Goal: Information Seeking & Learning: Compare options

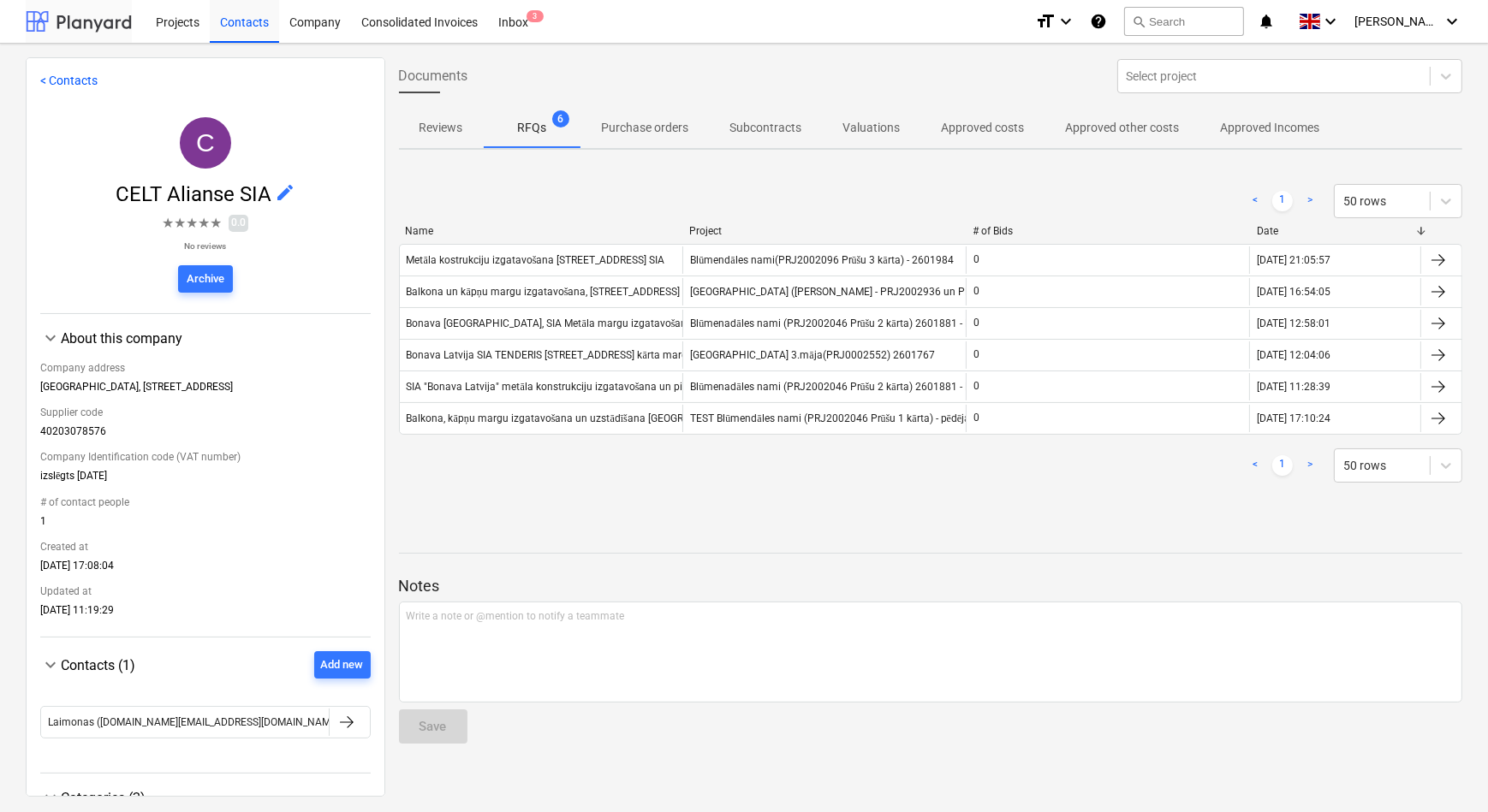
click at [80, 26] on div at bounding box center [78, 22] width 106 height 43
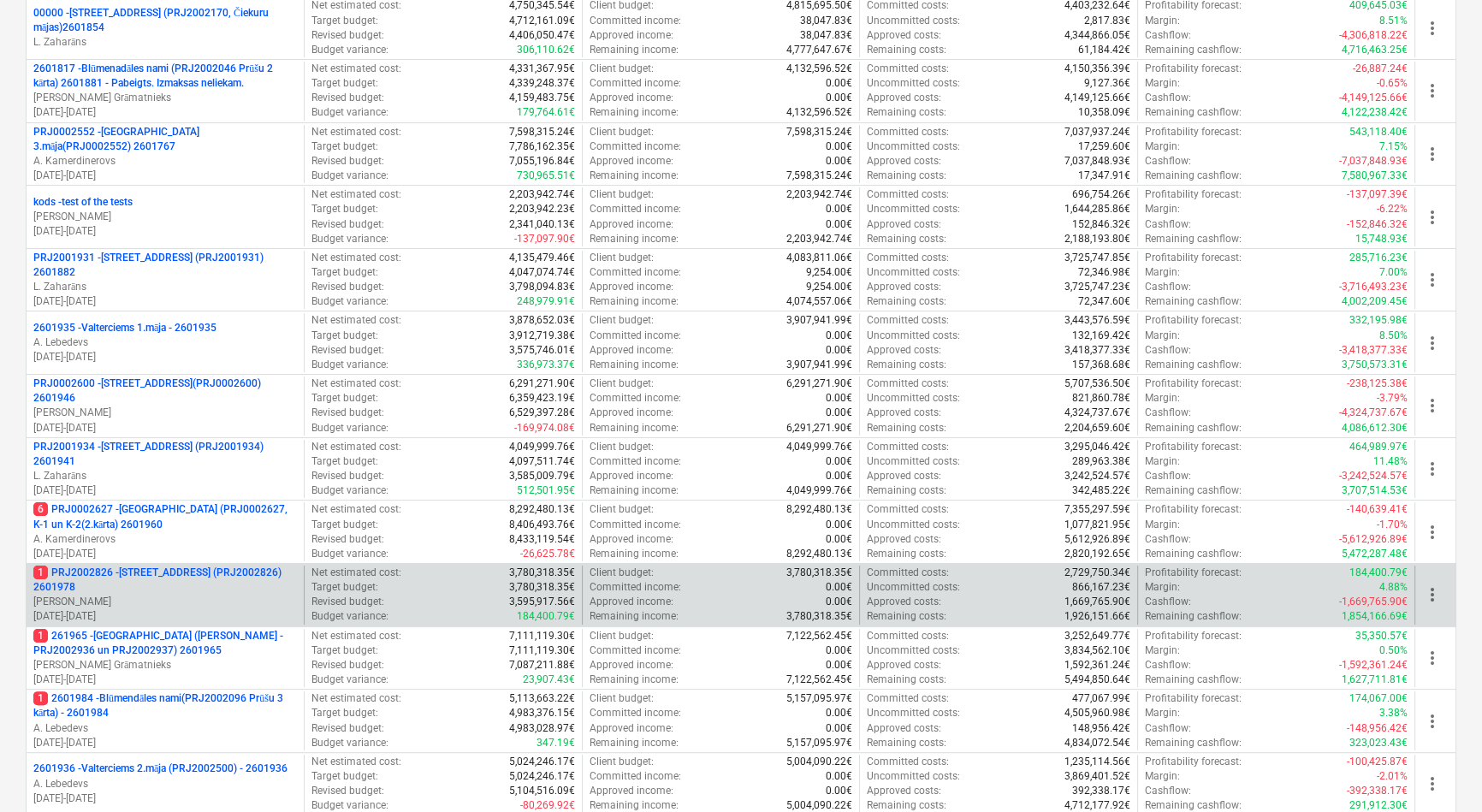
scroll to position [467, 0]
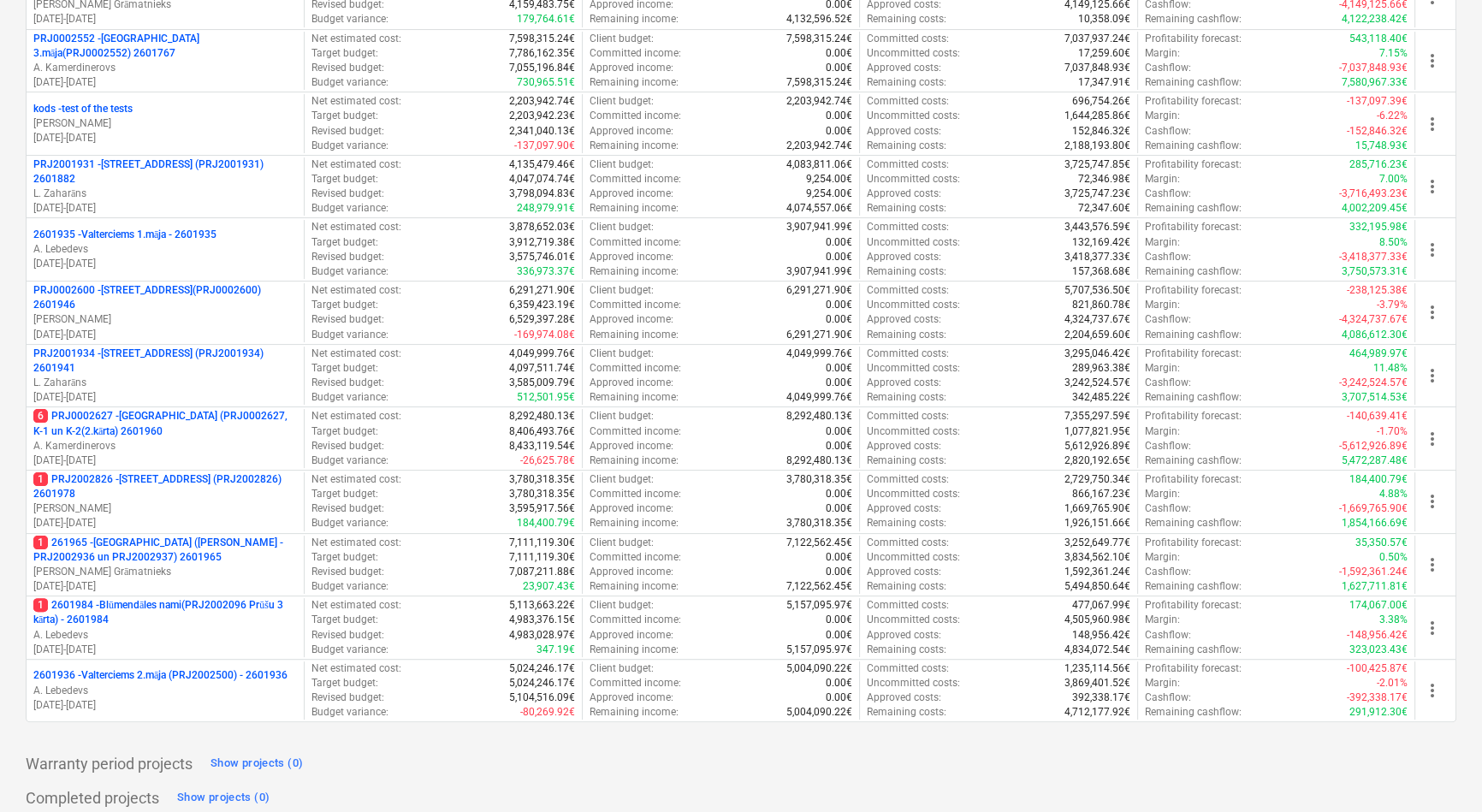
click at [163, 480] on p "1 PRJ2002826 - [STREET_ADDRESS] (PRJ2002826) 2601978" at bounding box center [166, 486] width 264 height 29
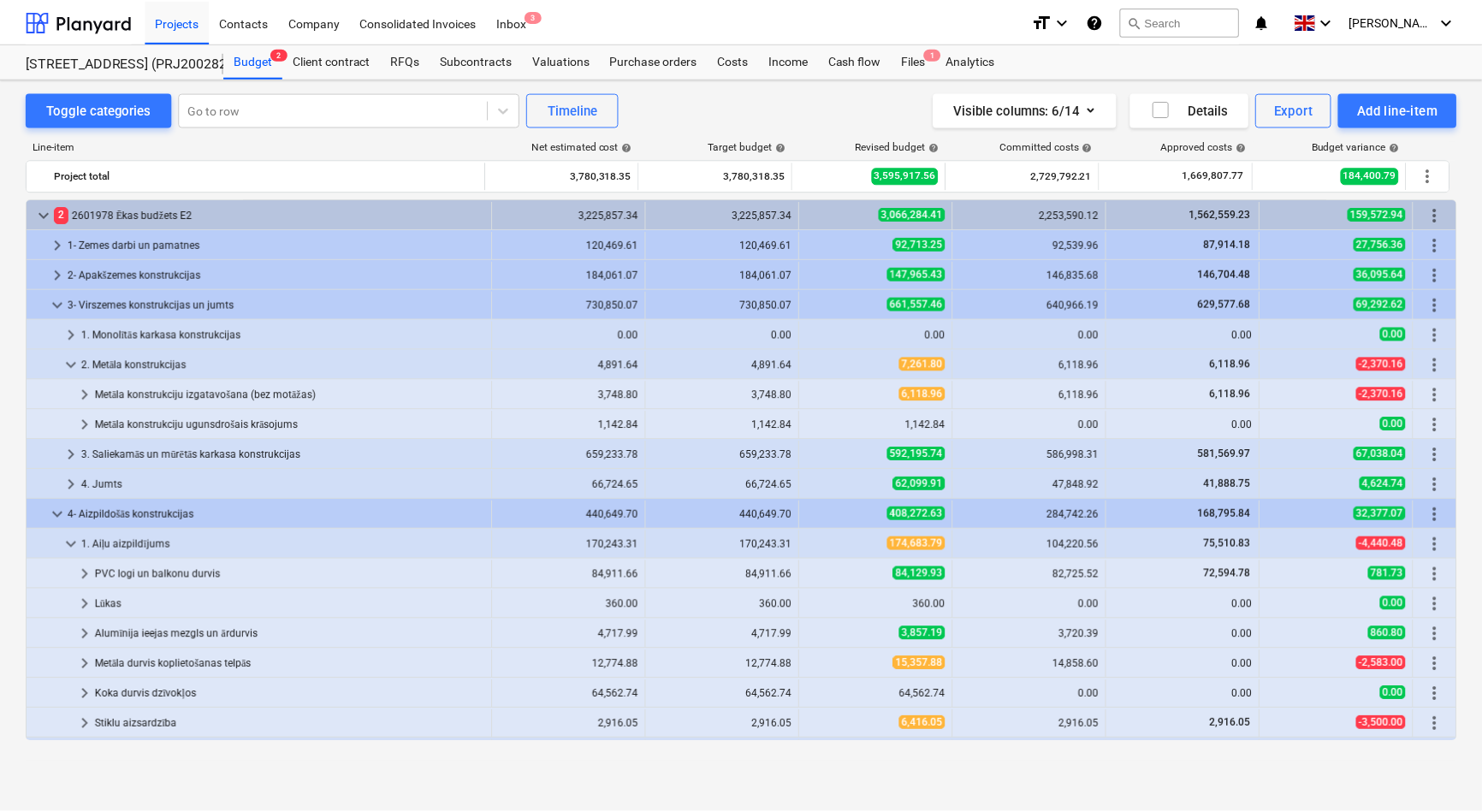
scroll to position [76, 0]
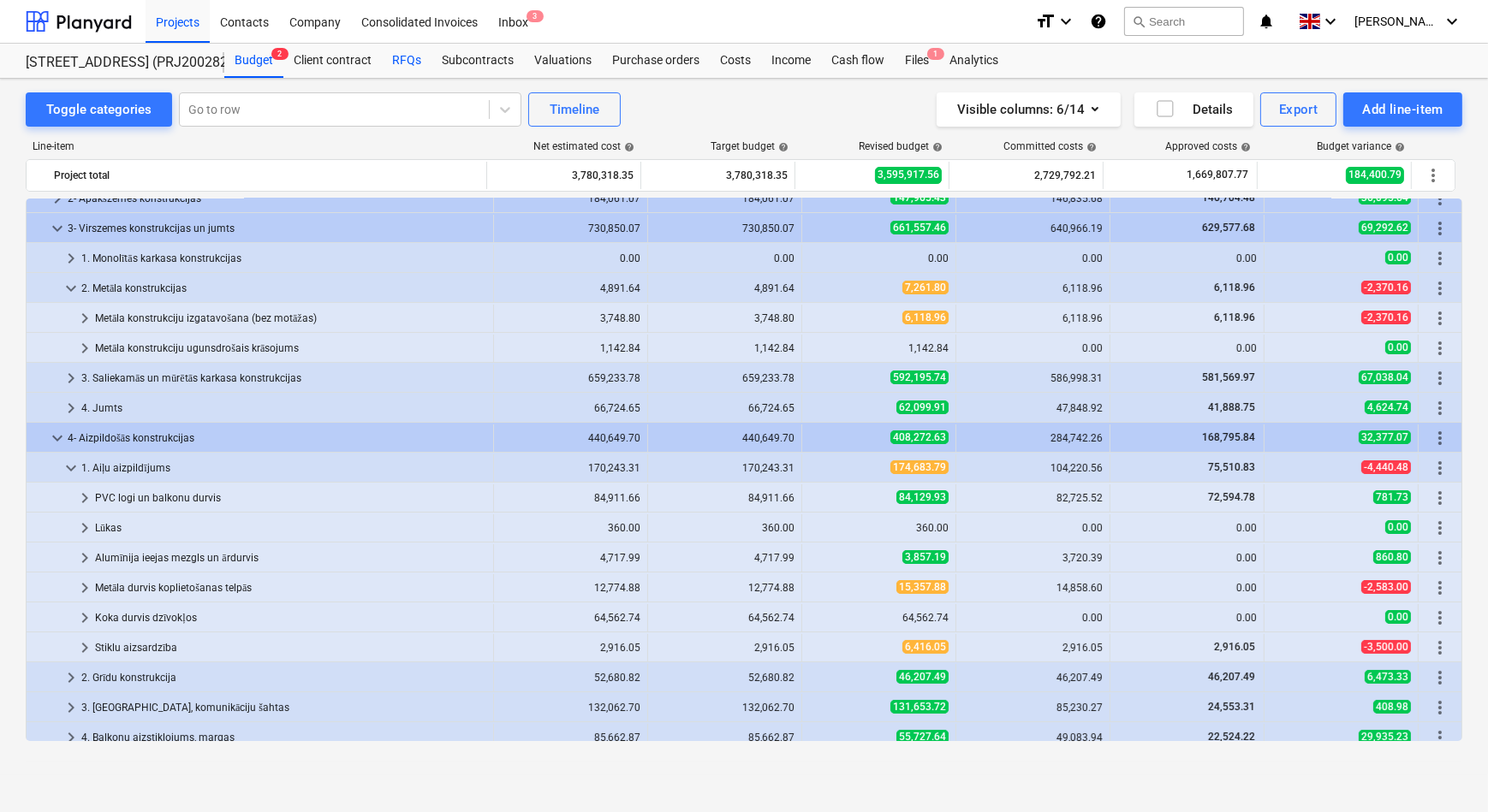
click at [399, 58] on div "RFQs" at bounding box center [406, 61] width 50 height 35
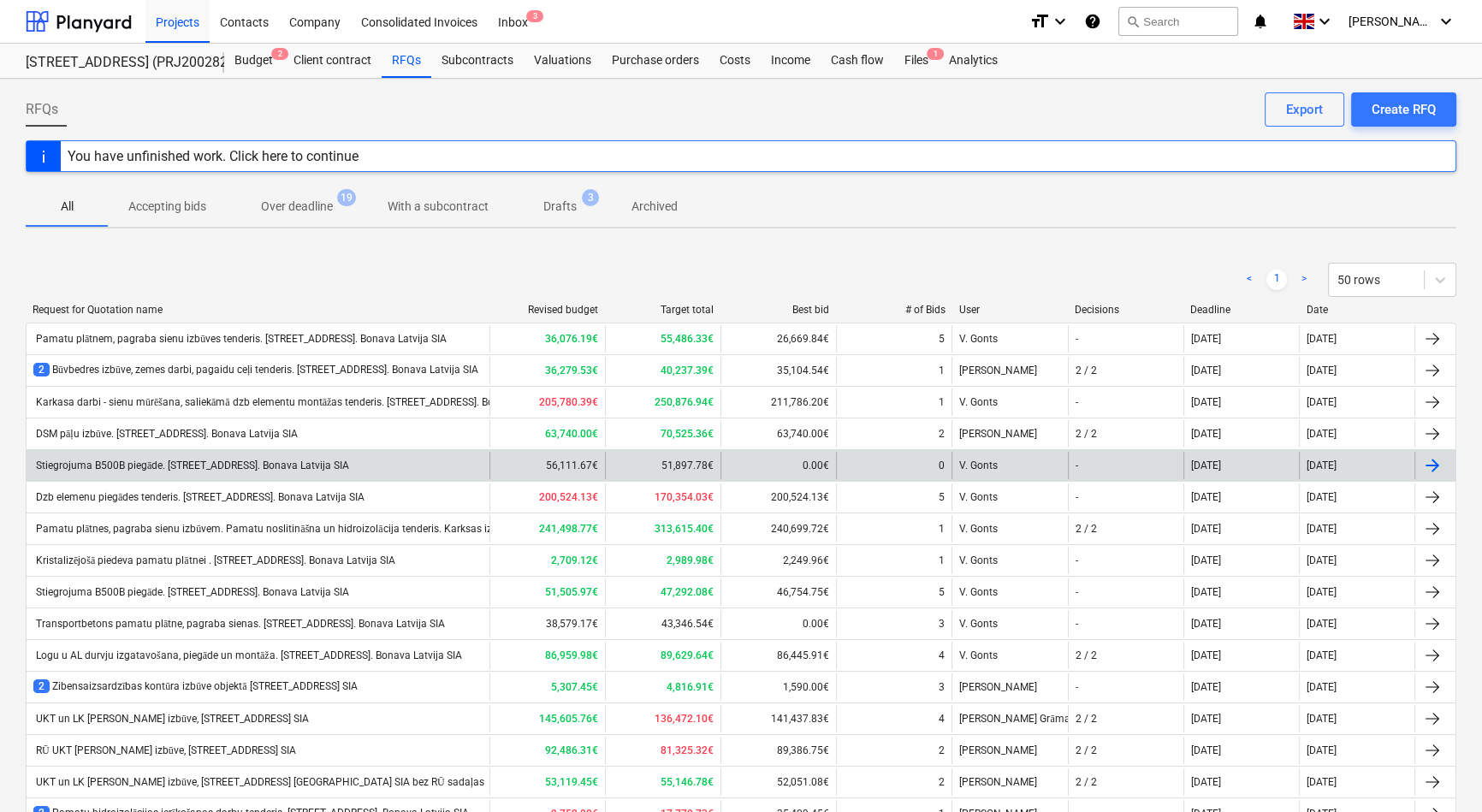
click at [185, 469] on div "Stiegrojuma B500B piegāde. [STREET_ADDRESS]. Bonava Latvija SIA" at bounding box center [192, 466] width 316 height 13
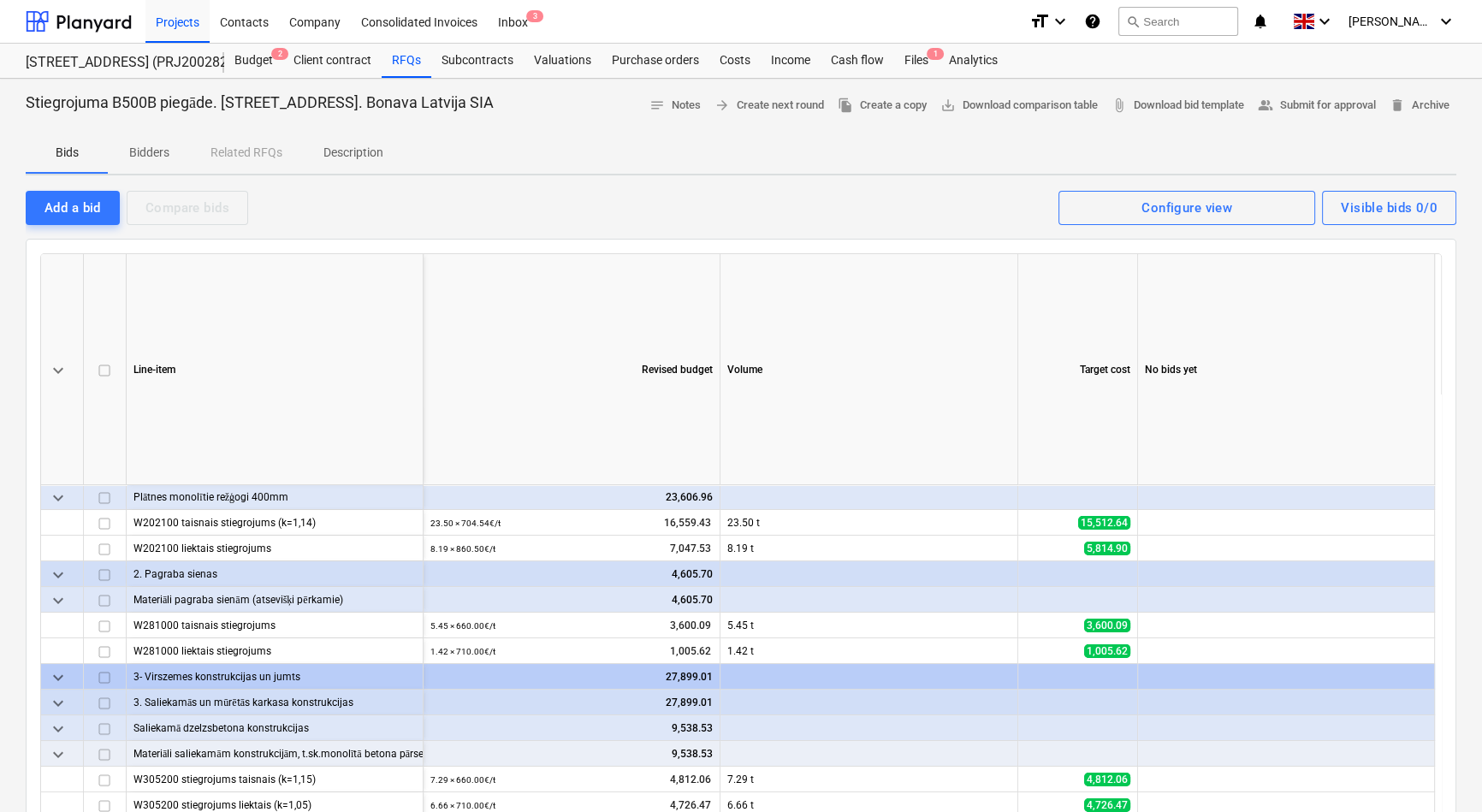
scroll to position [81, 0]
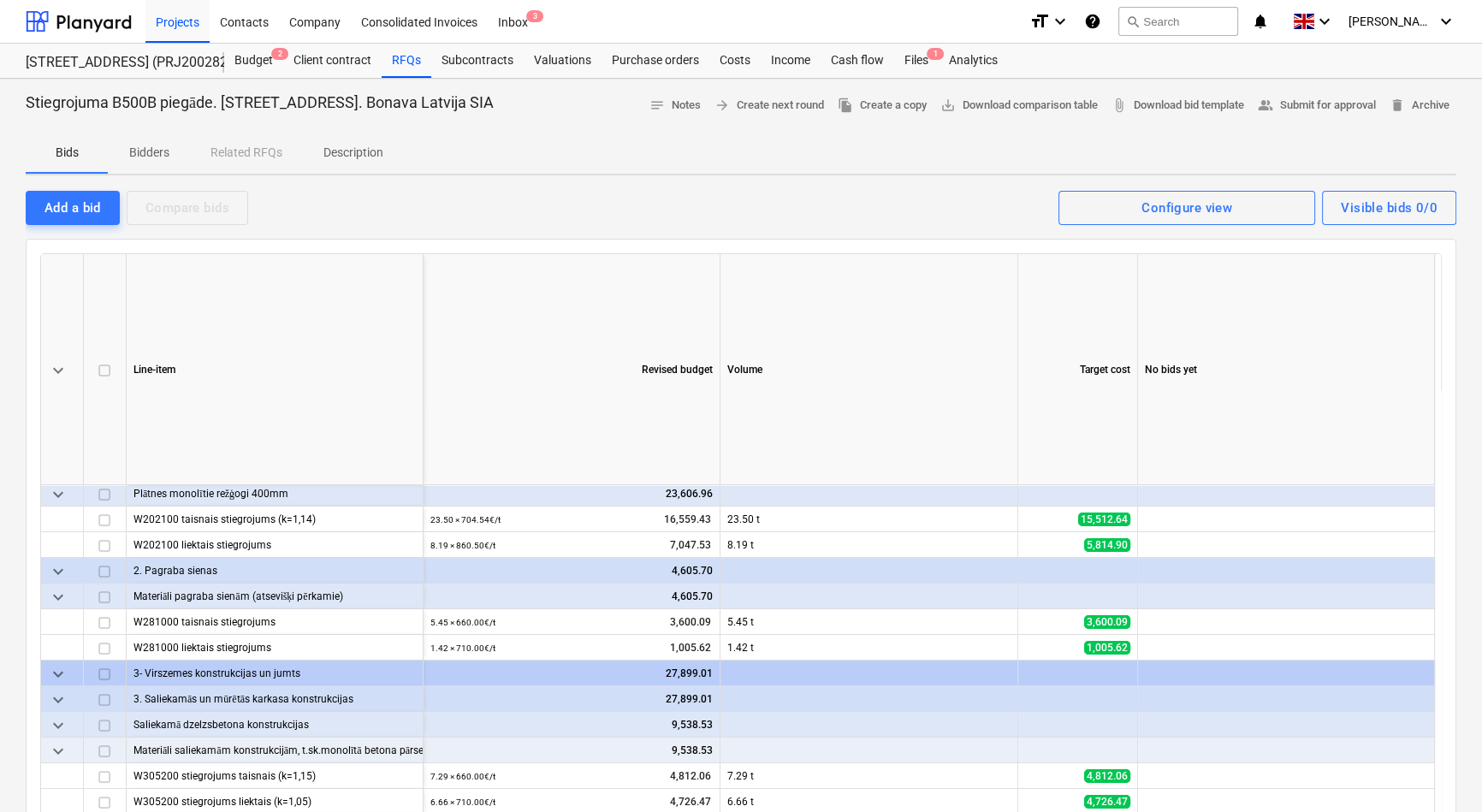
click at [370, 152] on p "Description" at bounding box center [354, 152] width 60 height 18
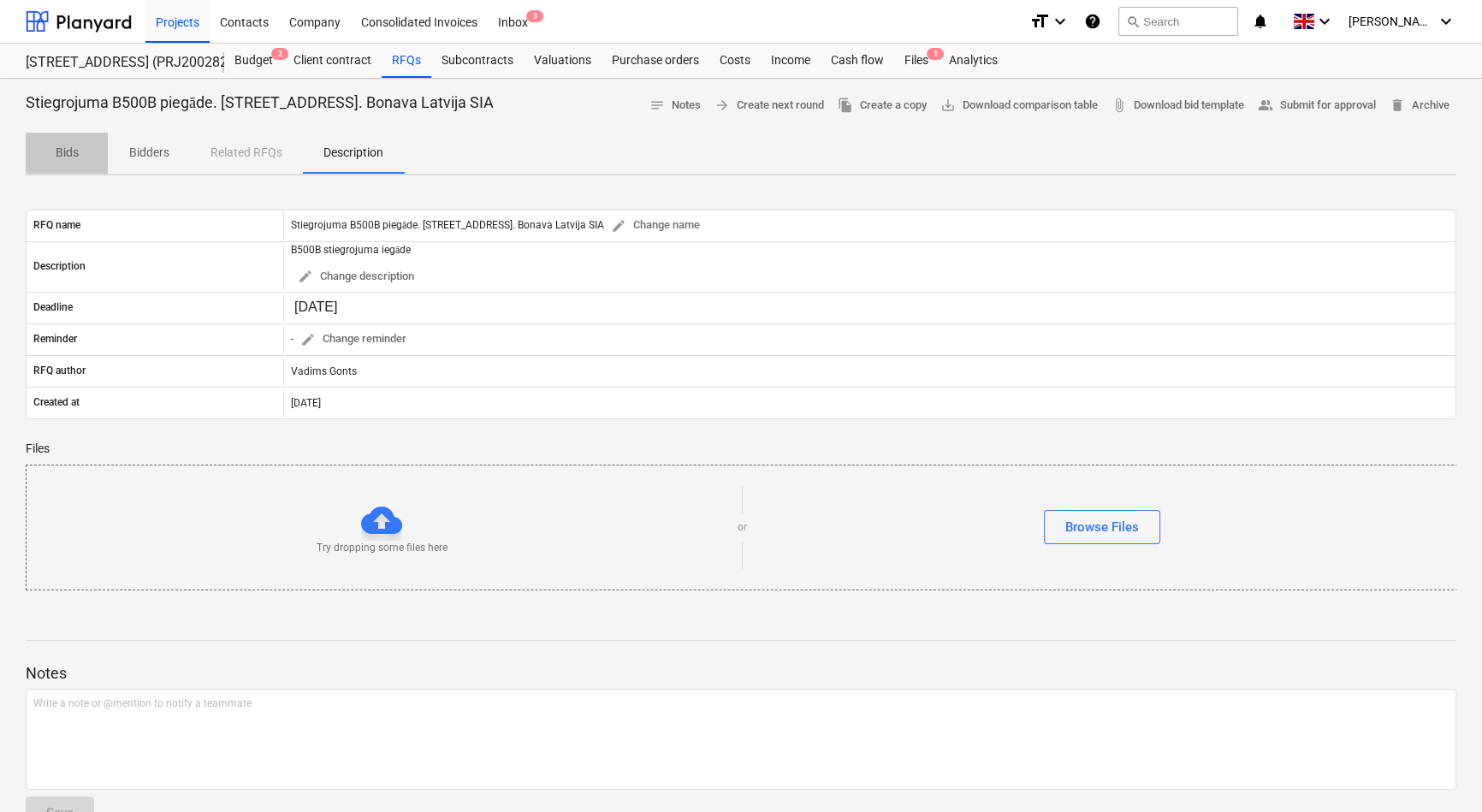
click at [65, 150] on p "Bids" at bounding box center [66, 152] width 41 height 18
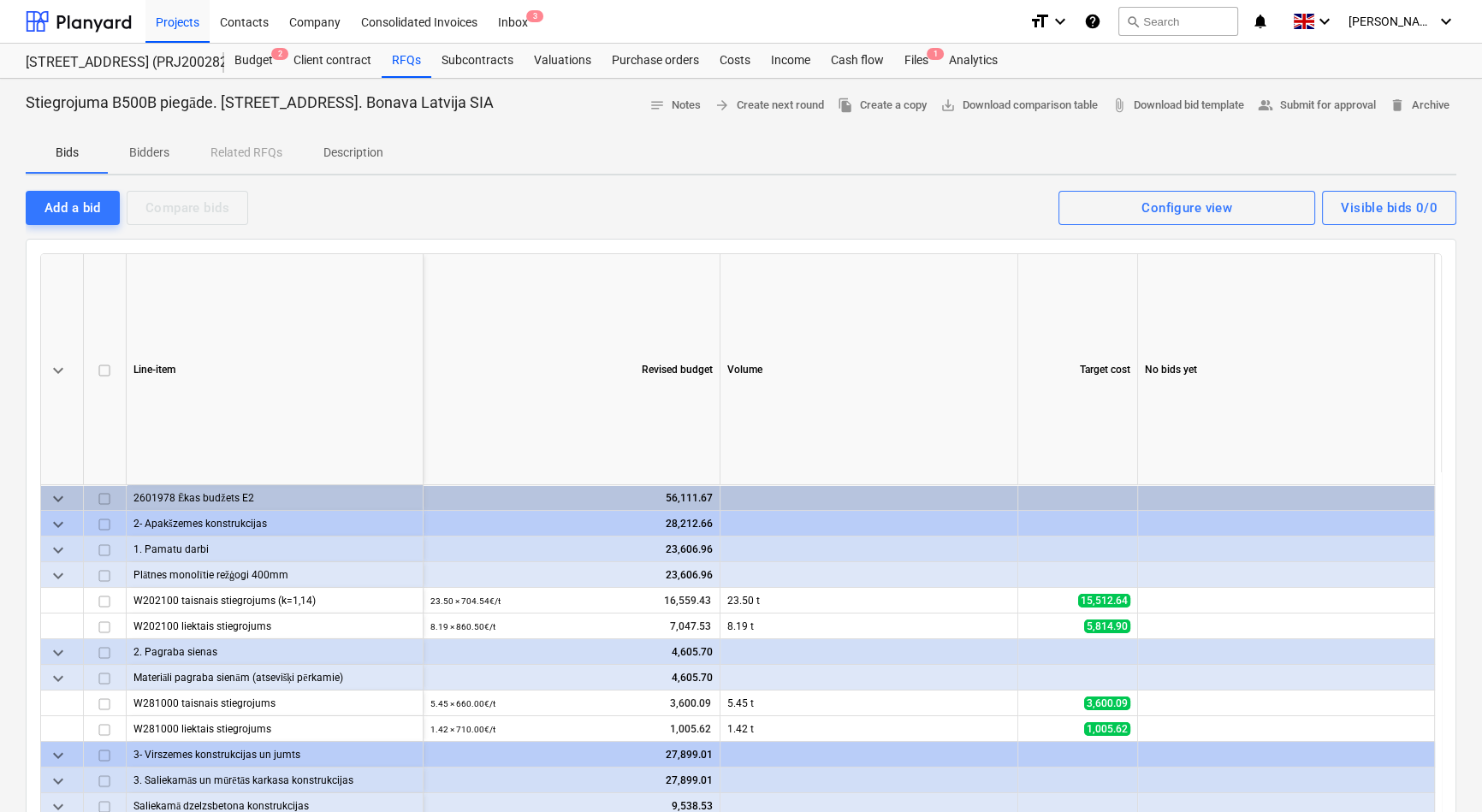
click at [142, 155] on p "Bidders" at bounding box center [149, 152] width 41 height 18
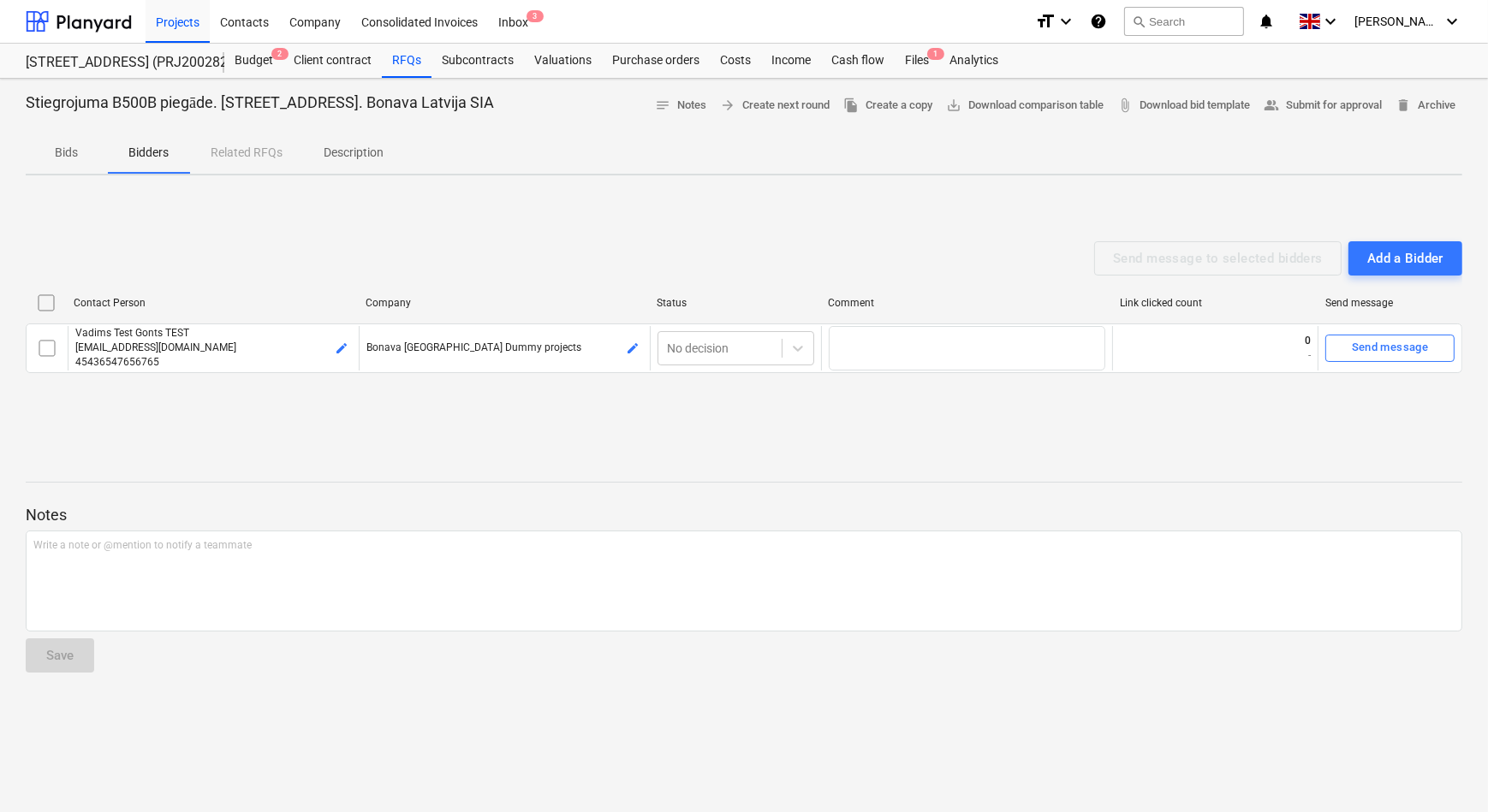
click at [80, 152] on p "Bids" at bounding box center [66, 152] width 41 height 18
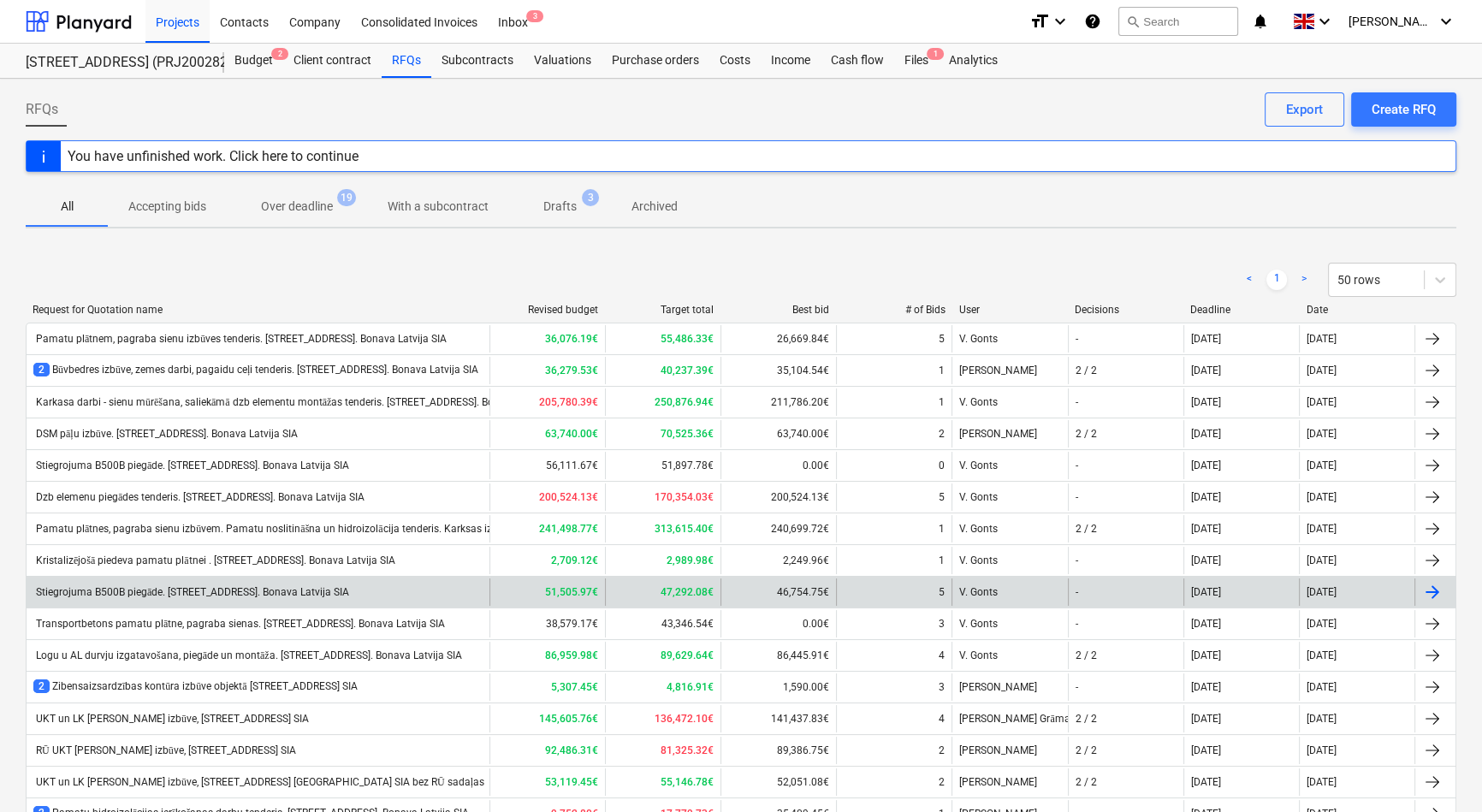
click at [183, 590] on div "Stiegrojuma B500B piegāde. [STREET_ADDRESS]. Bonava Latvija SIA" at bounding box center [192, 593] width 316 height 13
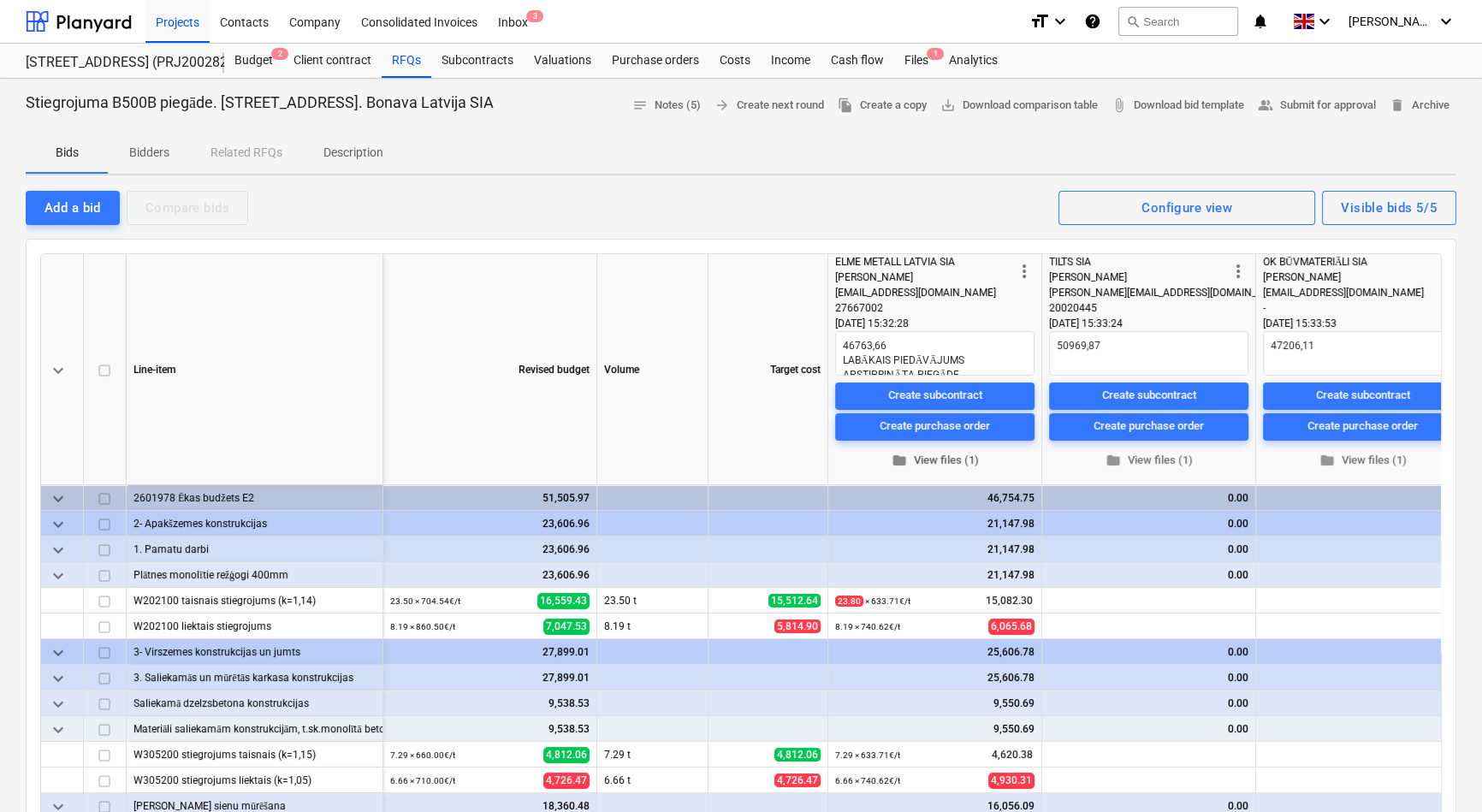
click at [923, 464] on span "folder View files (1)" at bounding box center [935, 460] width 186 height 20
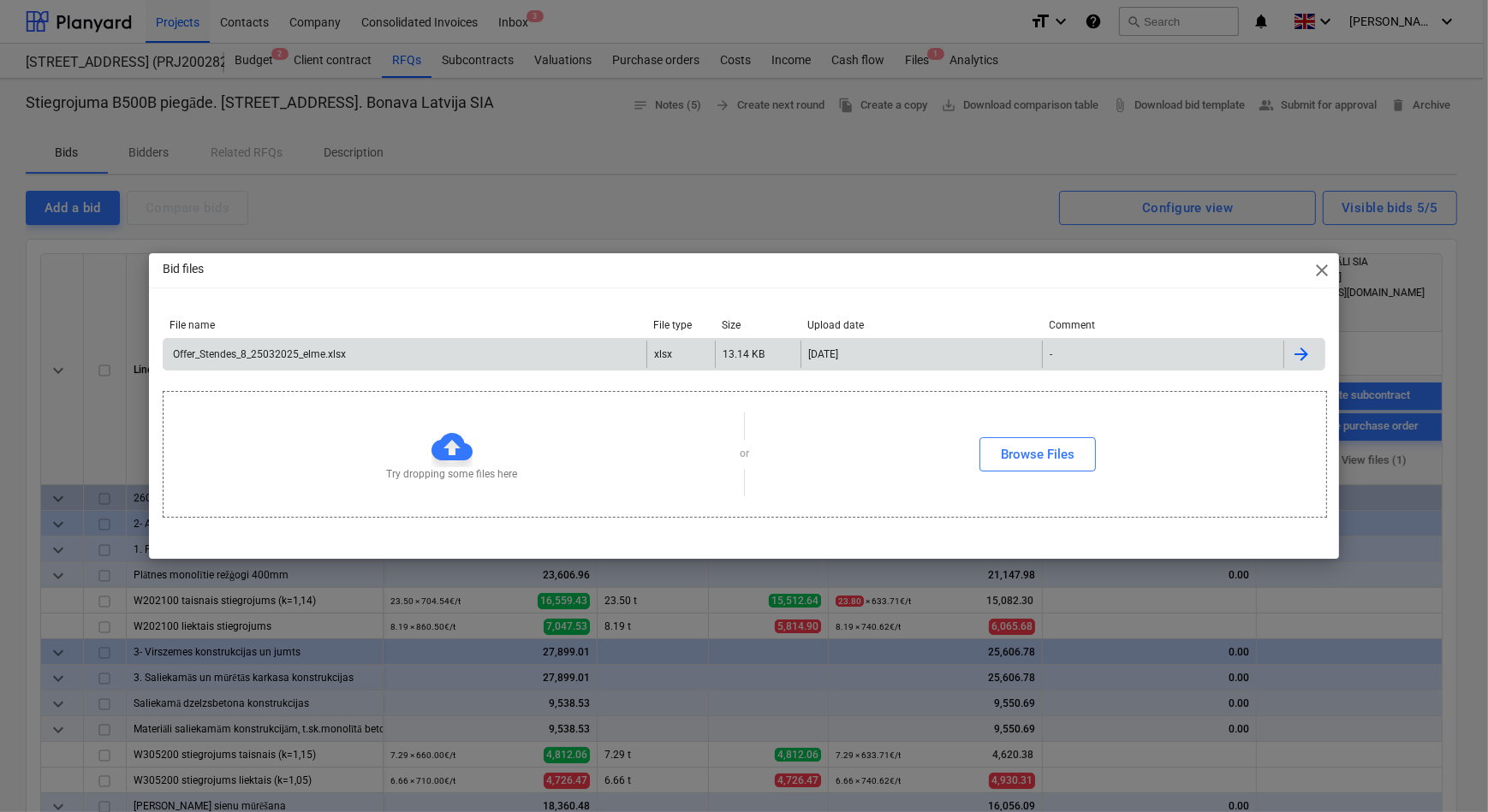
click at [264, 351] on div "Offer_Stendes_8_25032025_elme.xlsx" at bounding box center [258, 354] width 176 height 12
click at [925, 173] on div "Bid files close File name File type Size Upload date Comment Offer_Stendes_8_25…" at bounding box center [744, 406] width 1488 height 812
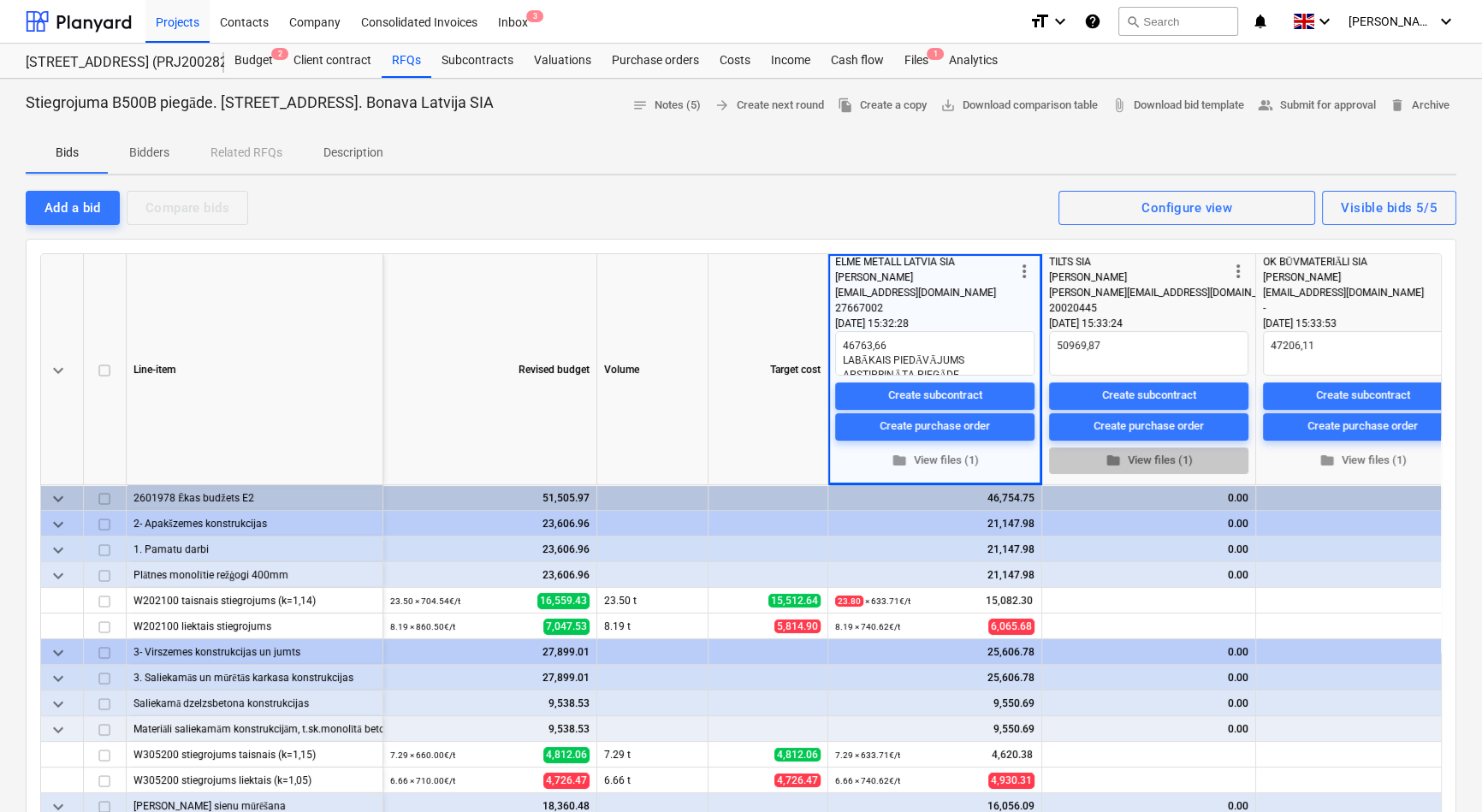
click at [1130, 463] on span "folder View files (1)" at bounding box center [1149, 460] width 186 height 20
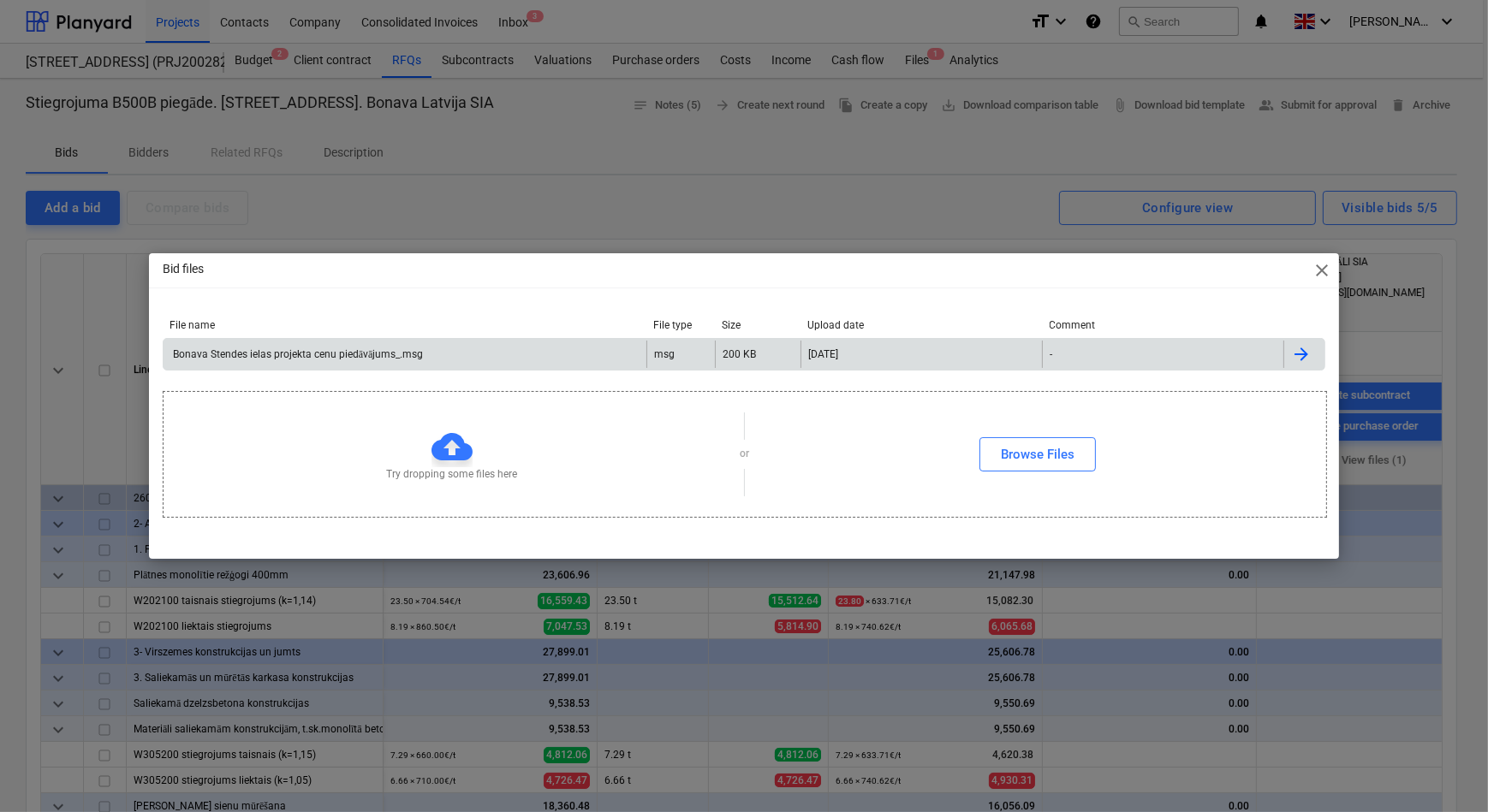
click at [351, 352] on div "Bonava Stendes ielas projekta cenu piedāvājums_.msg" at bounding box center [297, 355] width 254 height 13
click at [855, 196] on div "Bid files close File name File type Size Upload date Comment [PERSON_NAME] iela…" at bounding box center [744, 406] width 1488 height 812
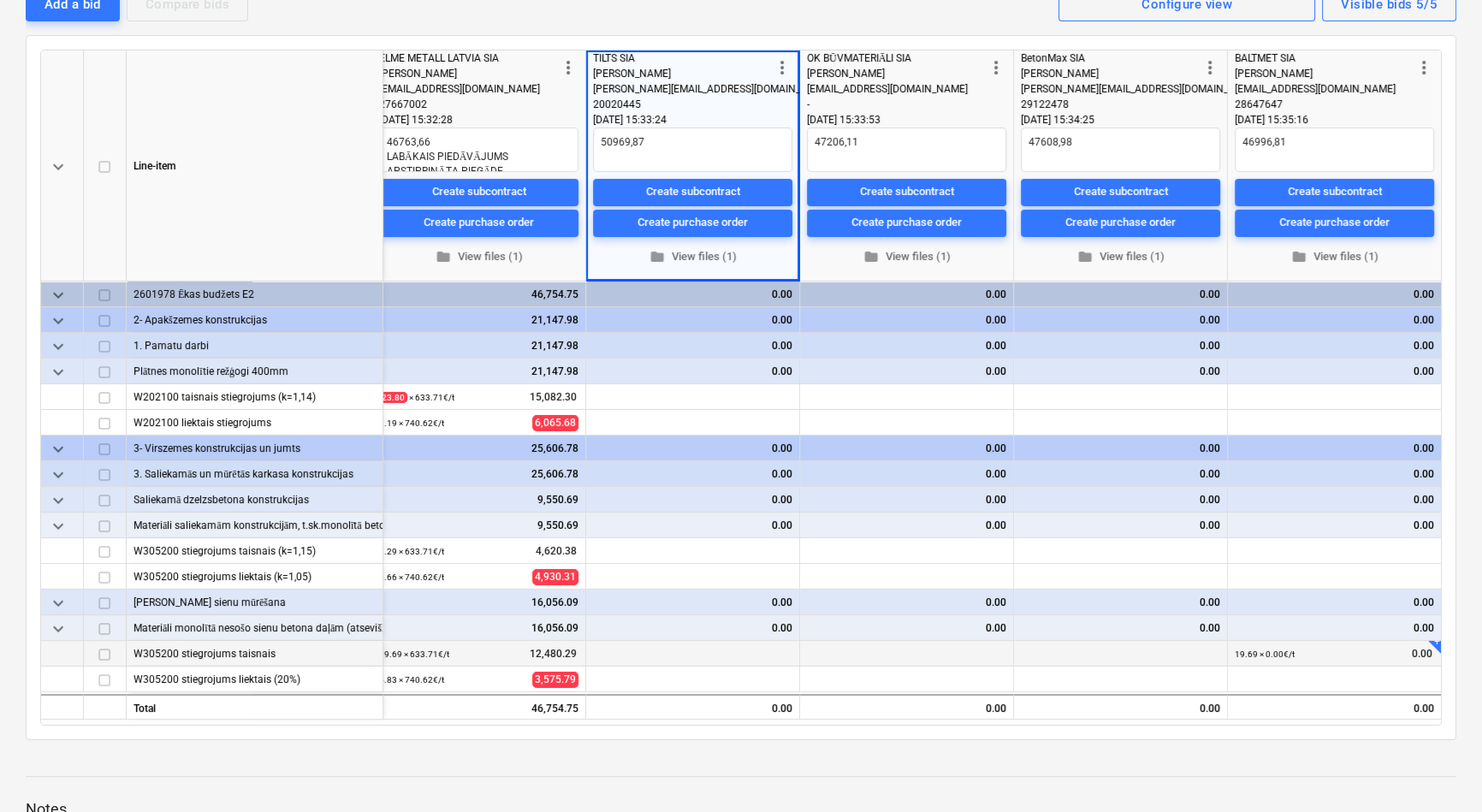
scroll to position [233, 0]
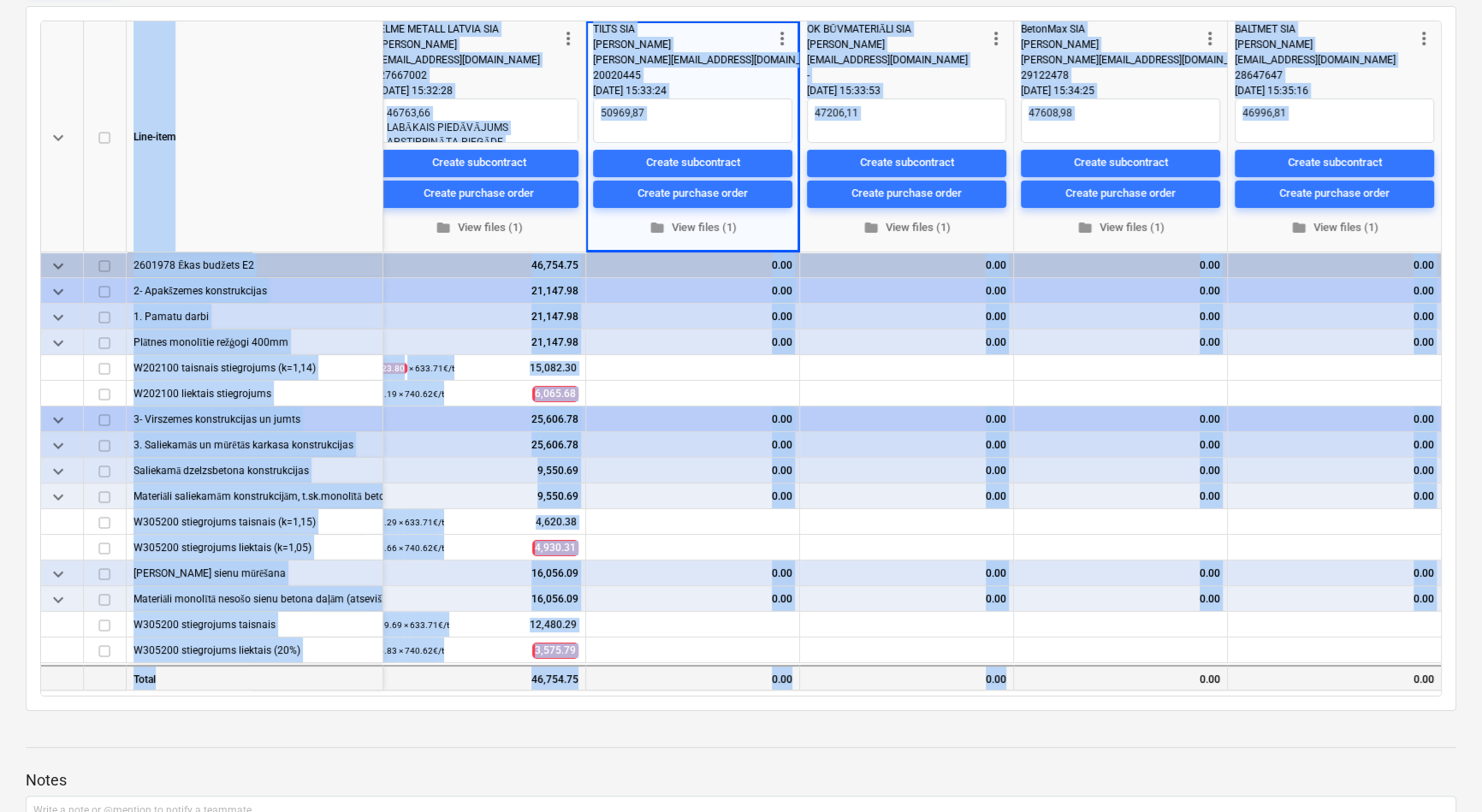
drag, startPoint x: 1130, startPoint y: 694, endPoint x: 1003, endPoint y: 685, distance: 127.3
click at [1003, 685] on div "keyboard_arrow_down Line-item Target cost more_vert ELME METALL LATVIA [PERSON_…" at bounding box center [741, 358] width 1402 height 676
click at [1001, 685] on div "0.00" at bounding box center [907, 677] width 214 height 25
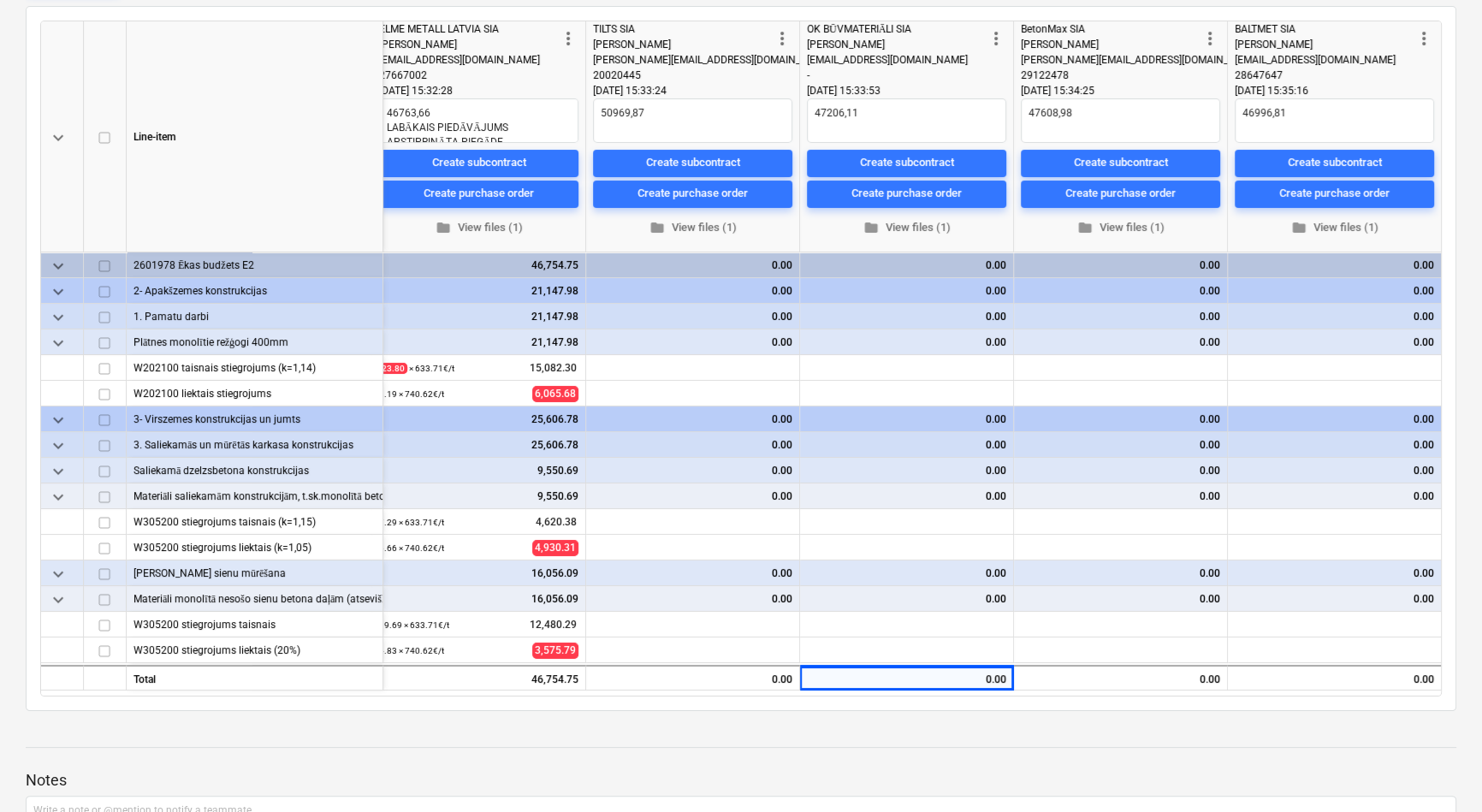
click at [1027, 757] on div at bounding box center [741, 763] width 1431 height 14
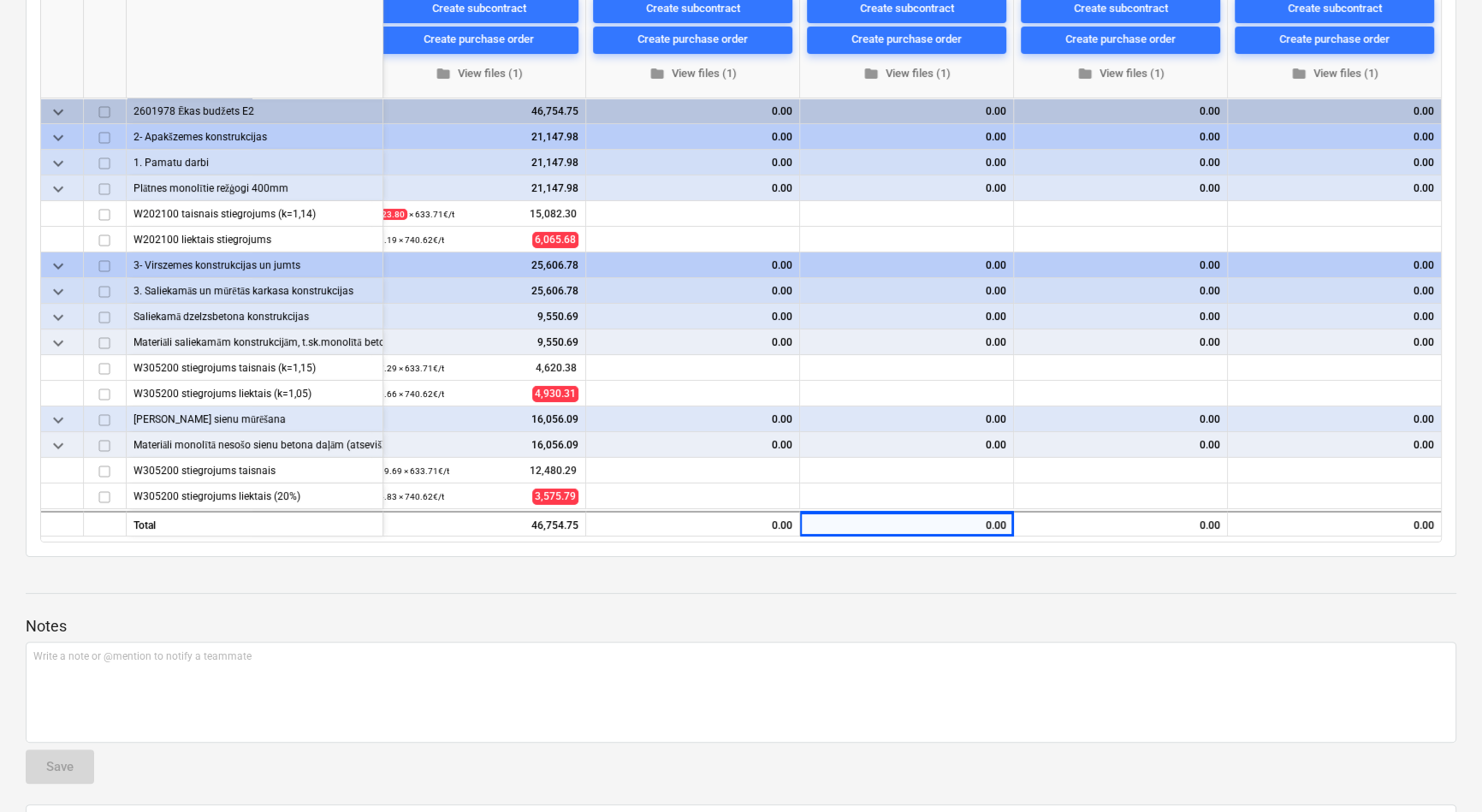
scroll to position [388, 0]
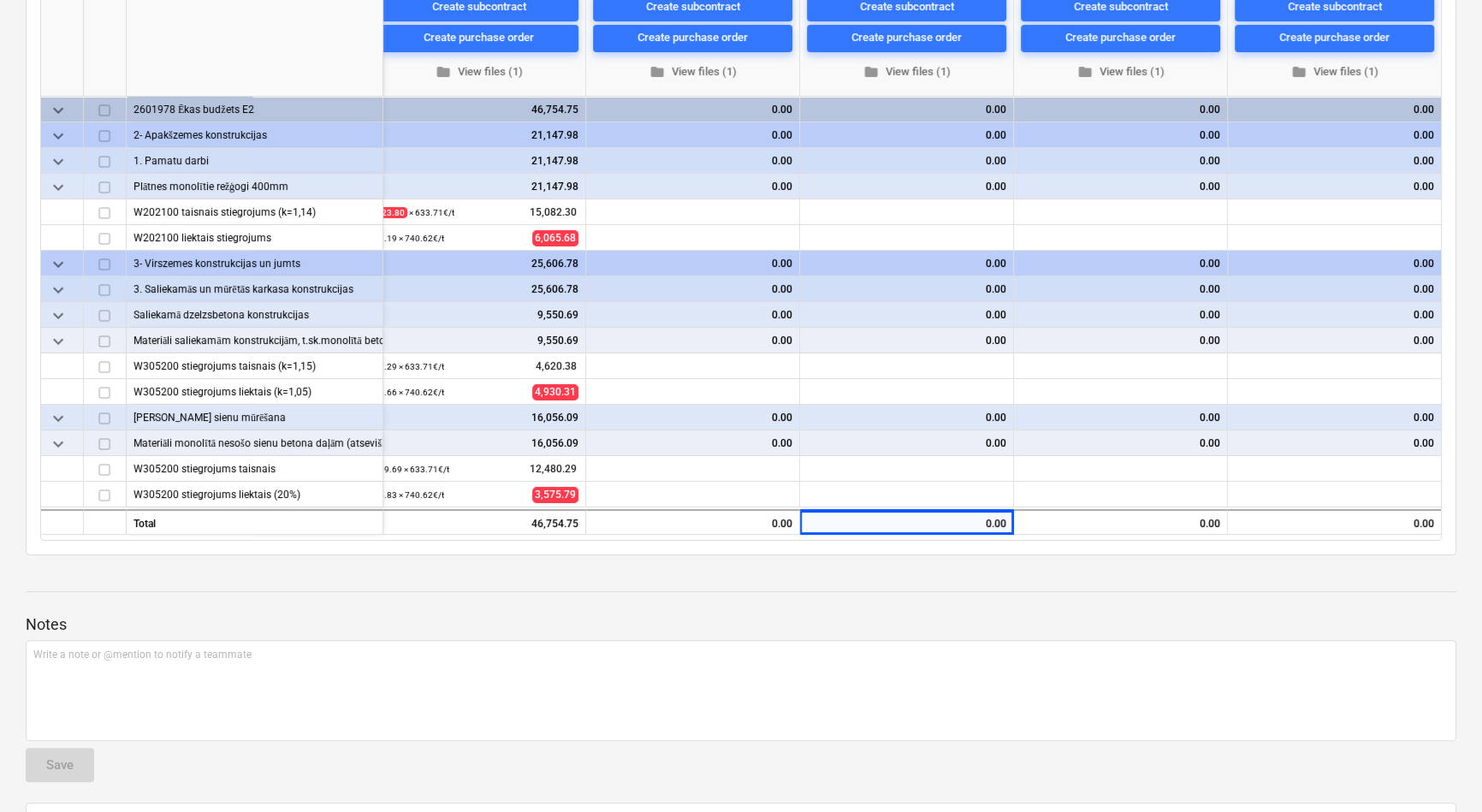
drag, startPoint x: 954, startPoint y: 539, endPoint x: 863, endPoint y: 538, distance: 91.0
click at [863, 538] on div "keyboard_arrow_down Line-item Target cost more_vert ELME METALL LATVIA [PERSON_…" at bounding box center [741, 202] width 1402 height 676
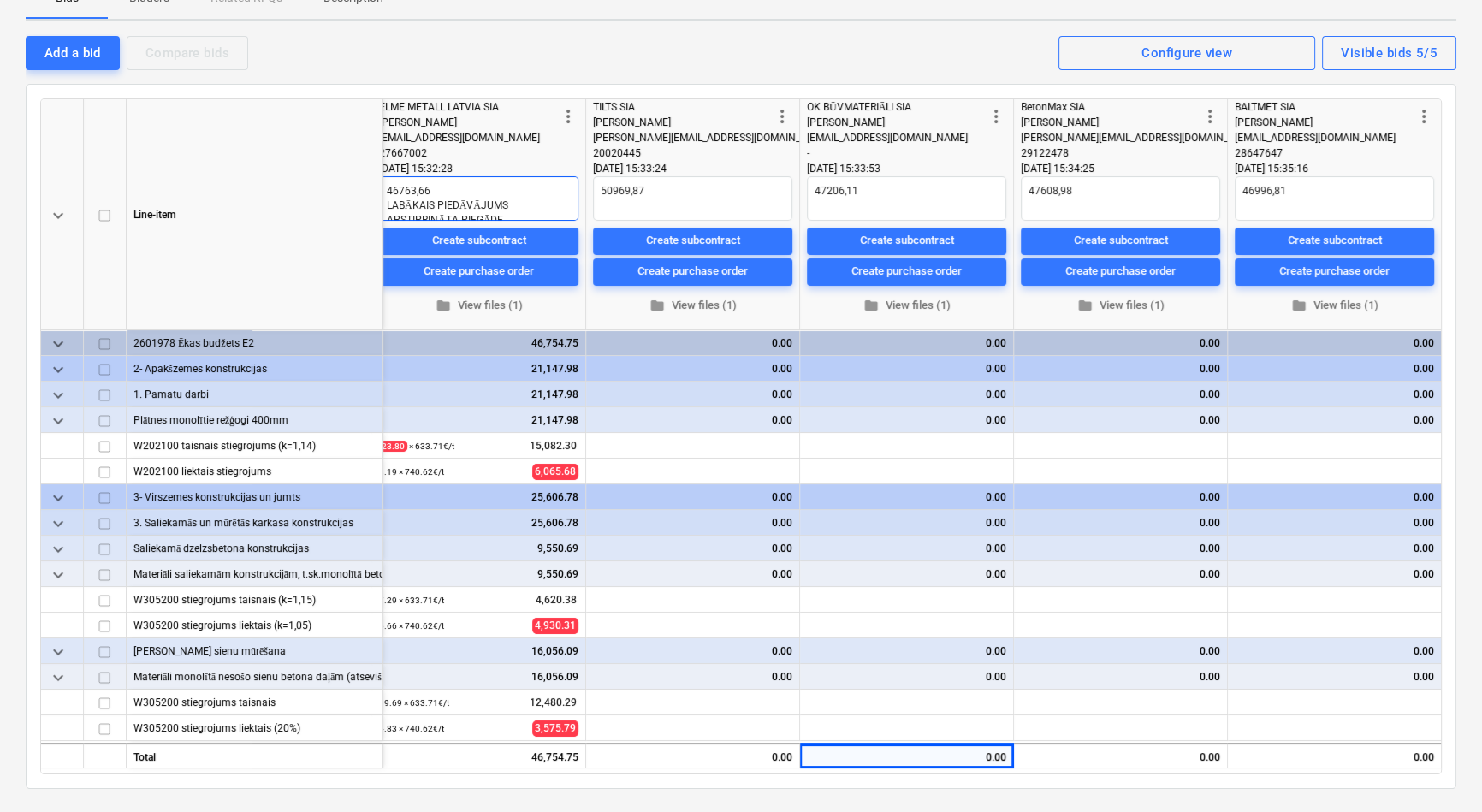
scroll to position [15, 0]
drag, startPoint x: 569, startPoint y: 196, endPoint x: 572, endPoint y: 205, distance: 9.5
click at [572, 205] on textarea "46763,66 LABĀKAIS PIEDĀVĀJUMS APSTIPRINĀTA PIEGĀDE" at bounding box center [478, 198] width 199 height 45
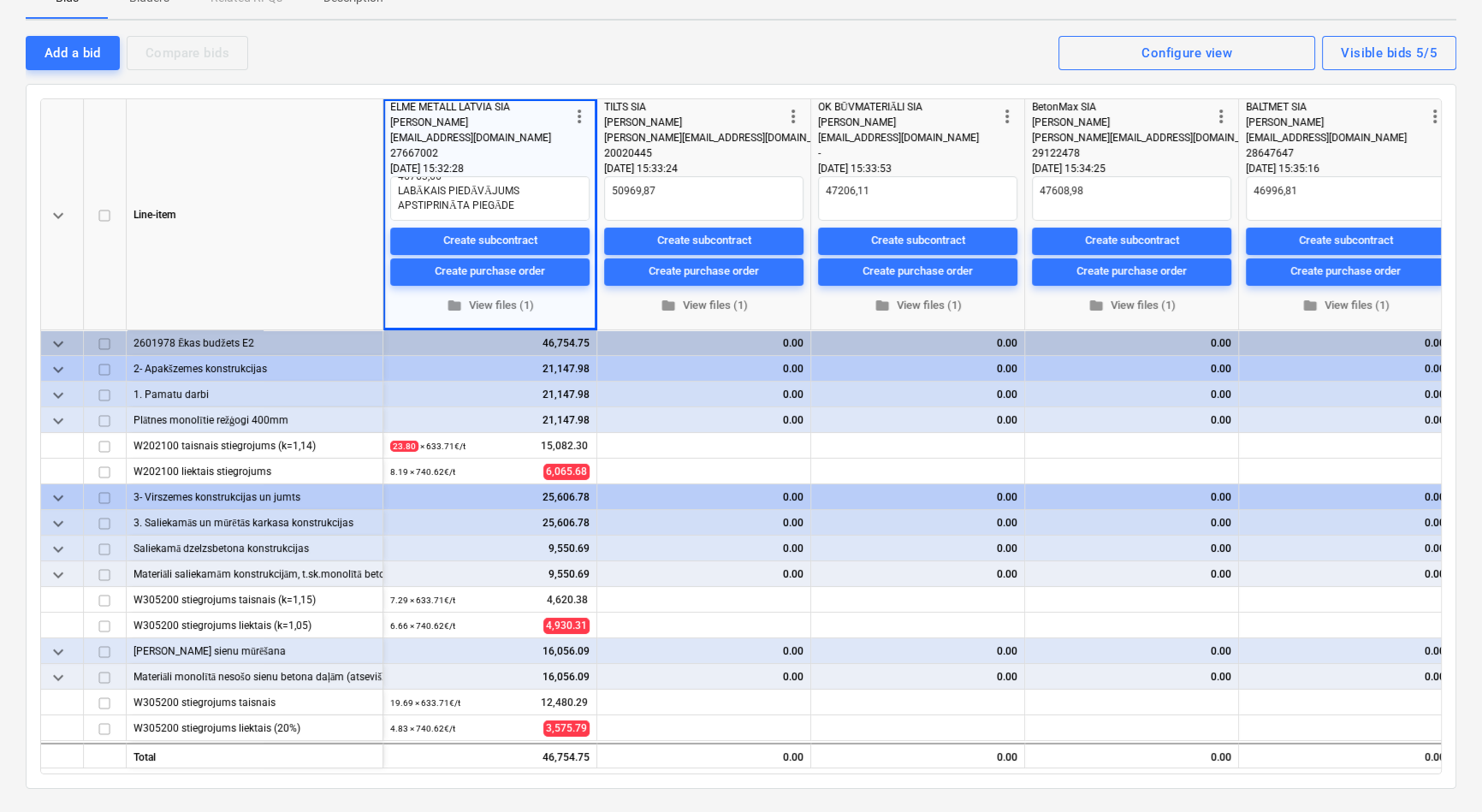
click at [291, 227] on div "Line-item" at bounding box center [254, 214] width 256 height 231
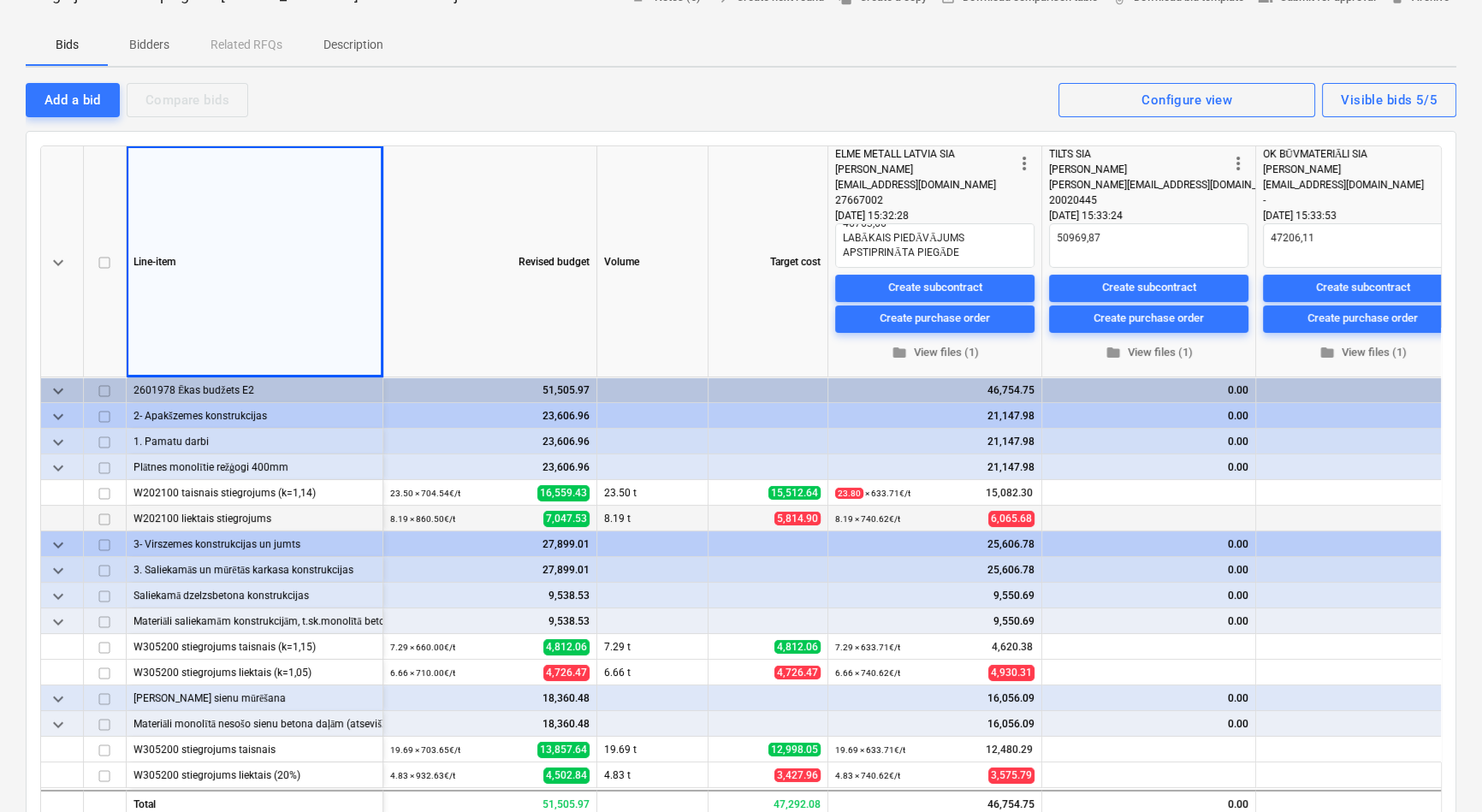
scroll to position [0, 0]
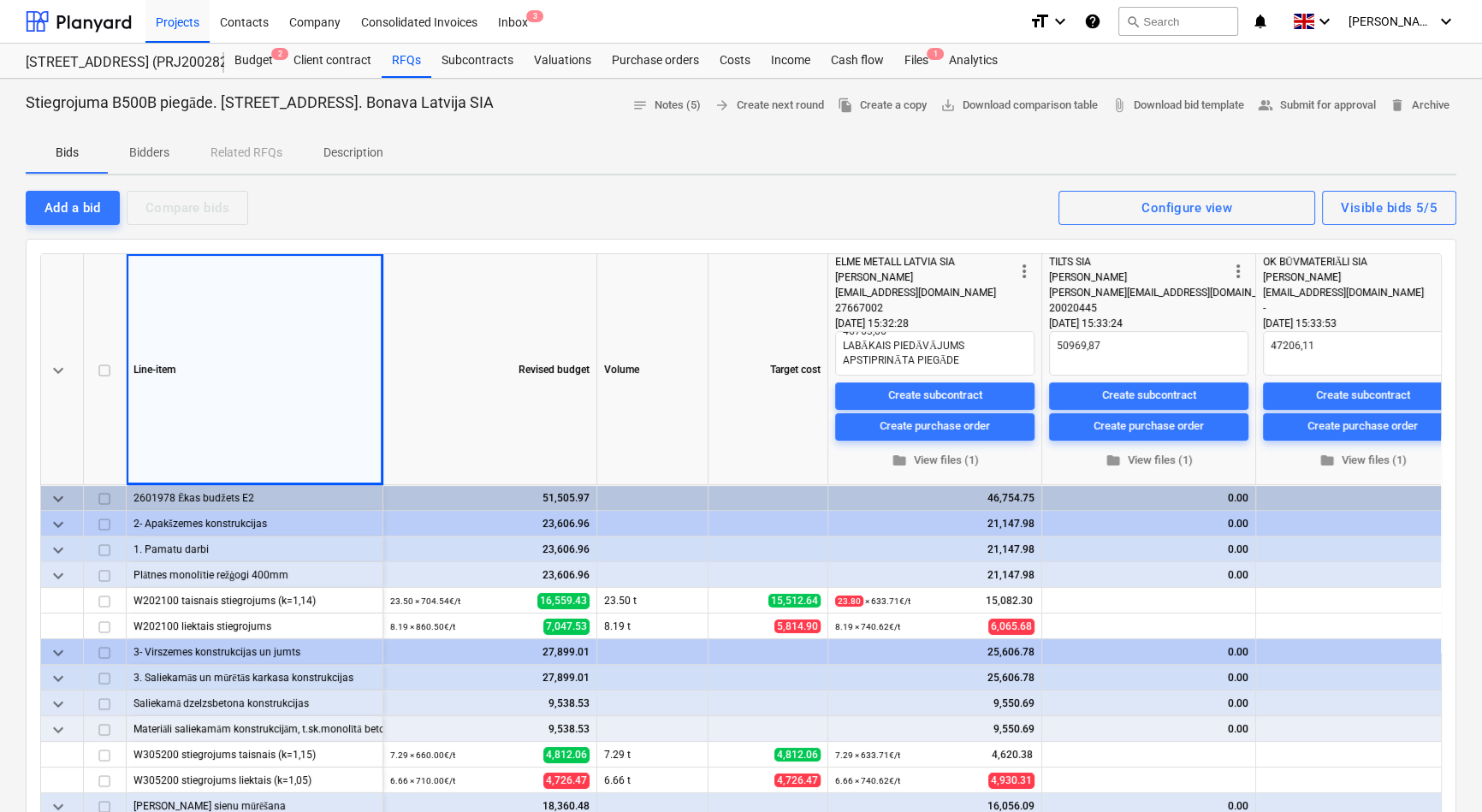
type textarea "x"
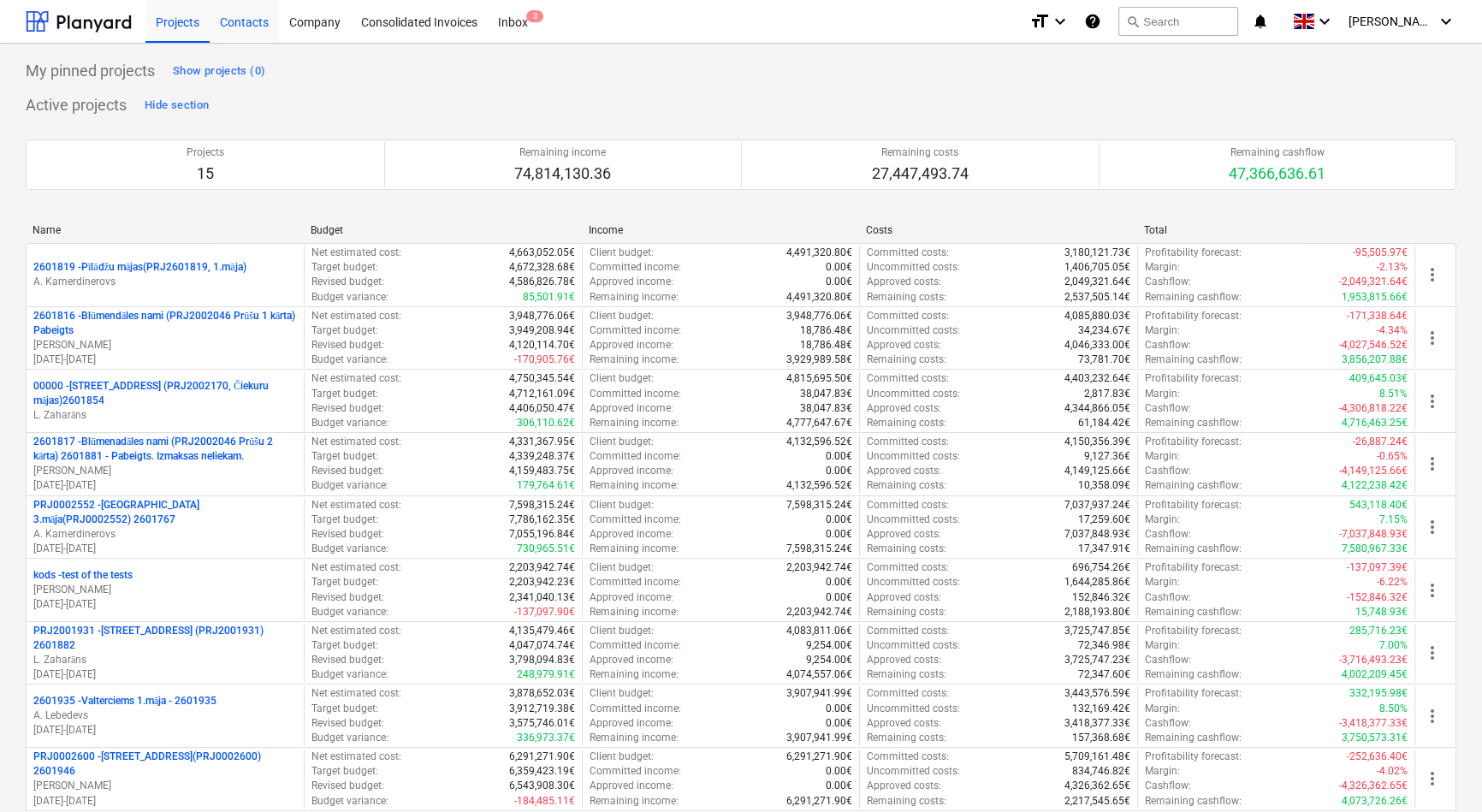
click at [245, 24] on div "Contacts" at bounding box center [244, 21] width 69 height 44
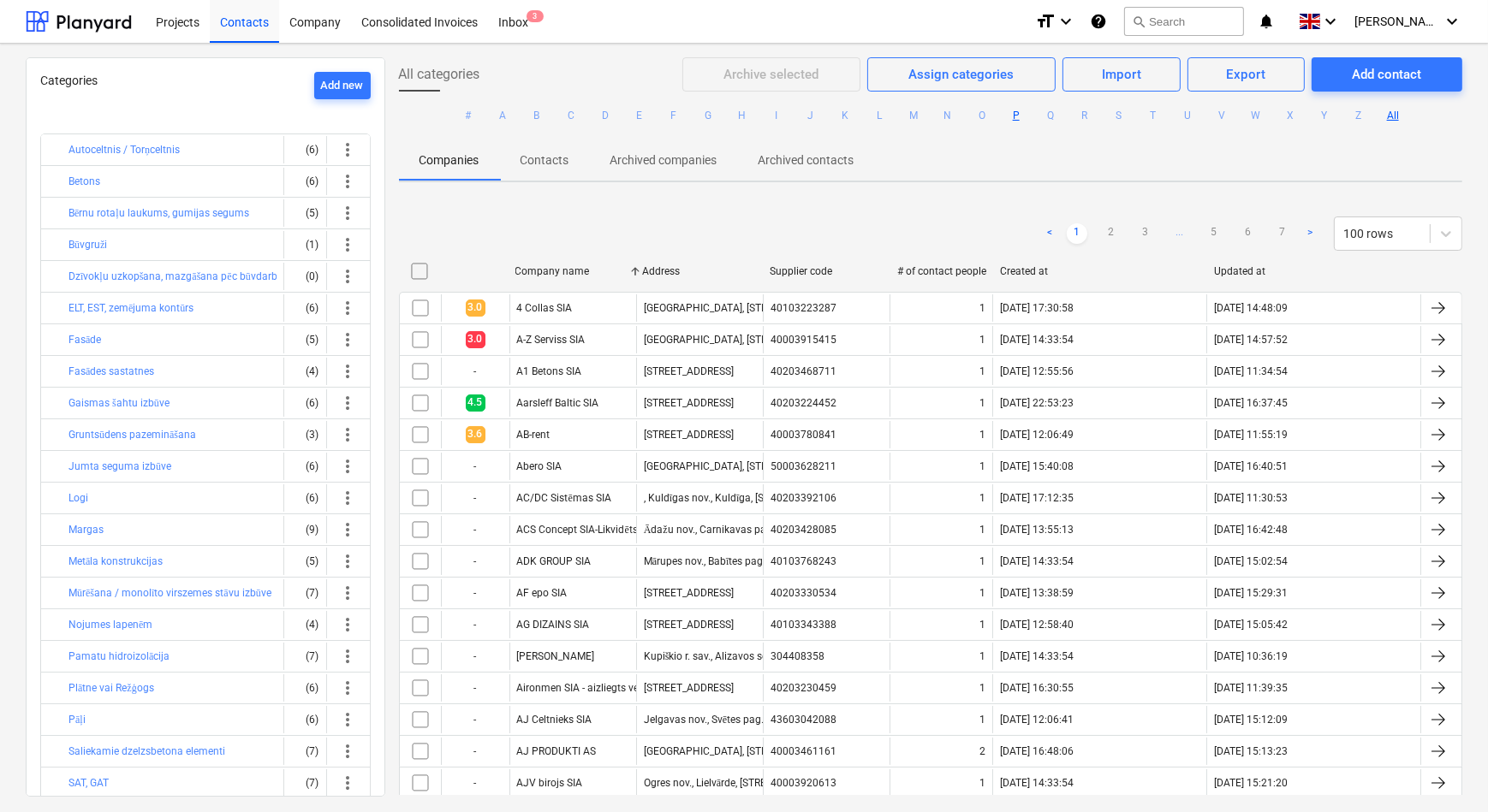
click at [1011, 118] on button "P" at bounding box center [1016, 116] width 21 height 21
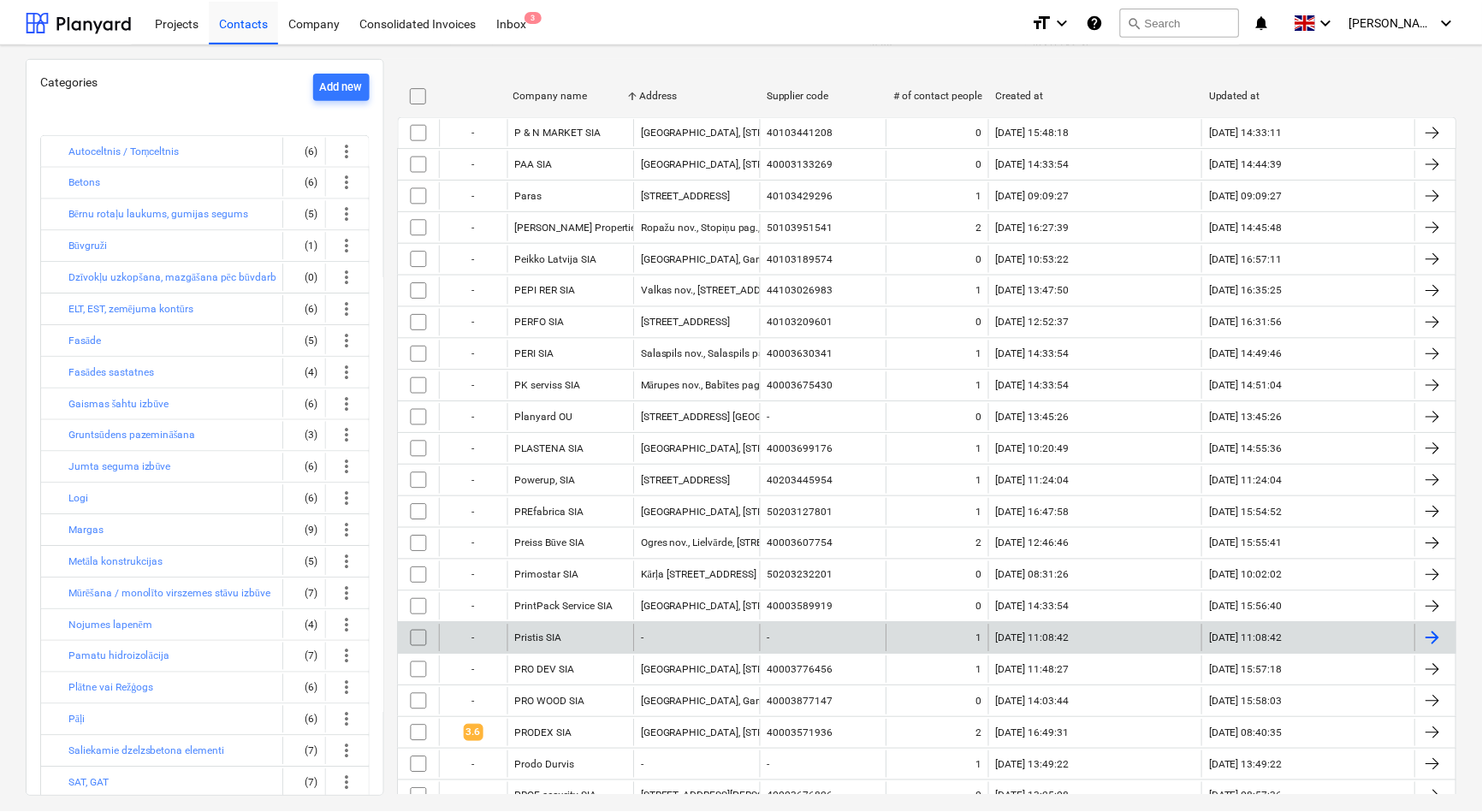
scroll to position [155, 0]
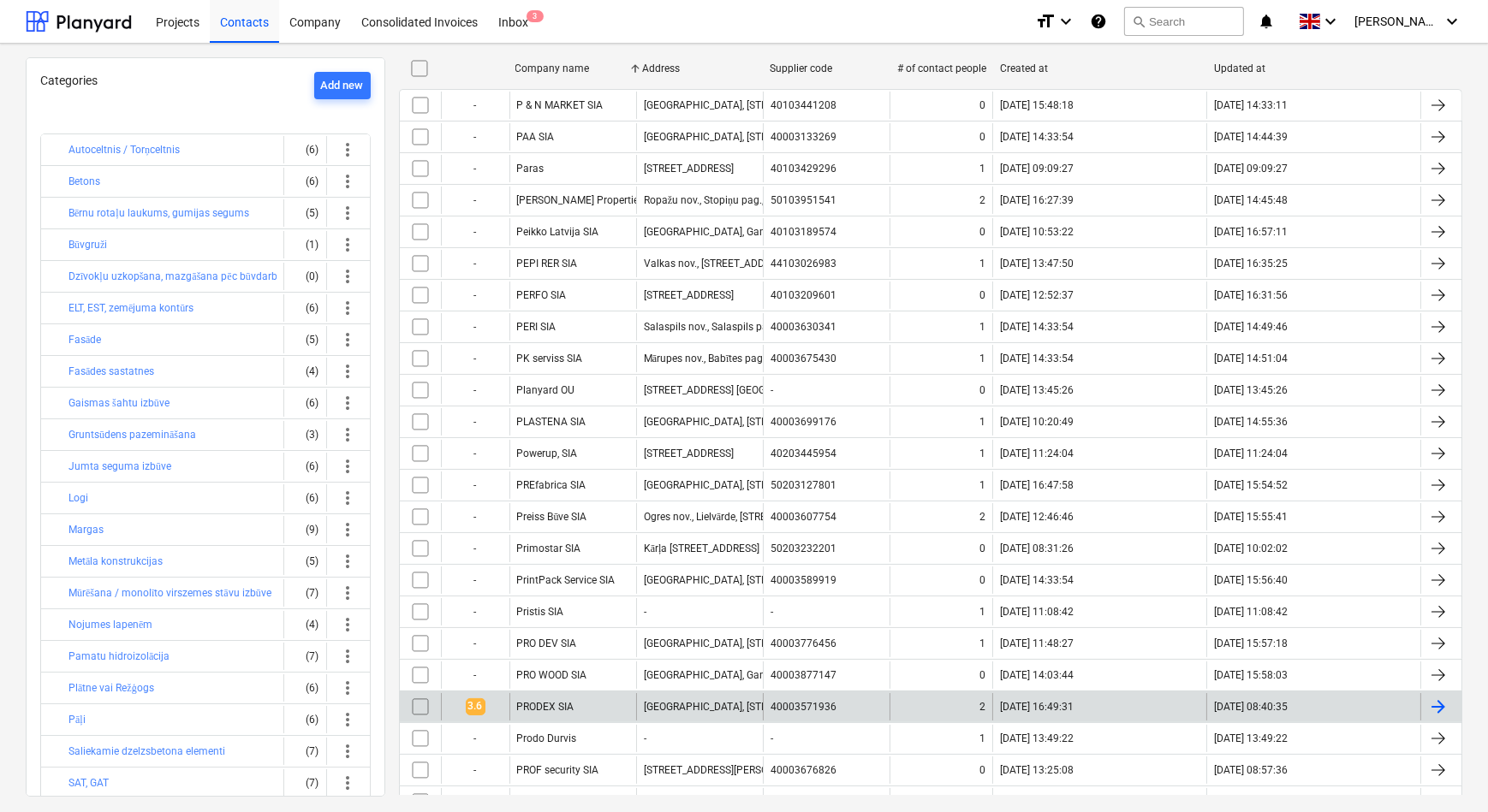
click at [548, 701] on div "PRODEX SIA" at bounding box center [546, 706] width 57 height 12
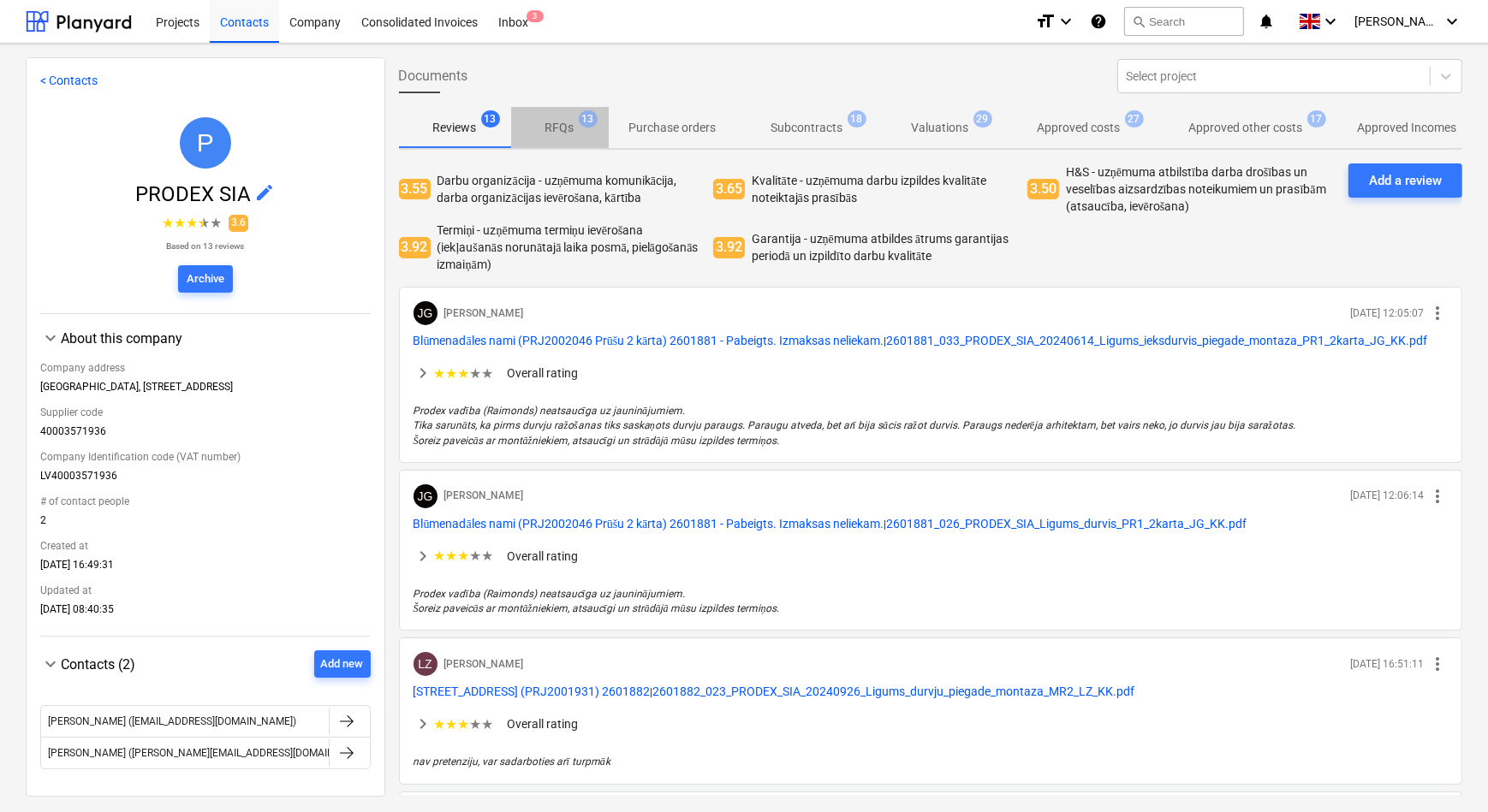
click at [565, 127] on p "RFQs" at bounding box center [560, 127] width 29 height 18
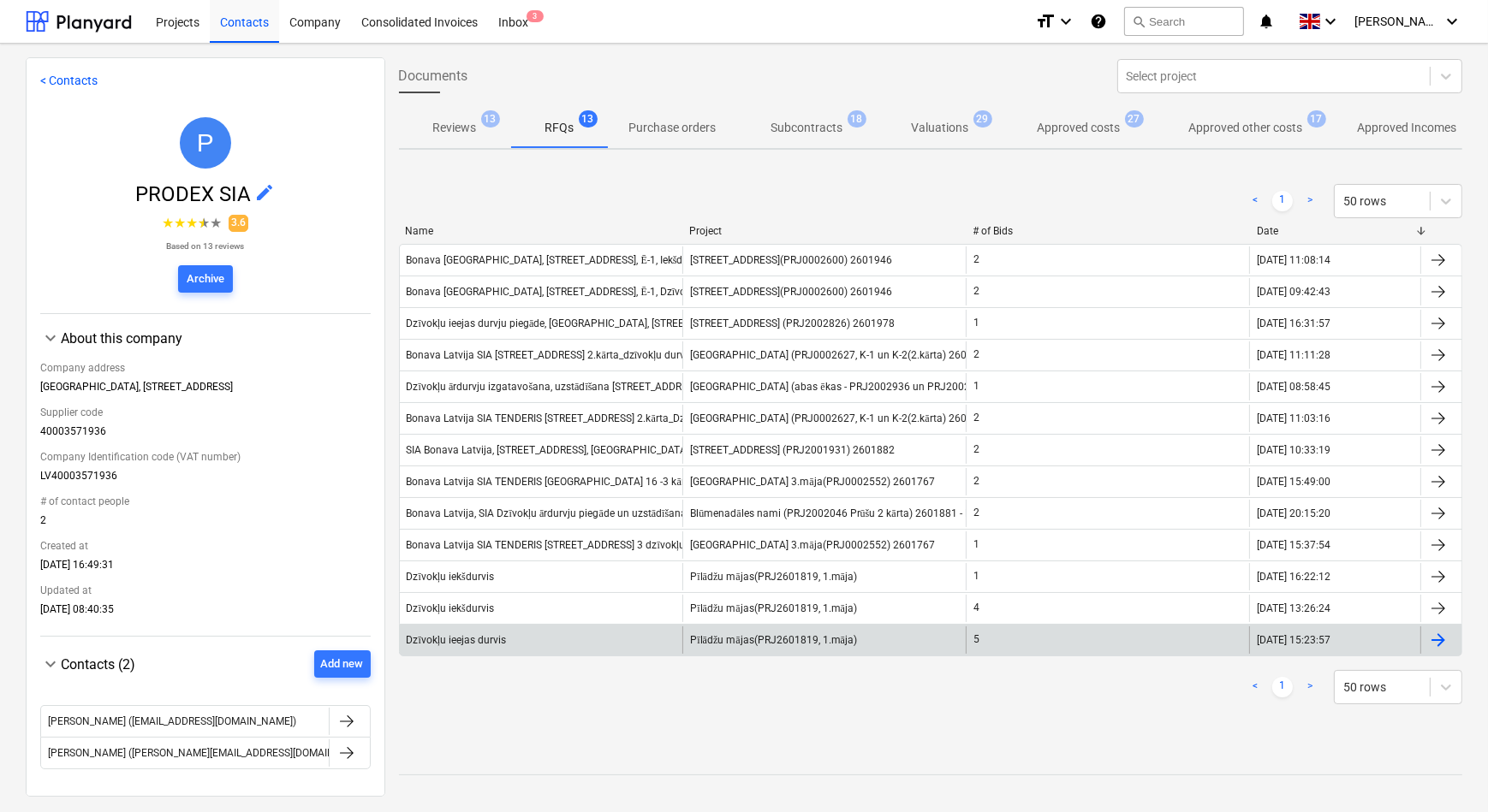
click at [540, 639] on div "Dzīvokļu ieejas durvis" at bounding box center [541, 640] width 284 height 27
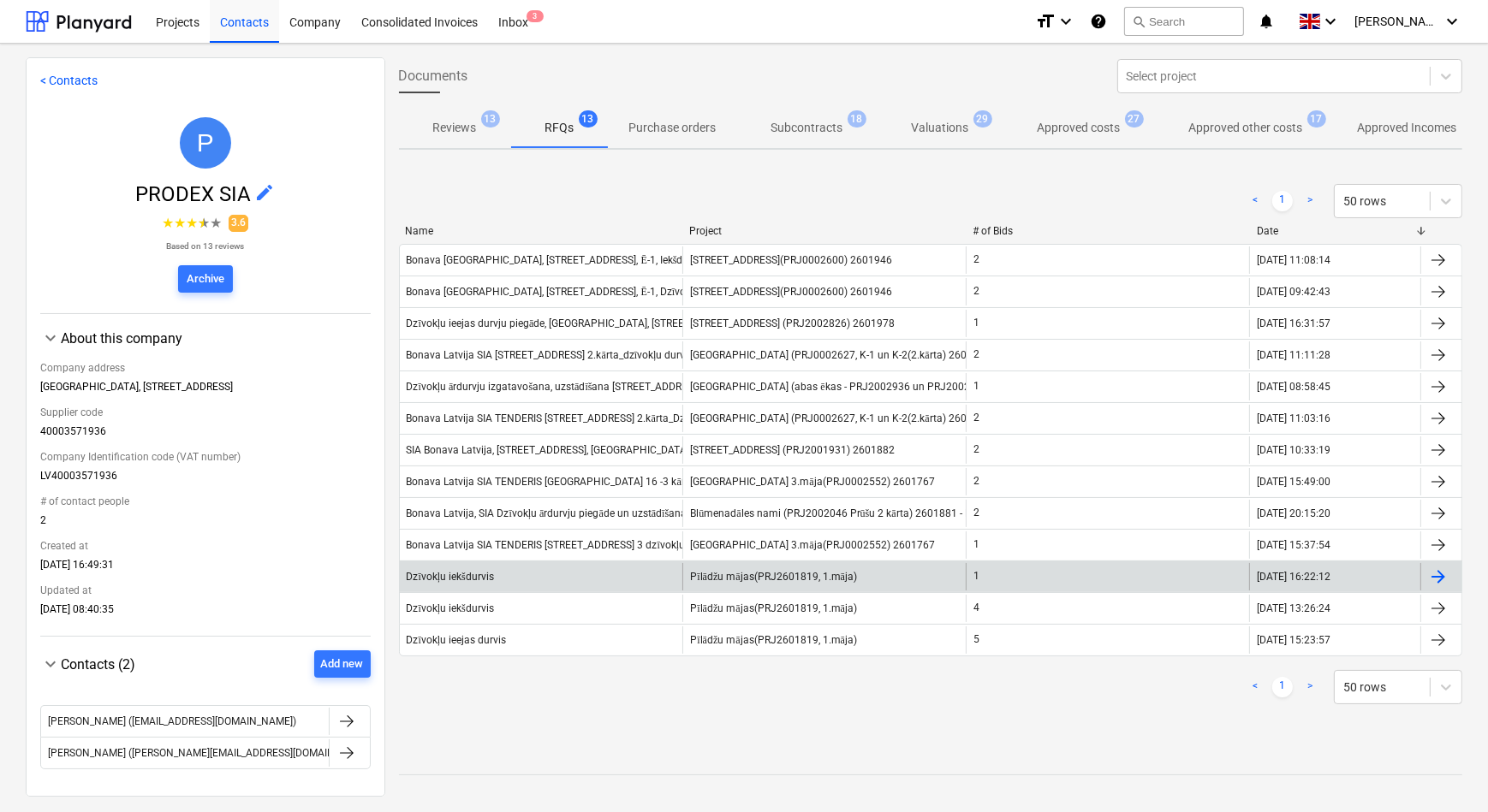
click at [586, 577] on div "Dzīvokļu iekšdurvis" at bounding box center [541, 576] width 284 height 27
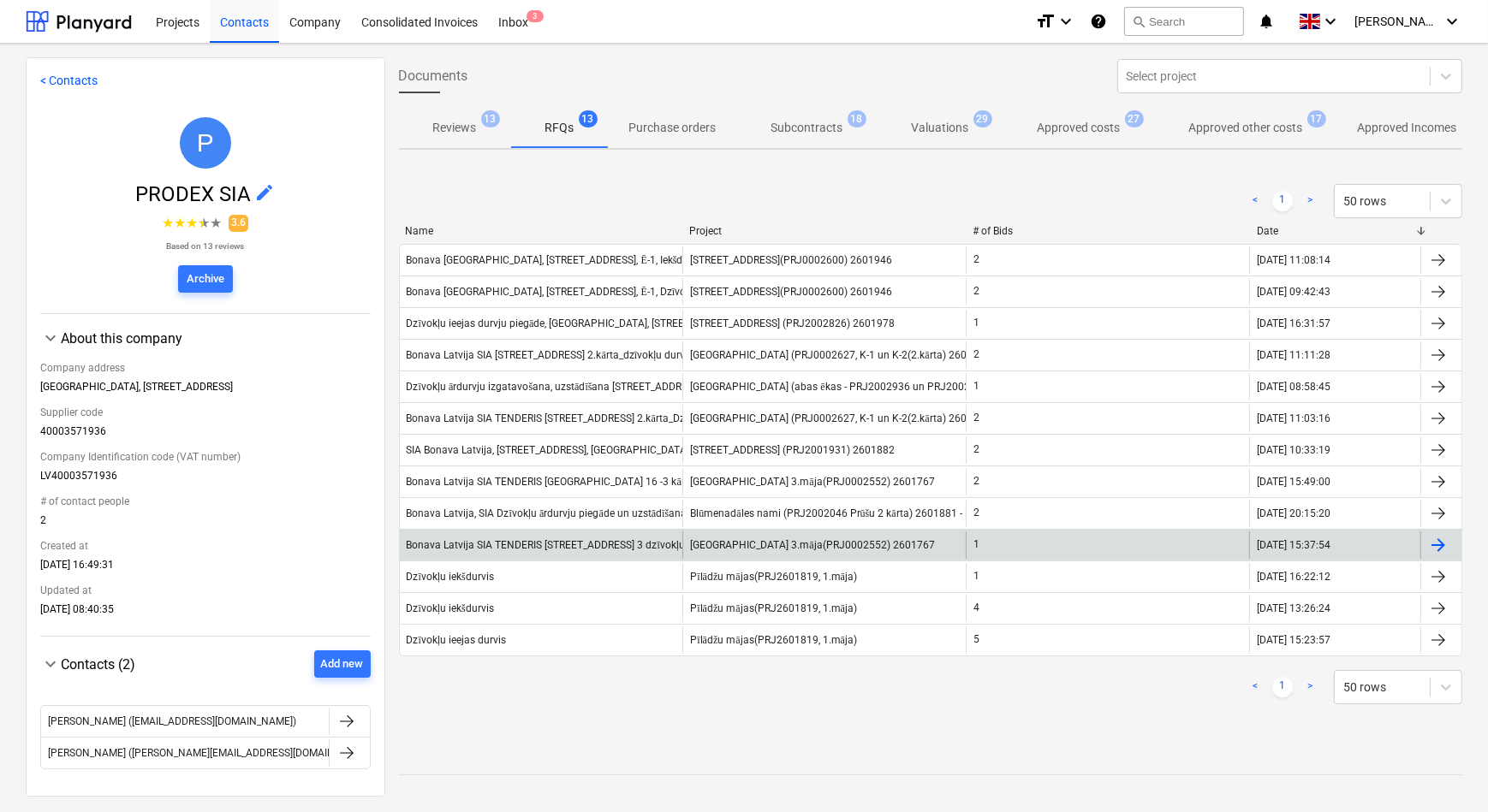
click at [654, 539] on div "Bonava Latvija SIA TENDERIS Ropažu iela 16 3 dzīvokļu ārdurvis" at bounding box center [565, 545] width 317 height 13
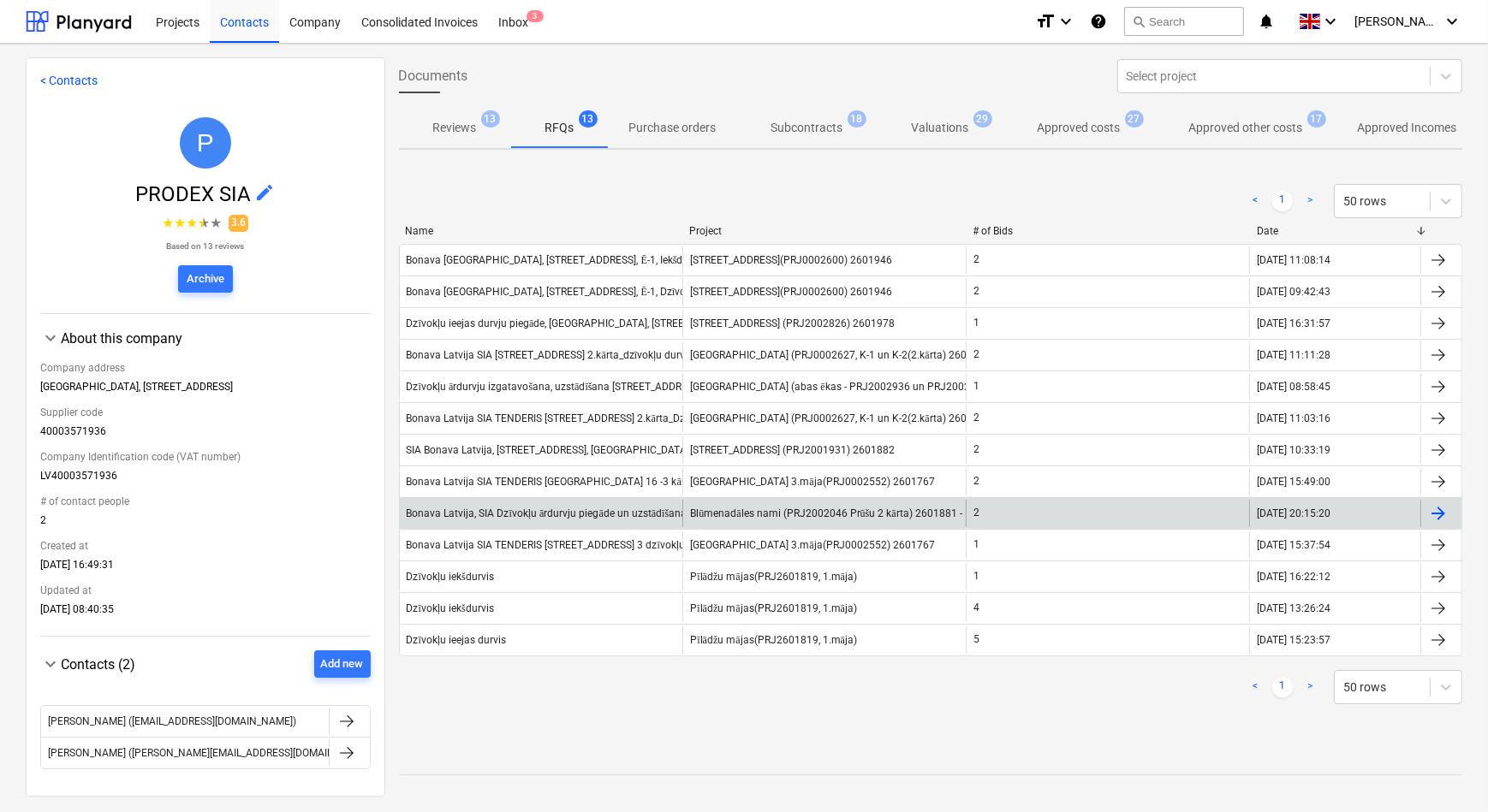
click at [528, 510] on div "Bonava Latvija, SIA Dzīvokļu ārdurvju piegāde un uzstādīšana, Prūšu iela 1E" at bounding box center [599, 514] width 384 height 13
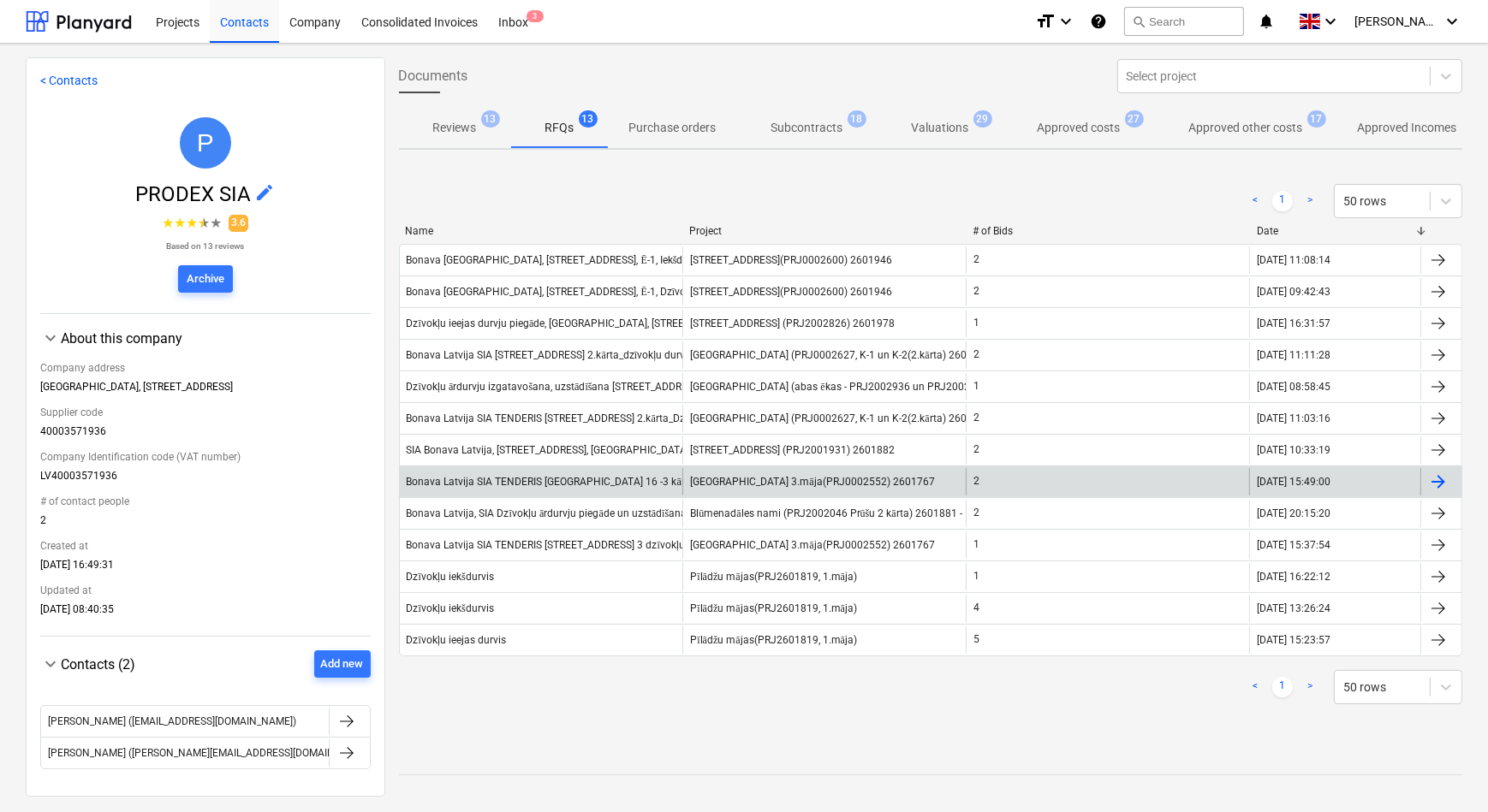
click at [507, 479] on div "Bonava Latvija SIA TENDERIS Ropažu iela 16 -3 kārta Iekšdurvis" at bounding box center [575, 483] width 336 height 13
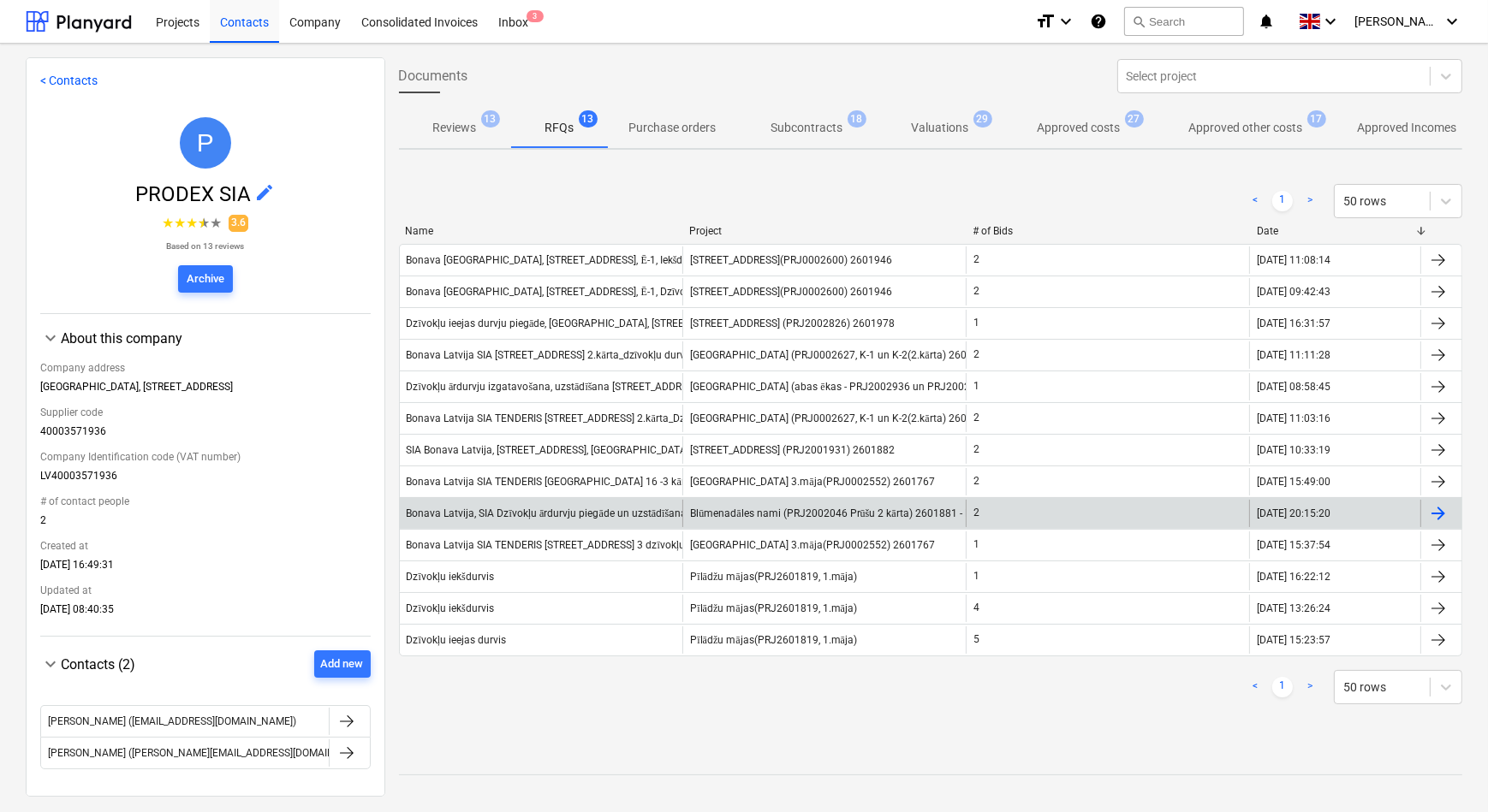
click at [575, 517] on div "Bonava Latvija, SIA Dzīvokļu ārdurvju piegāde un uzstādīšana, Prūšu iela 1E" at bounding box center [599, 514] width 384 height 13
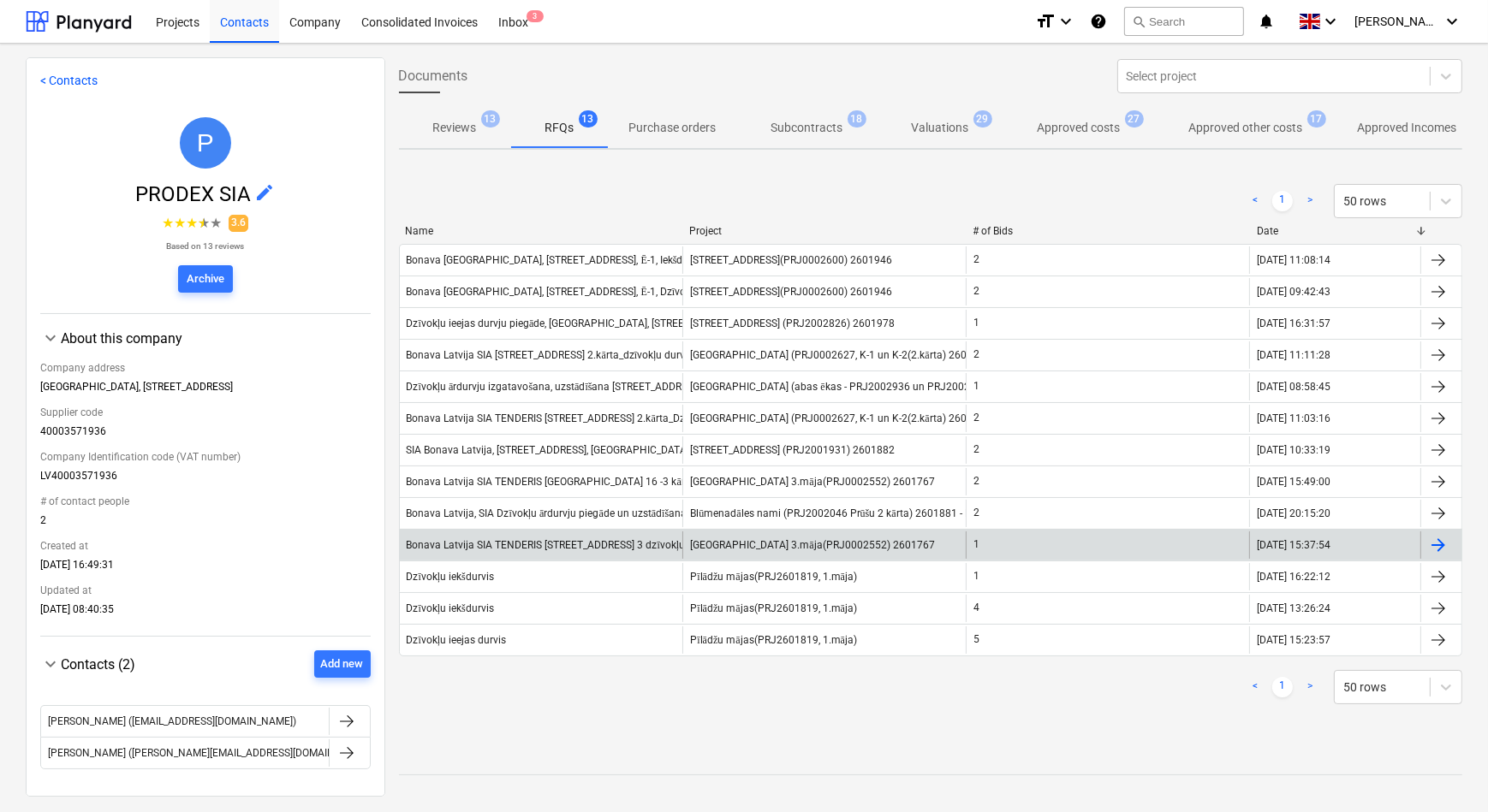
click at [543, 544] on div "Bonava Latvija SIA TENDERIS Ropažu iela 16 3 dzīvokļu ārdurvis" at bounding box center [565, 545] width 317 height 13
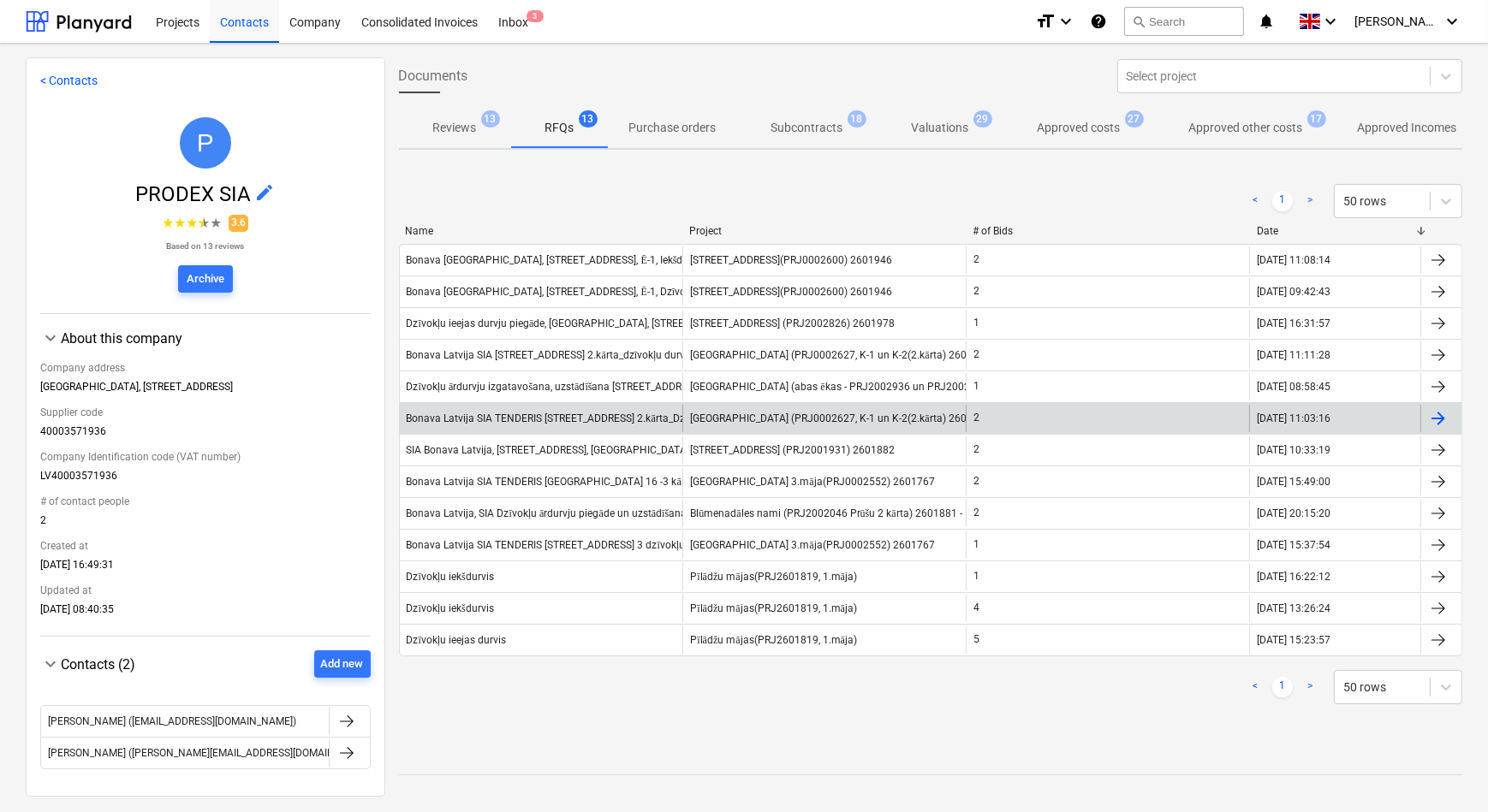
click at [546, 417] on div "Bonava Latvija SIA TENDERIS Tumes iela 27 2.kārta_Dzīvokļu ārdurvju piegāde un …" at bounding box center [635, 419] width 457 height 13
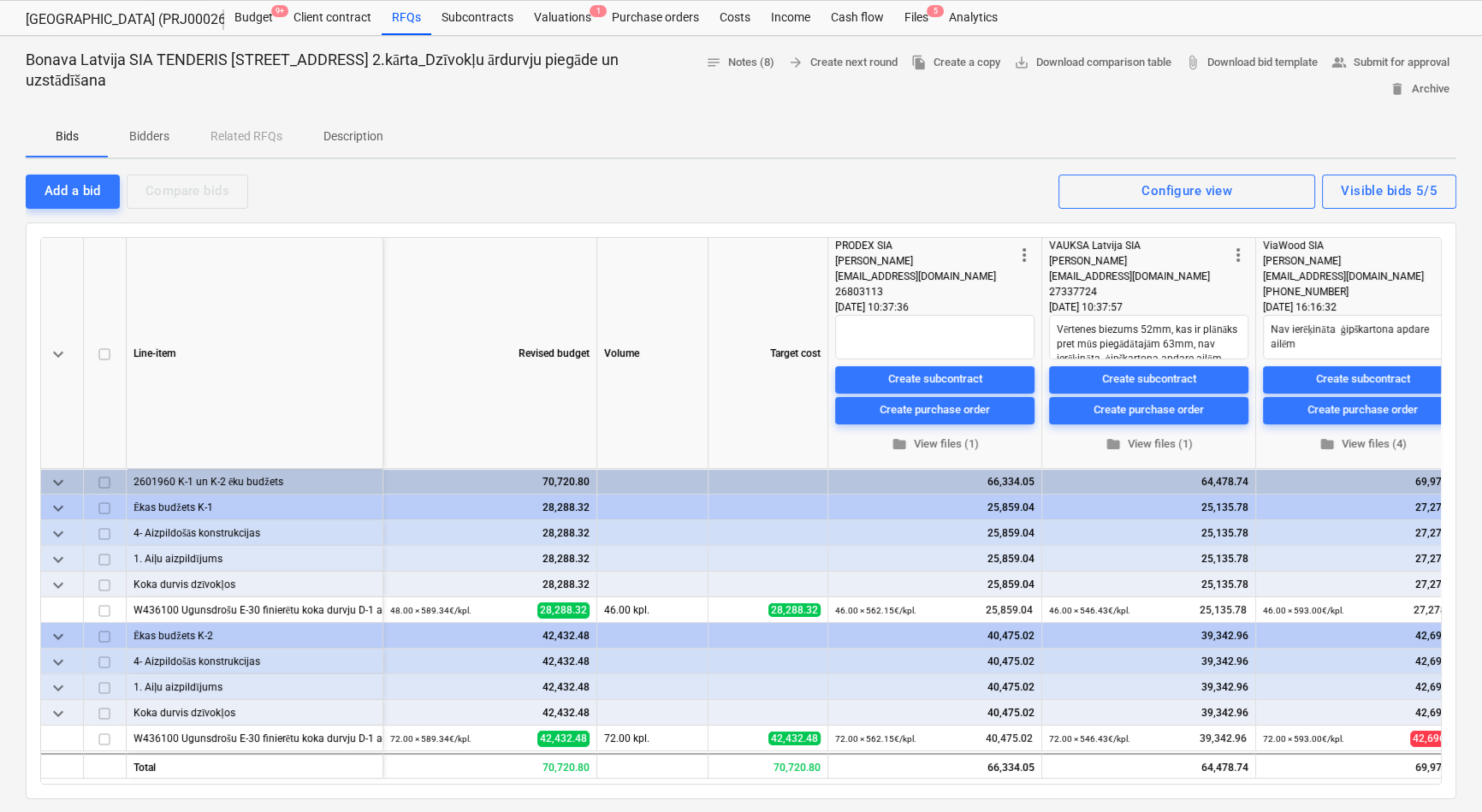
scroll to position [77, 0]
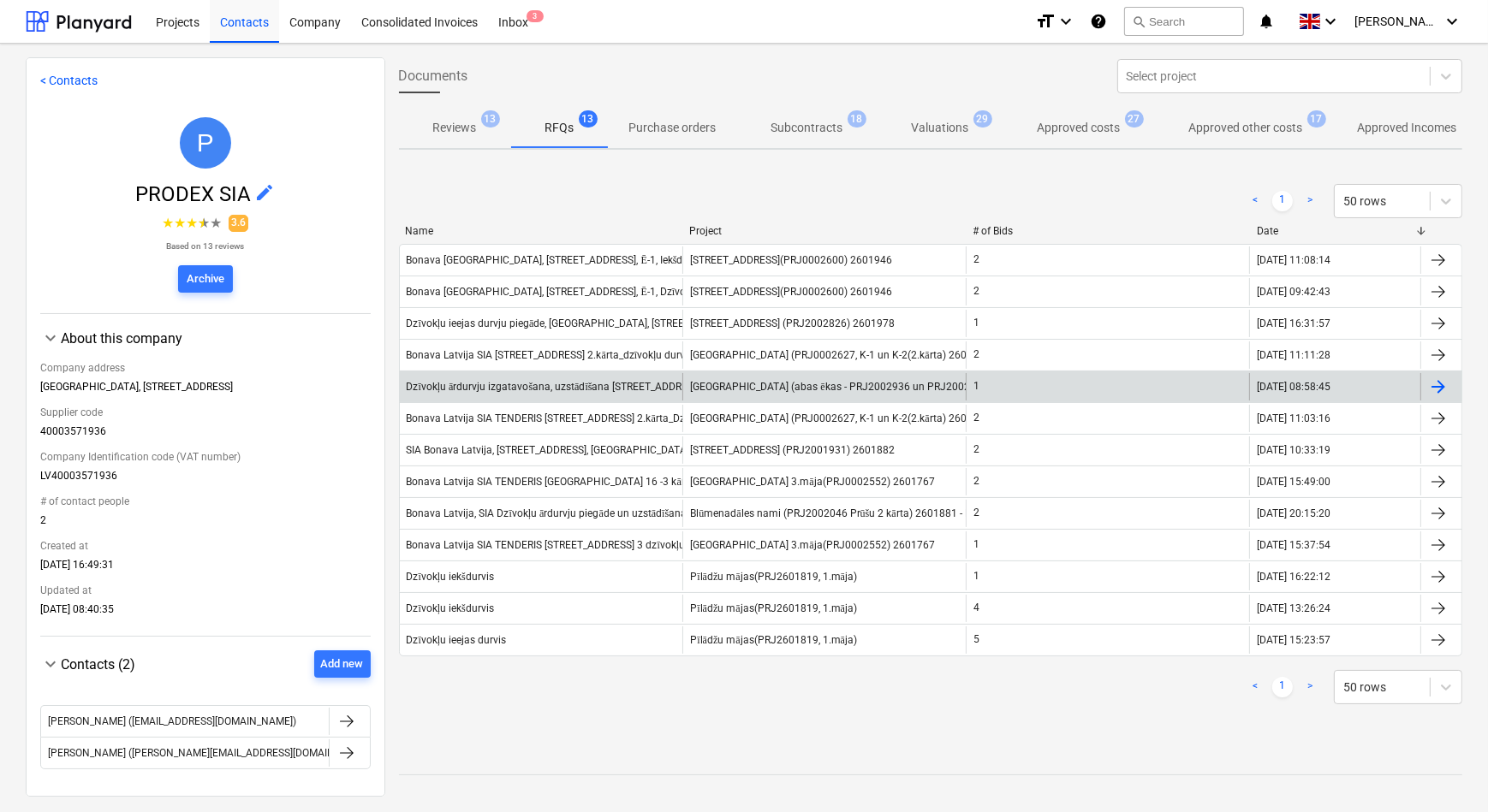
click at [586, 391] on div "Dzīvokļu ārdurvju izgatavošana, uzstādīšana Nīcgales ielā 17A, Bonava Latvija S…" at bounding box center [564, 387] width 314 height 13
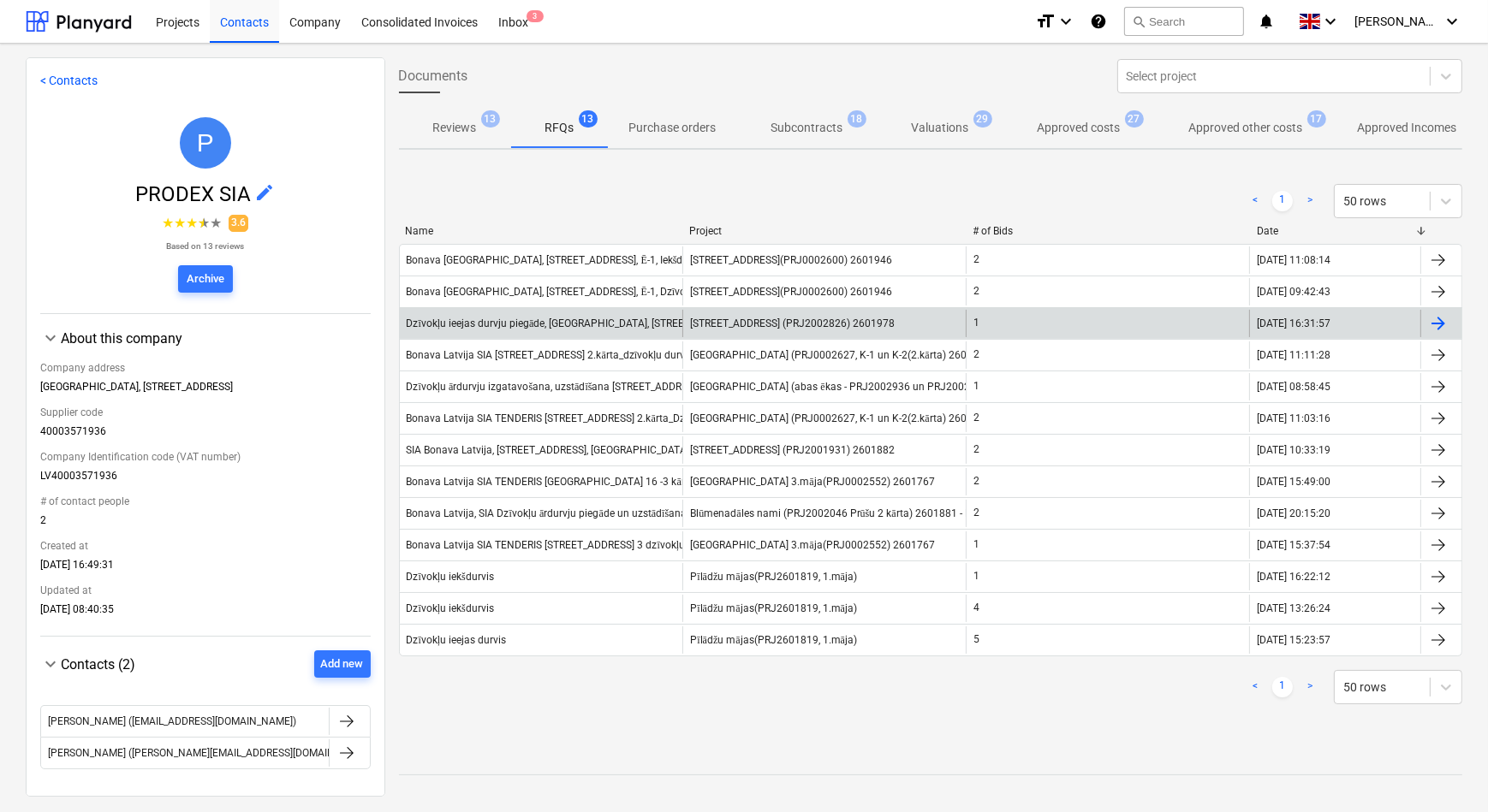
click at [489, 330] on div "Dzīvokļu ieejas durvju piegāde, [GEOGRAPHIC_DATA], [STREET_ADDRESS]" at bounding box center [541, 323] width 284 height 27
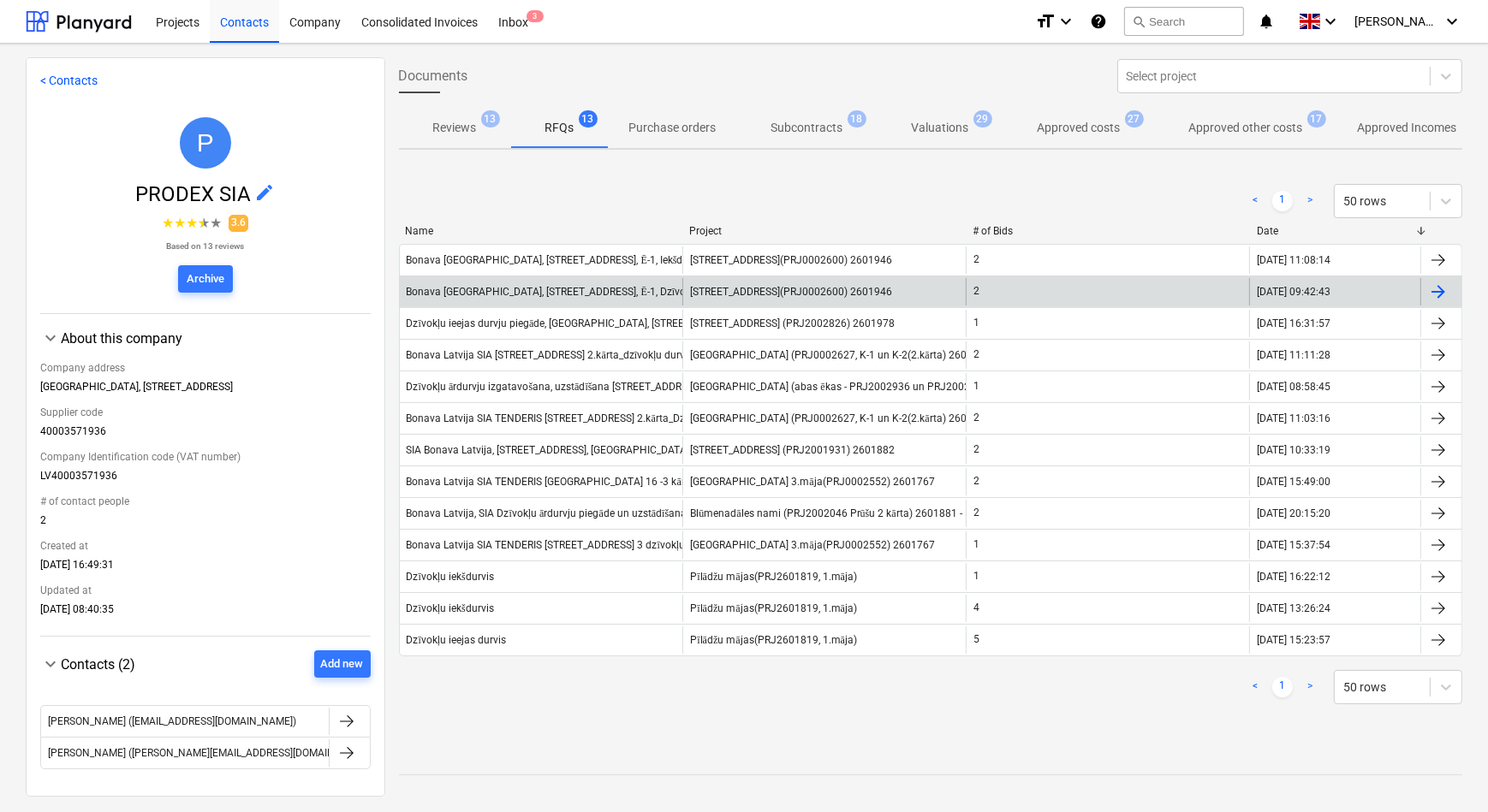
click at [538, 293] on div "Bonava Latvija, Vienības gatve 24, Ē-1, Dzīvokļa ieejas durvju piegāde un montā…" at bounding box center [632, 293] width 449 height 13
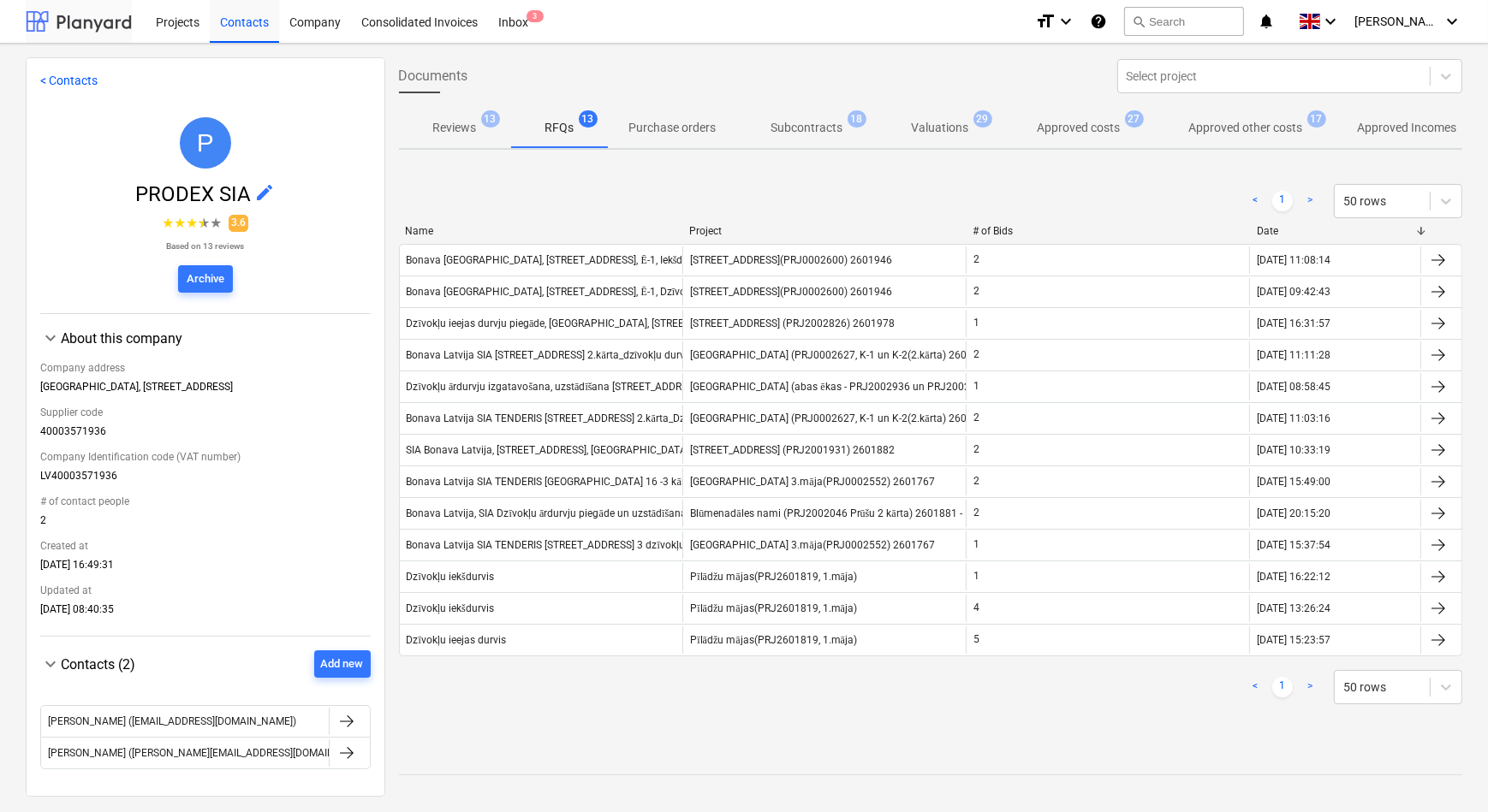
click at [74, 25] on div at bounding box center [78, 22] width 106 height 43
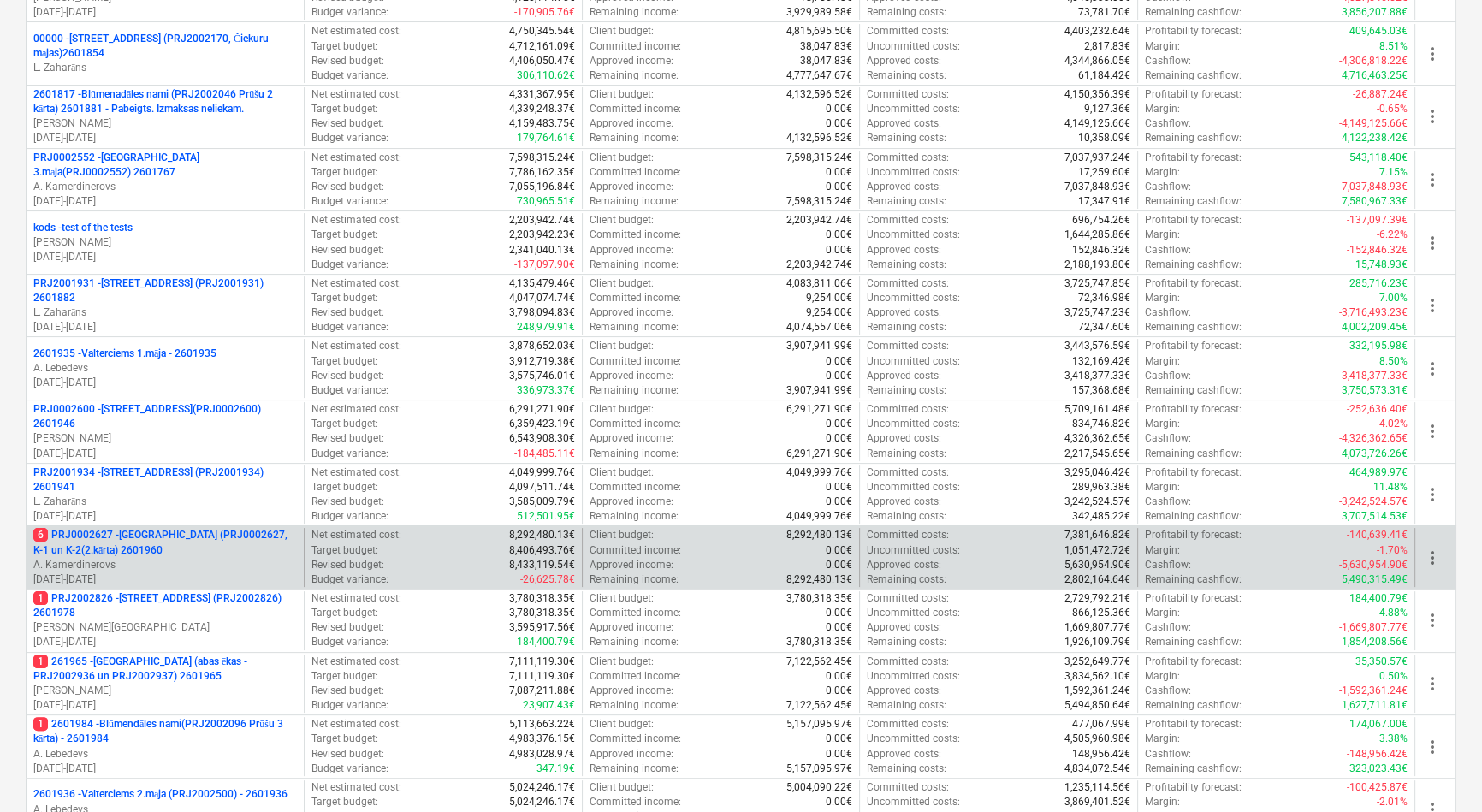
scroll to position [388, 0]
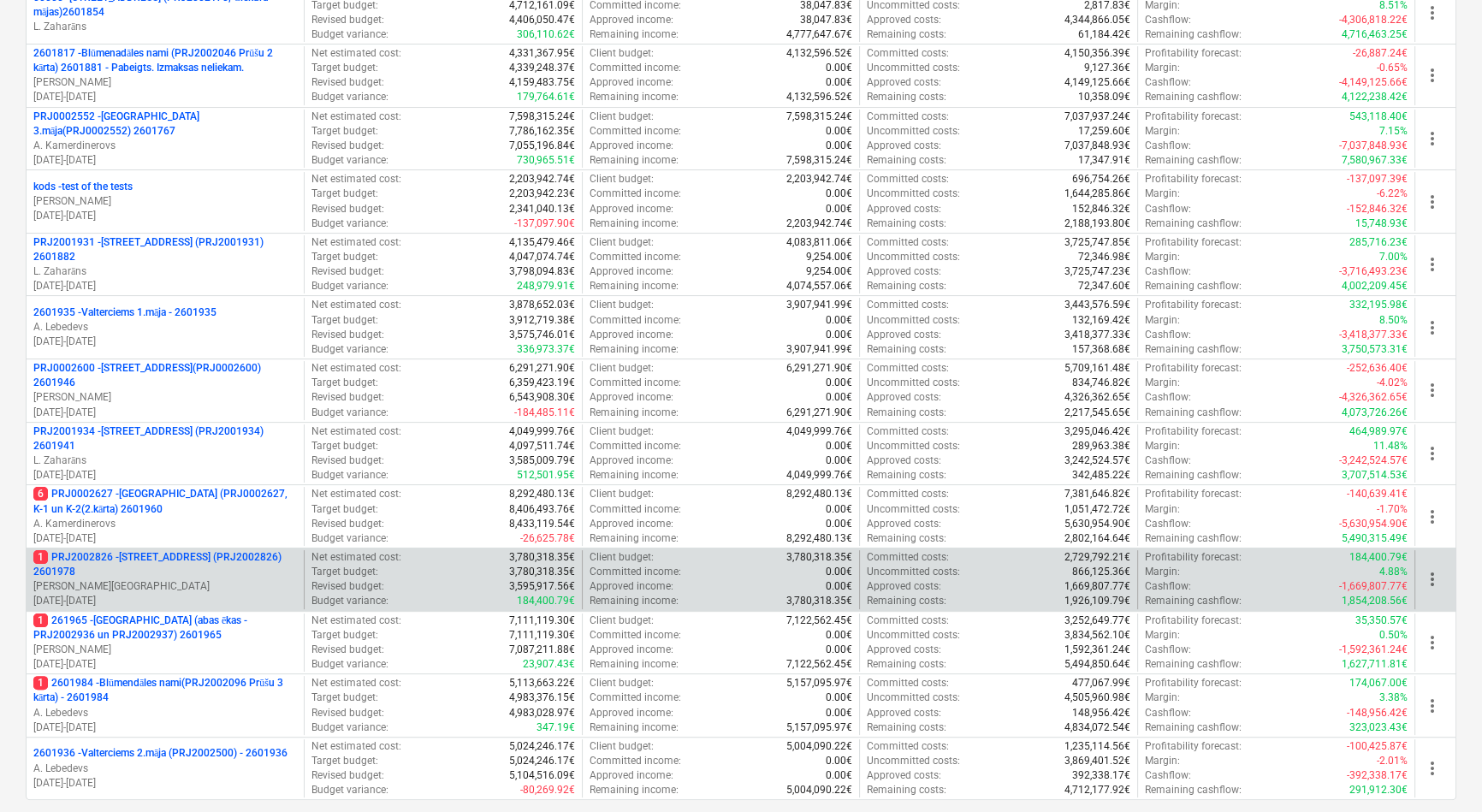
click at [159, 555] on p "1 PRJ2002826 - [STREET_ADDRESS] (PRJ2002826) 2601978" at bounding box center [166, 564] width 264 height 29
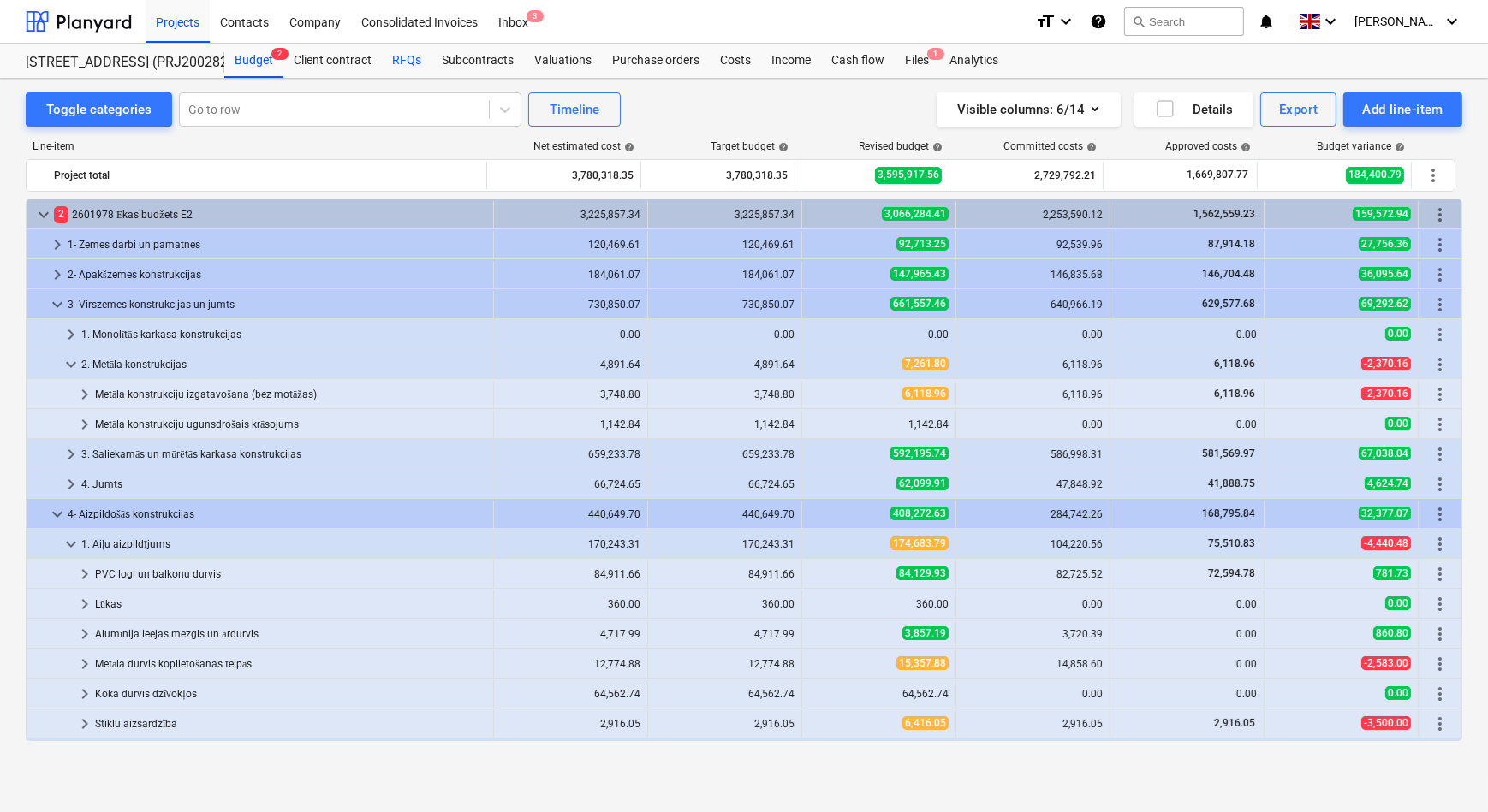
click at [395, 65] on div "RFQs" at bounding box center [406, 61] width 50 height 35
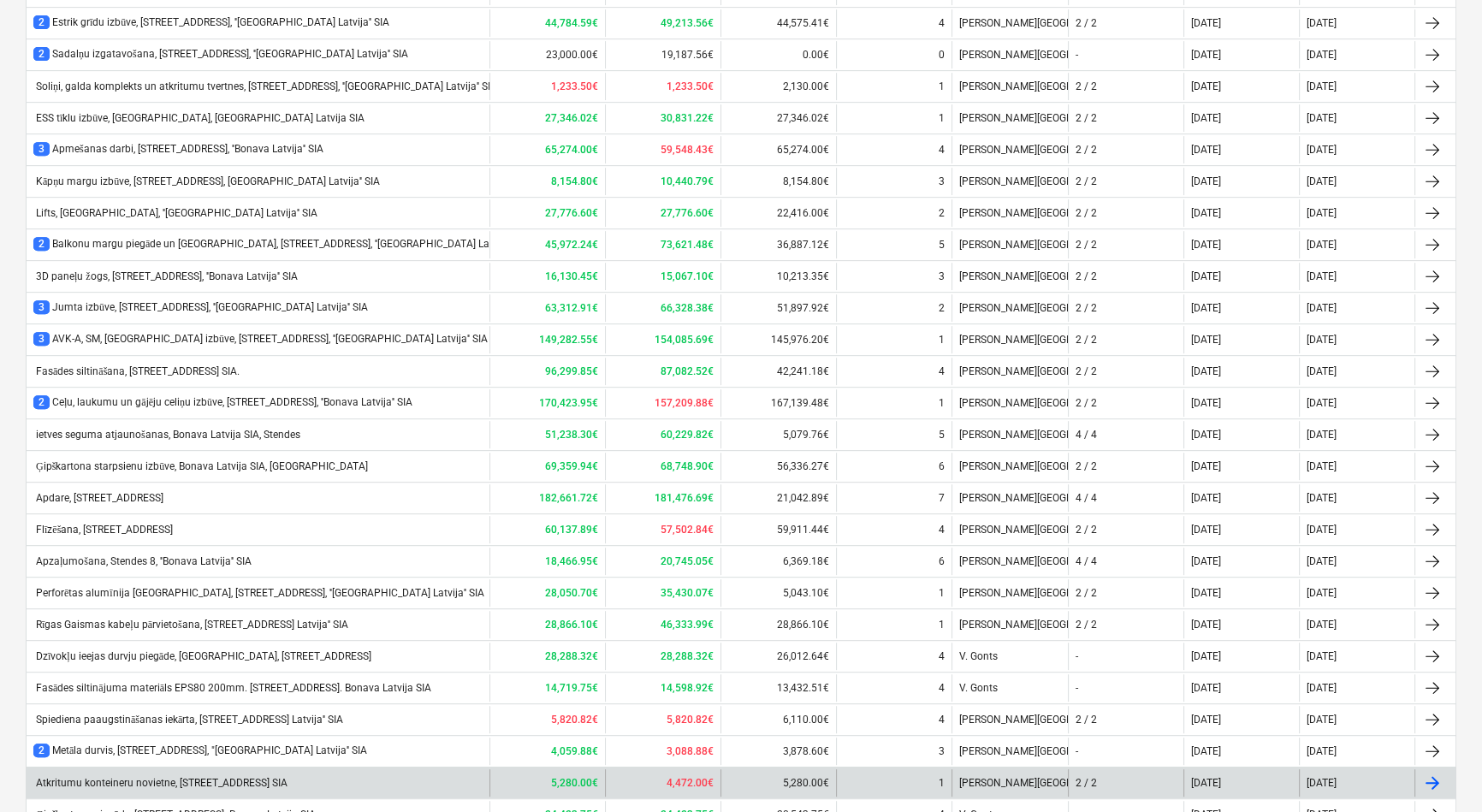
scroll to position [1121, 0]
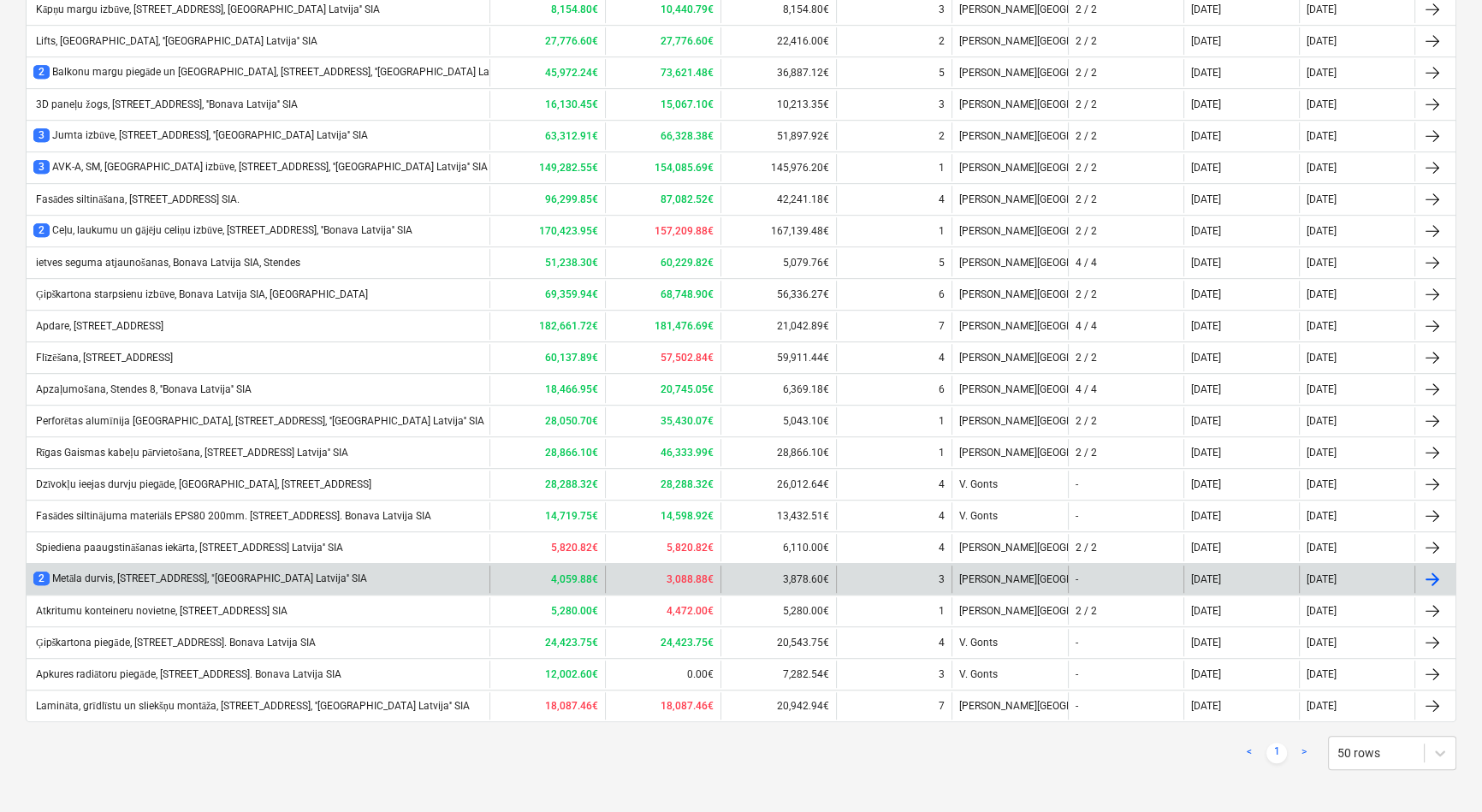
click at [153, 575] on div "2 Metāla durvis, Stendes iela 8, "Bonava Latvija'' SIA" at bounding box center [200, 579] width 334 height 15
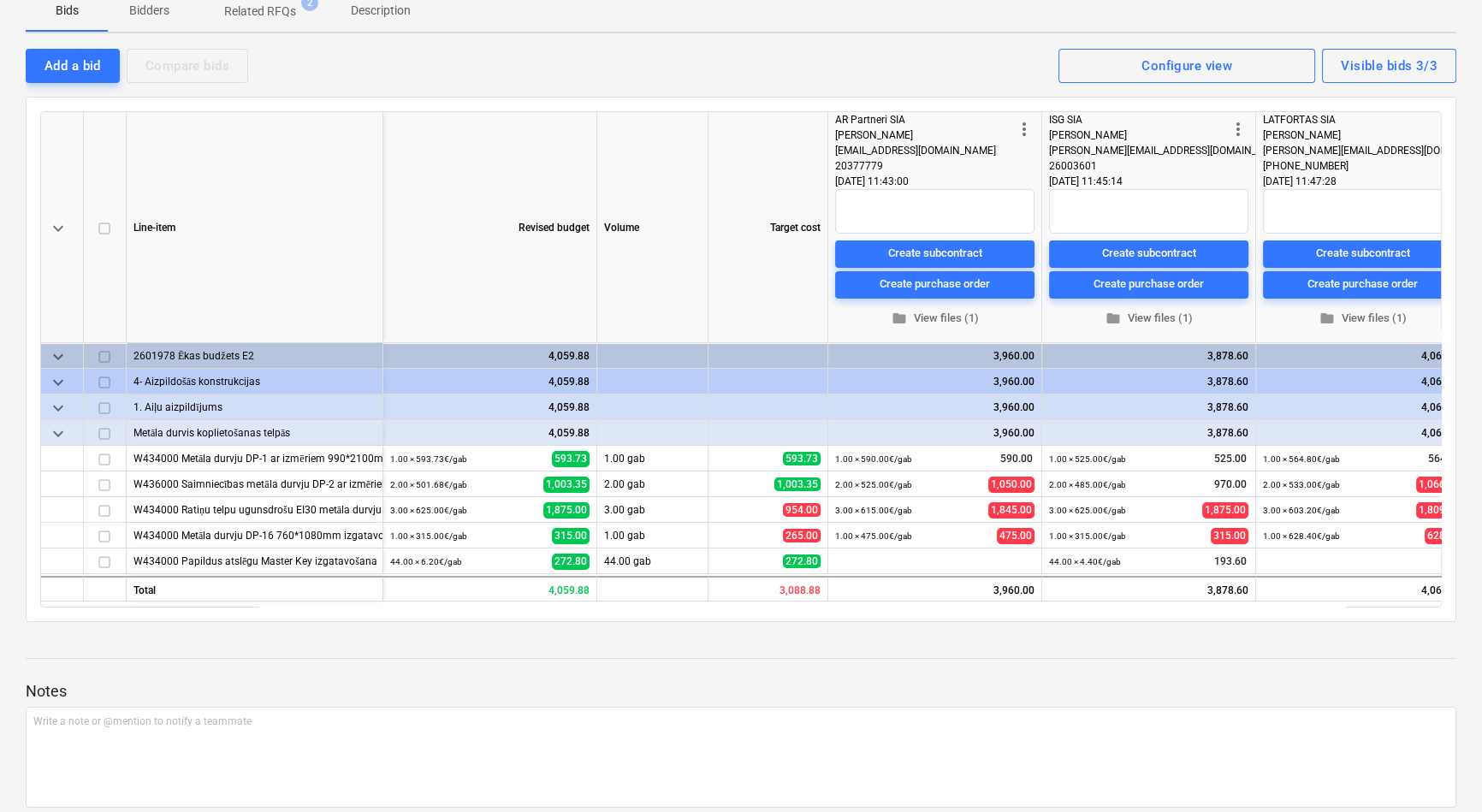
scroll to position [155, 0]
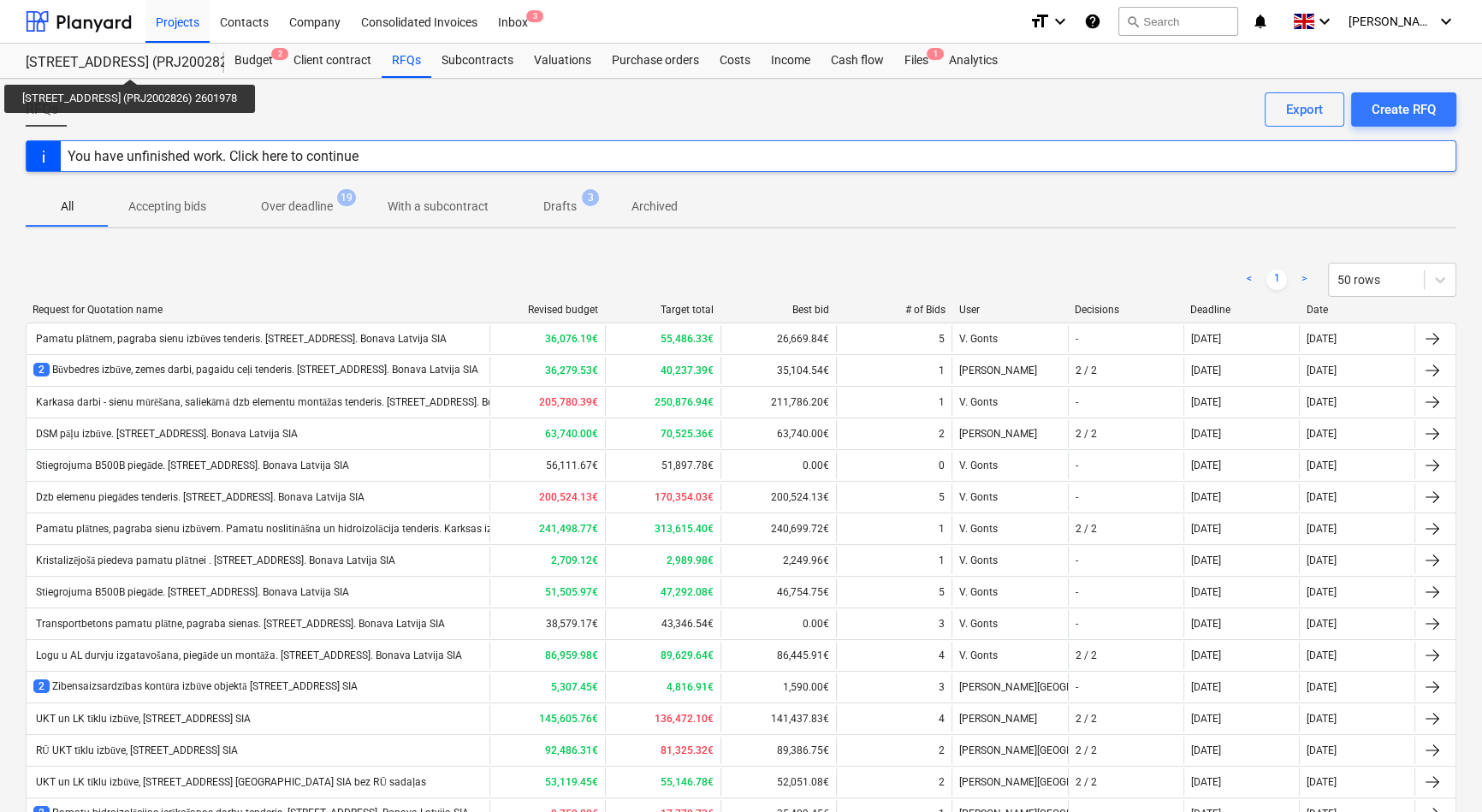
click at [125, 64] on div "[STREET_ADDRESS] (PRJ2002826) 2601978" at bounding box center [114, 63] width 178 height 18
click at [186, 62] on div "[STREET_ADDRESS] (PRJ2002826) 2601978" at bounding box center [114, 63] width 178 height 18
click at [180, 23] on div "Projects" at bounding box center [178, 21] width 65 height 44
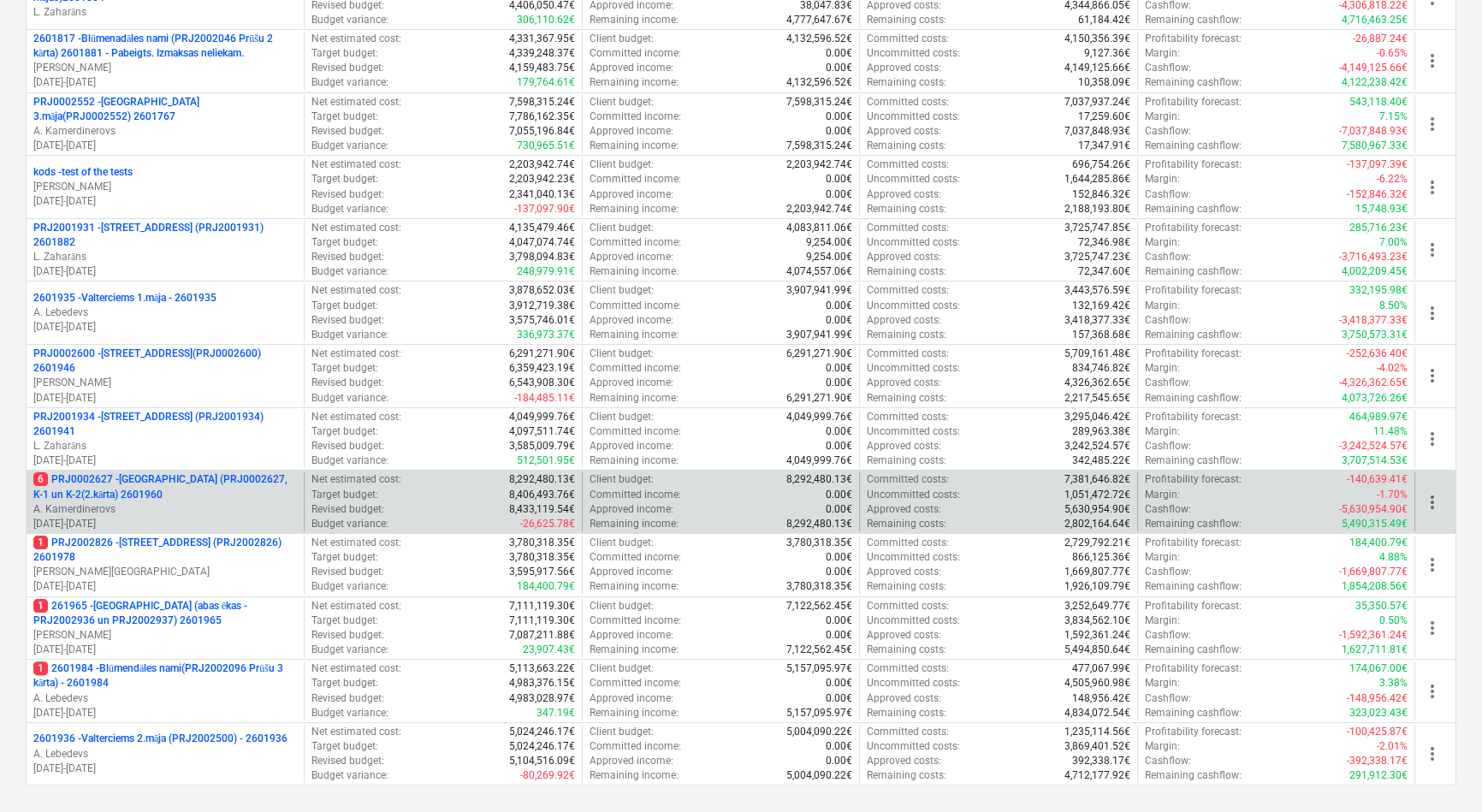
scroll to position [467, 0]
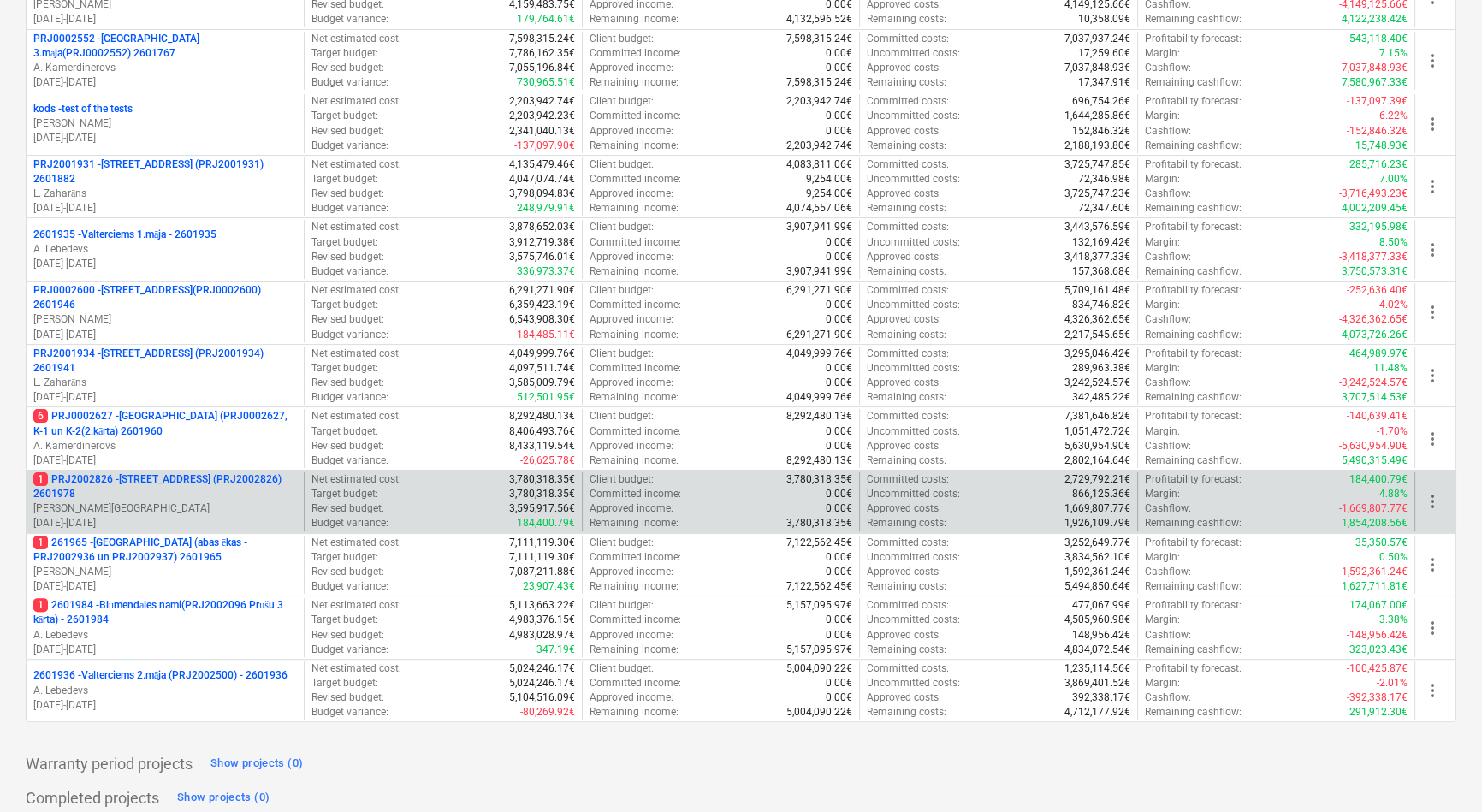
click at [147, 481] on p "1 PRJ2002826 - [STREET_ADDRESS] (PRJ2002826) 2601978" at bounding box center [166, 486] width 264 height 29
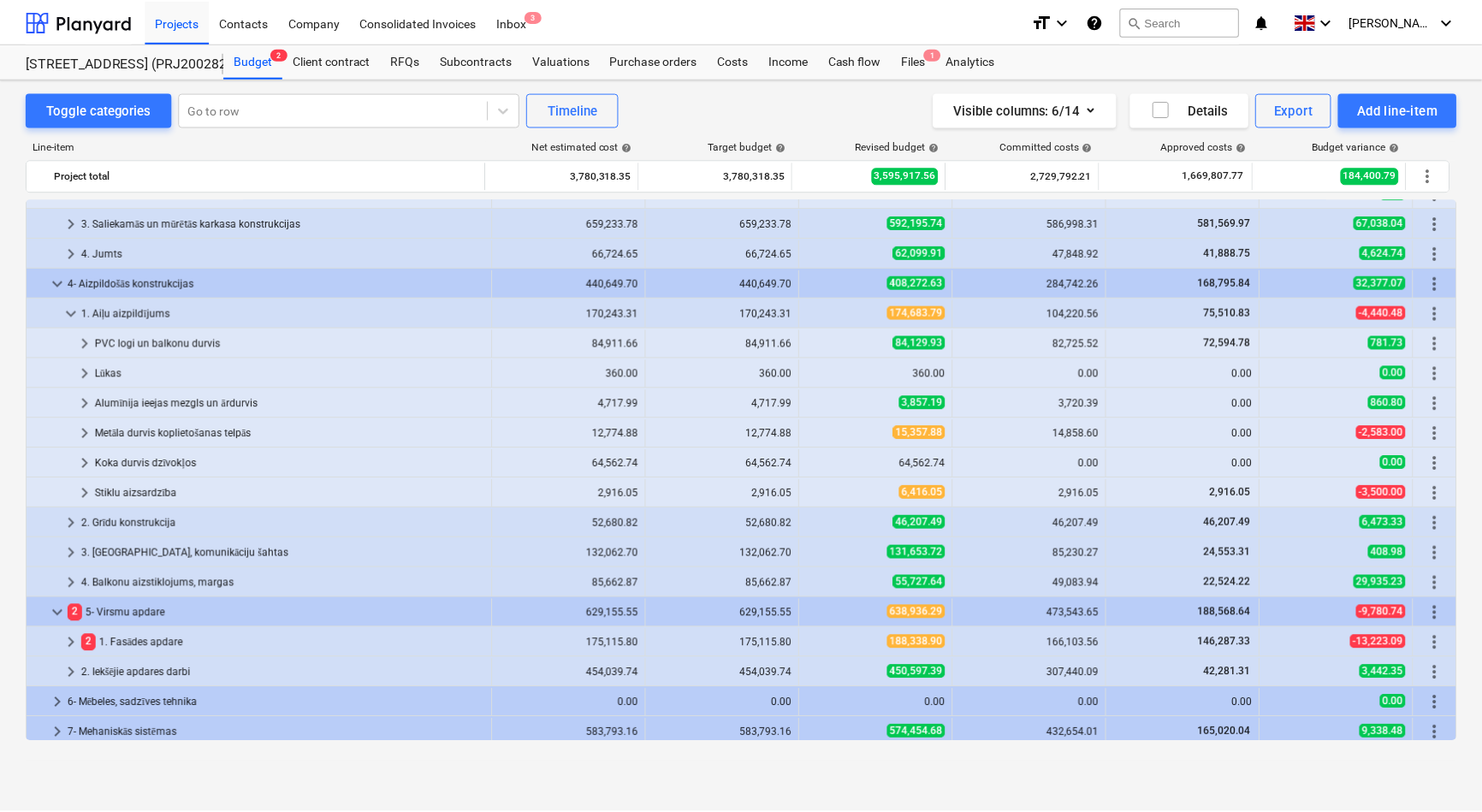
scroll to position [200, 0]
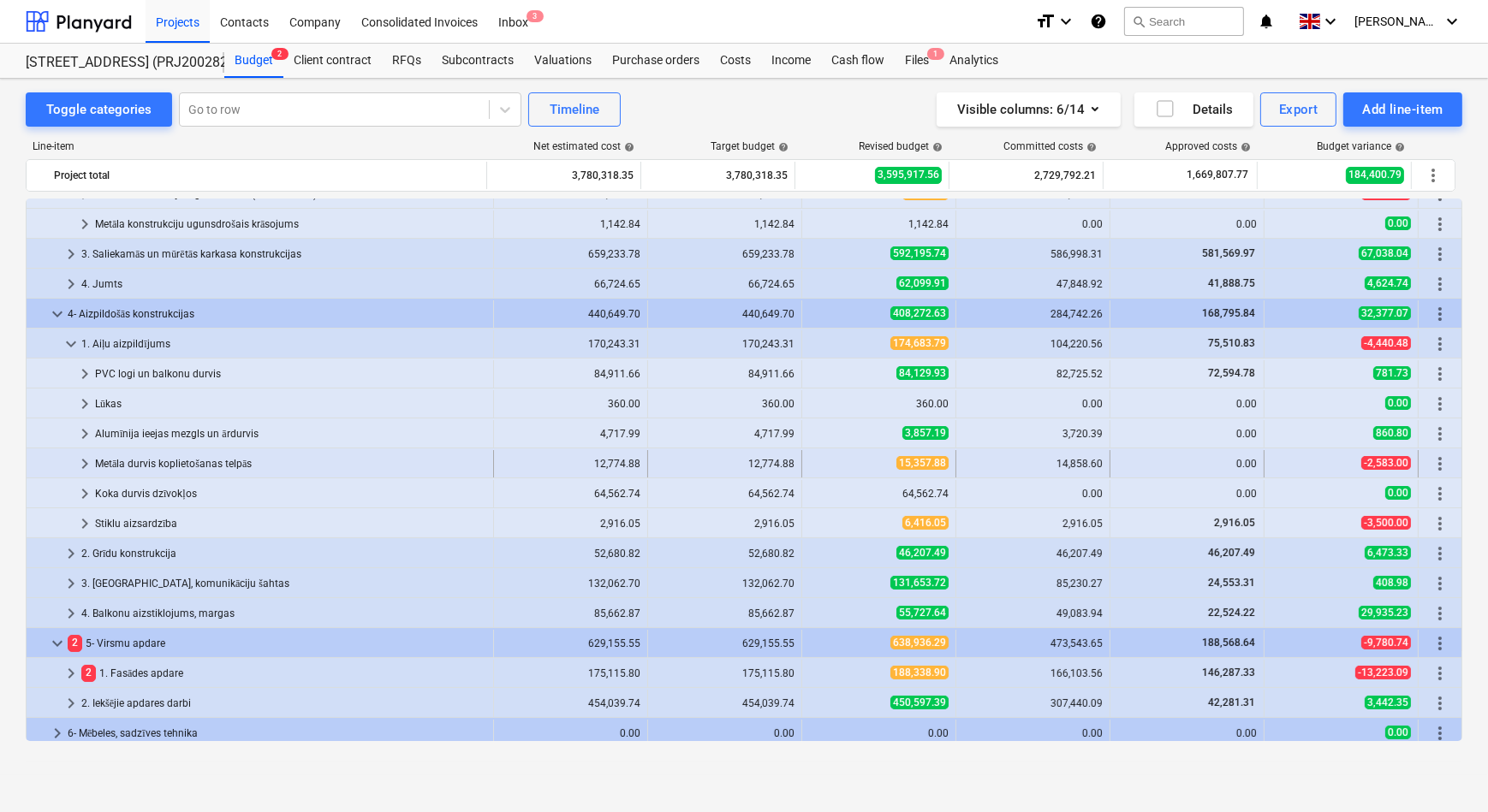
click at [87, 461] on span "keyboard_arrow_right" at bounding box center [85, 464] width 21 height 21
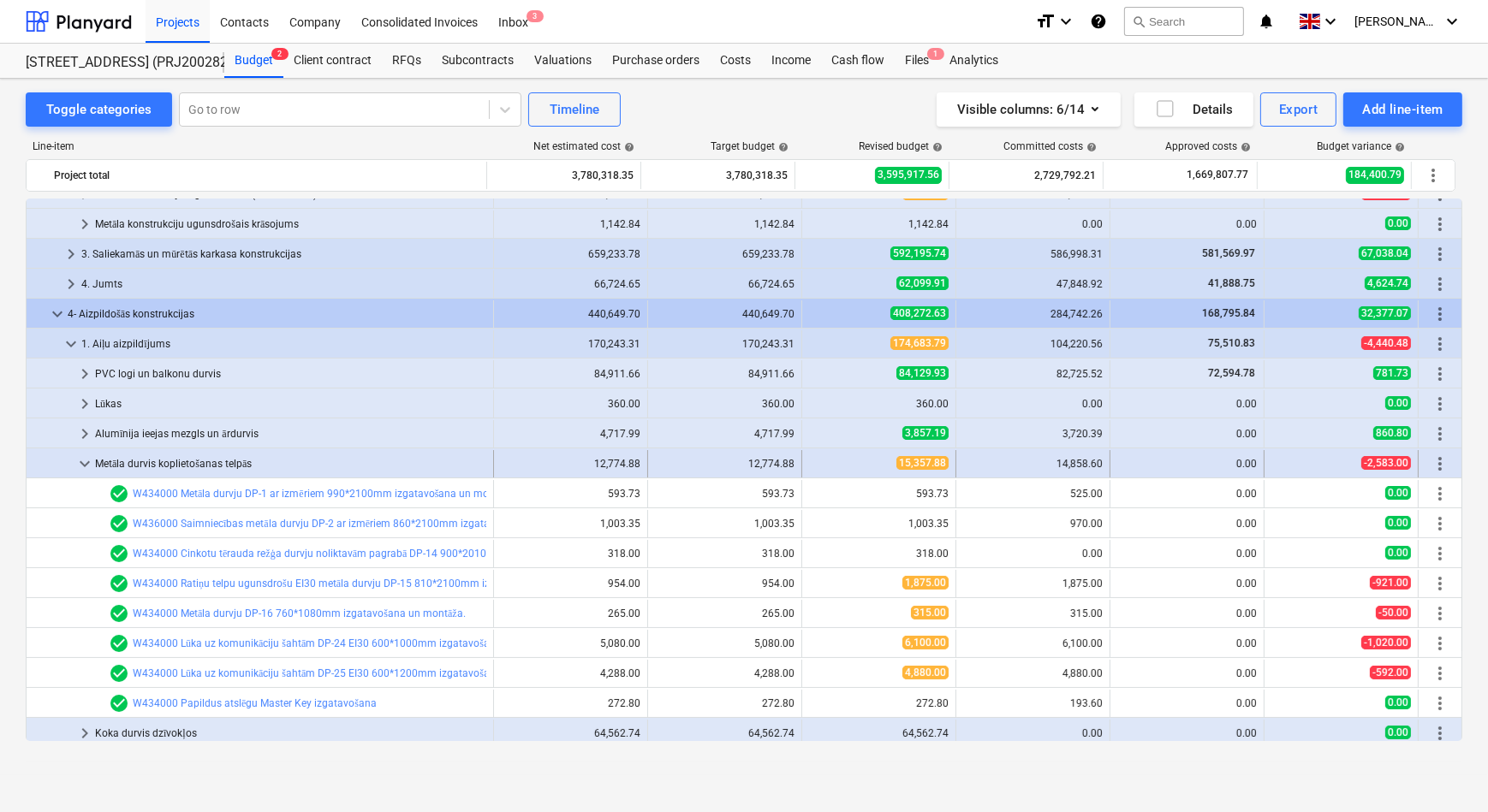
click at [85, 463] on span "keyboard_arrow_down" at bounding box center [85, 464] width 21 height 21
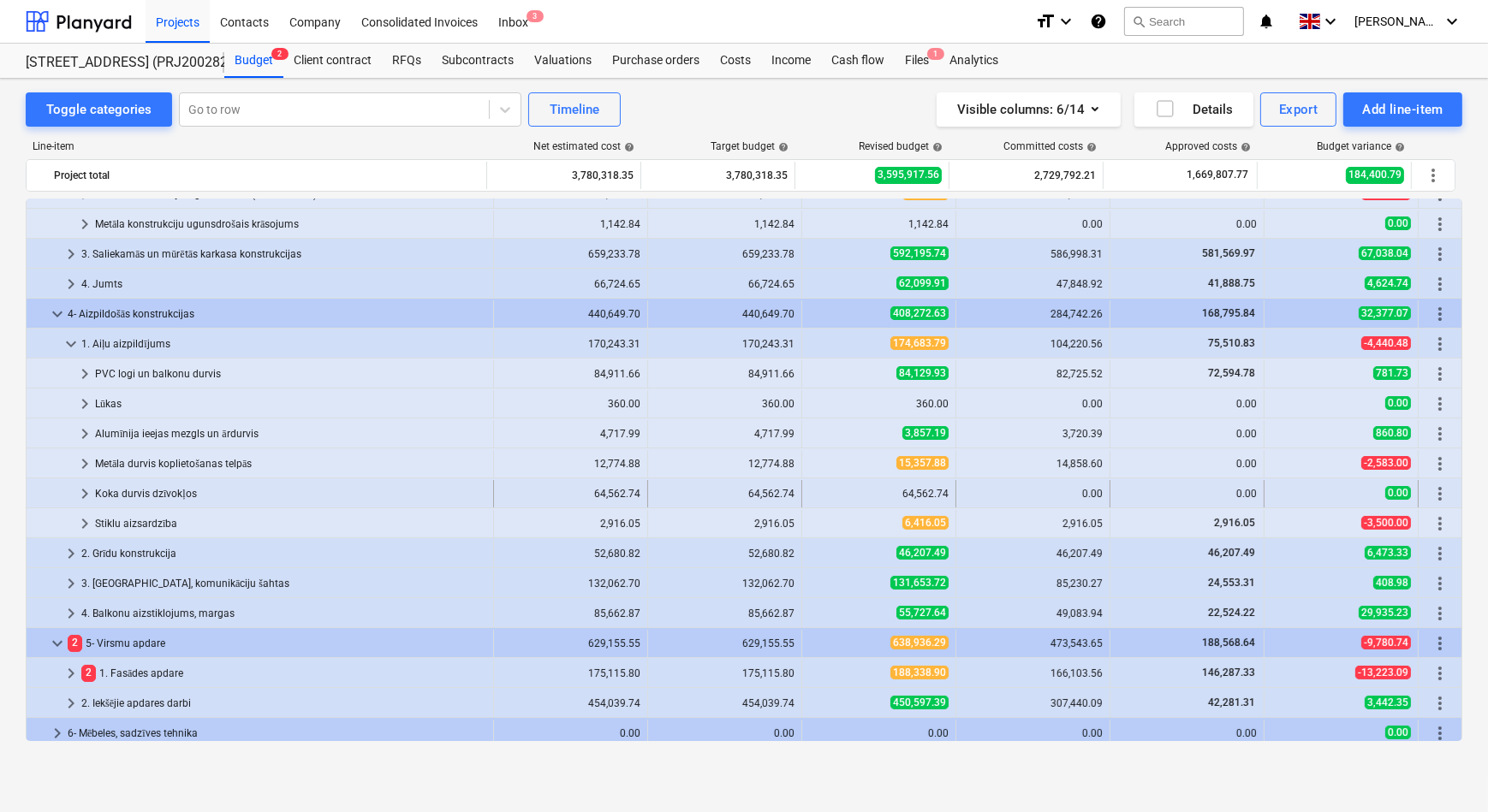
click at [84, 491] on span "keyboard_arrow_right" at bounding box center [85, 494] width 21 height 21
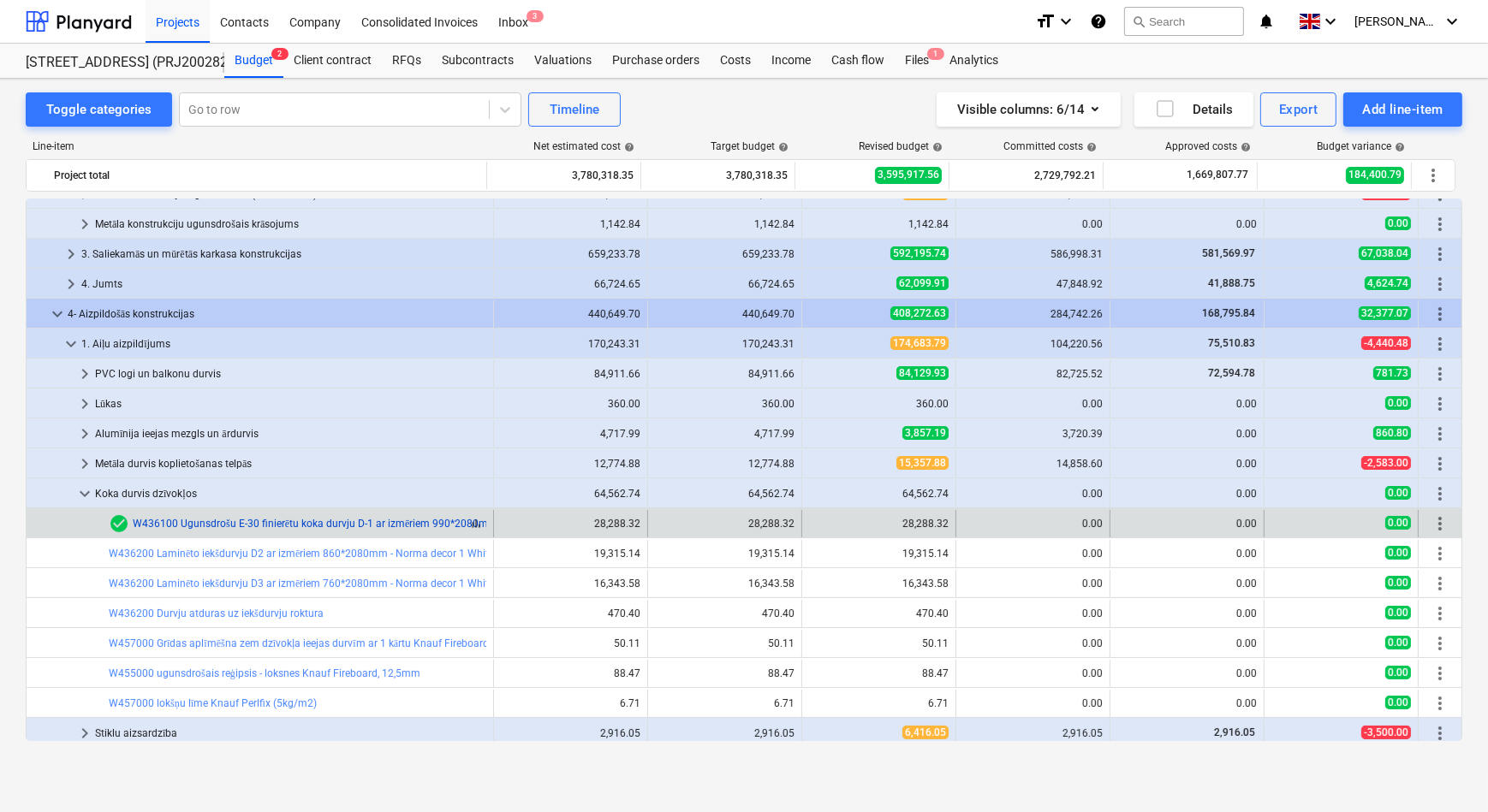
click at [171, 518] on link "W436100 Ugunsdrošu E-30 finierētu koka durvju D-1 ar izmēriem 990*2080mm, skaņa…" at bounding box center [805, 523] width 1344 height 12
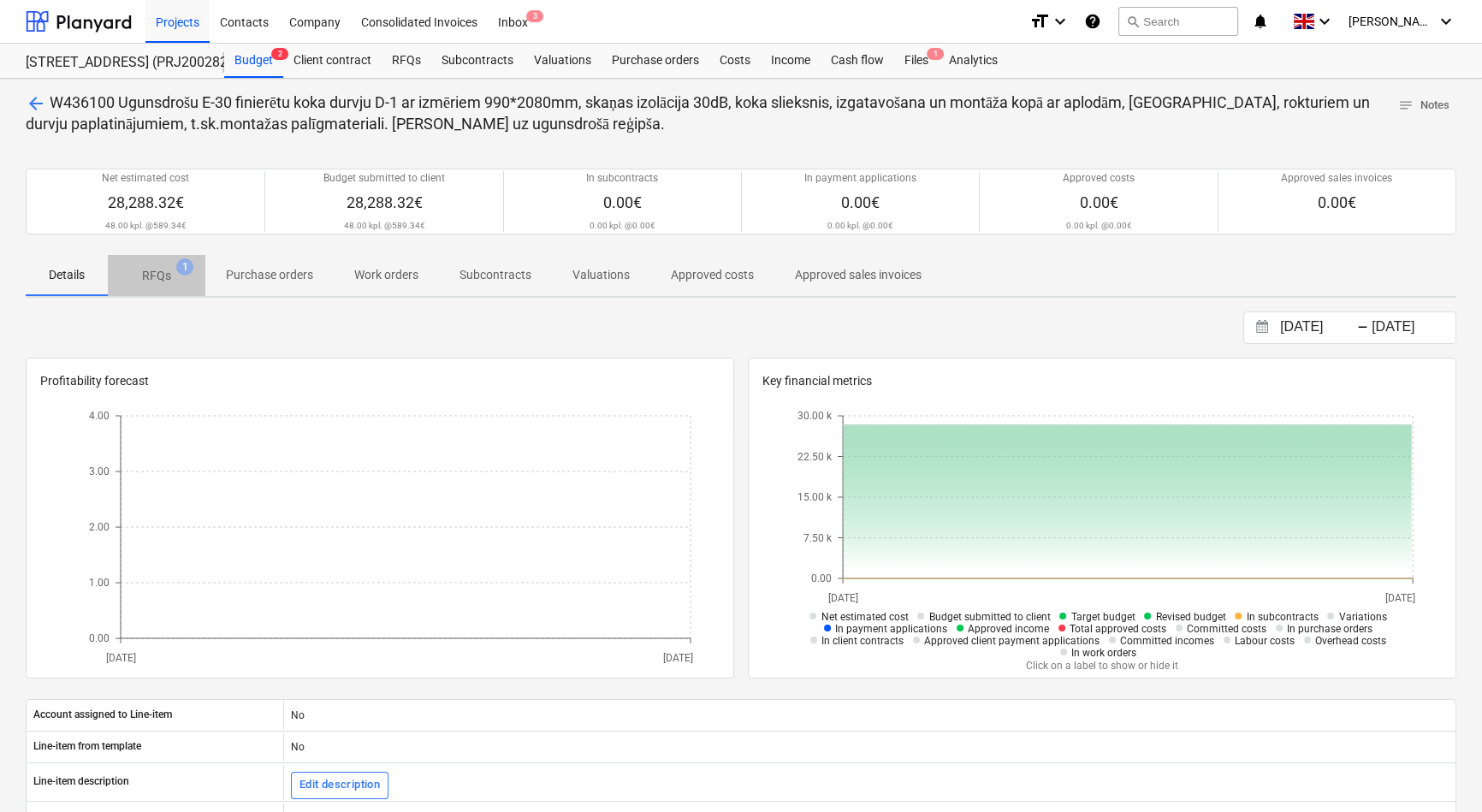
click at [156, 274] on p "RFQs" at bounding box center [156, 275] width 29 height 18
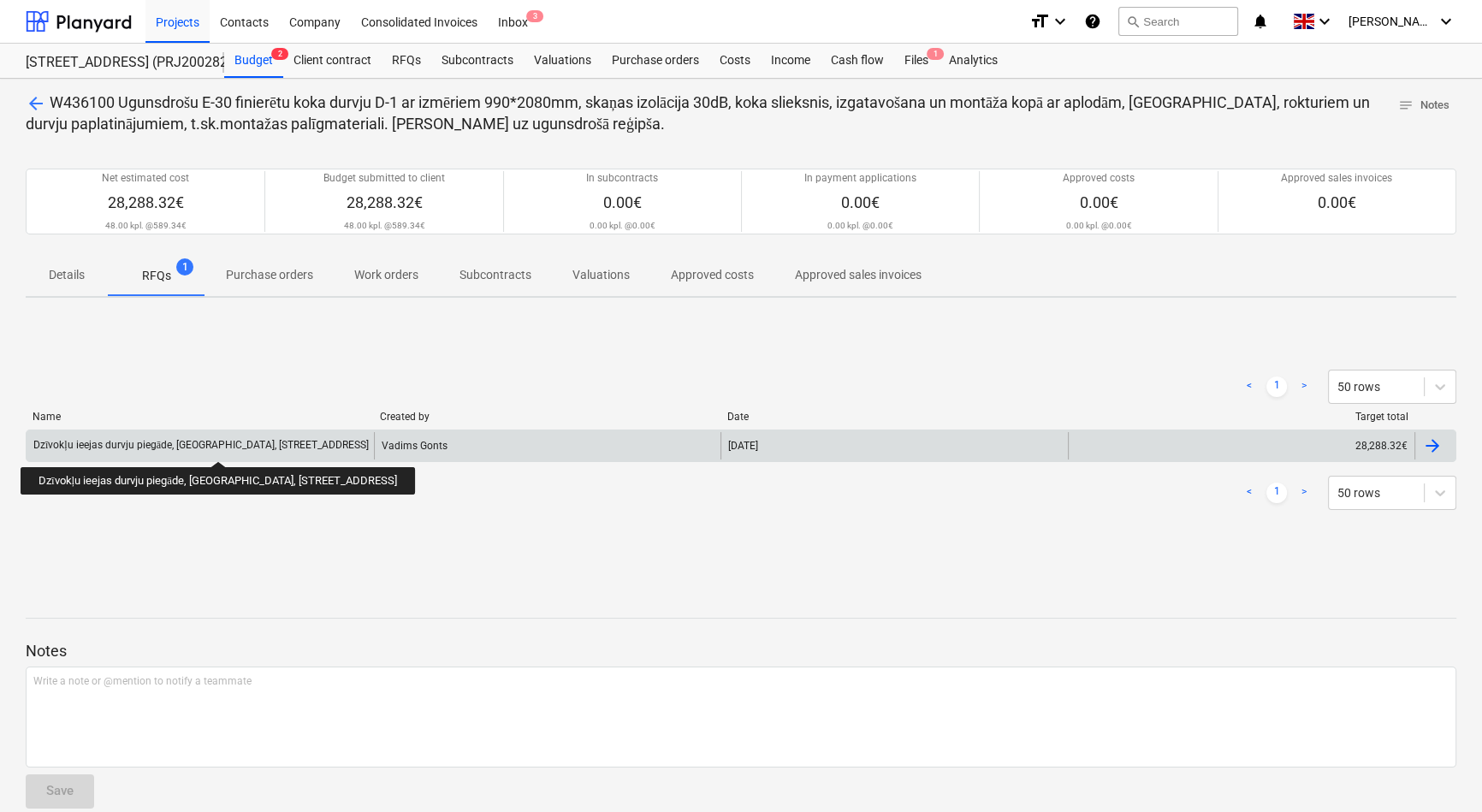
click at [223, 446] on div "Dzīvokļu ieejas durvju piegāde, [GEOGRAPHIC_DATA], [STREET_ADDRESS]" at bounding box center [201, 445] width 336 height 13
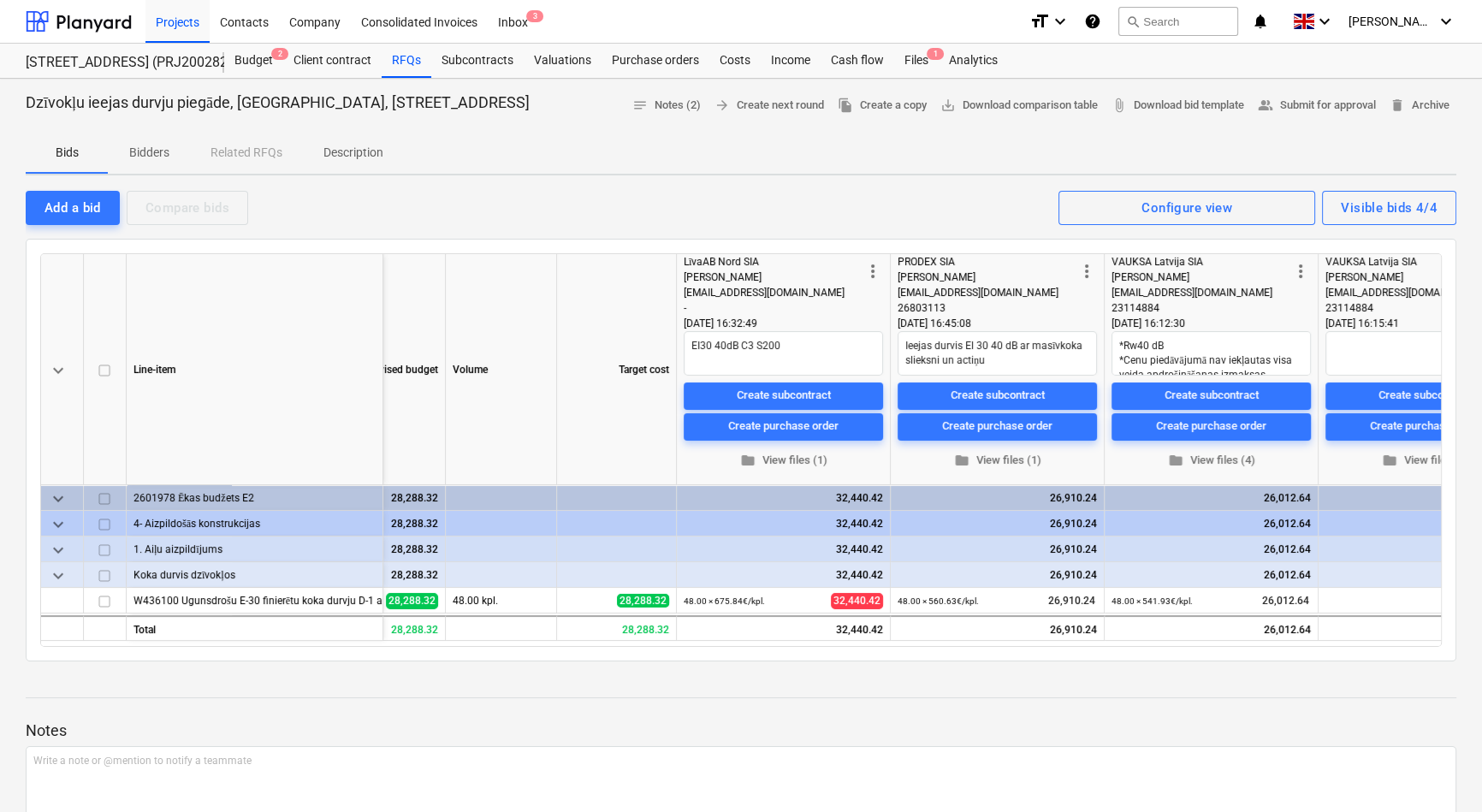
scroll to position [0, 242]
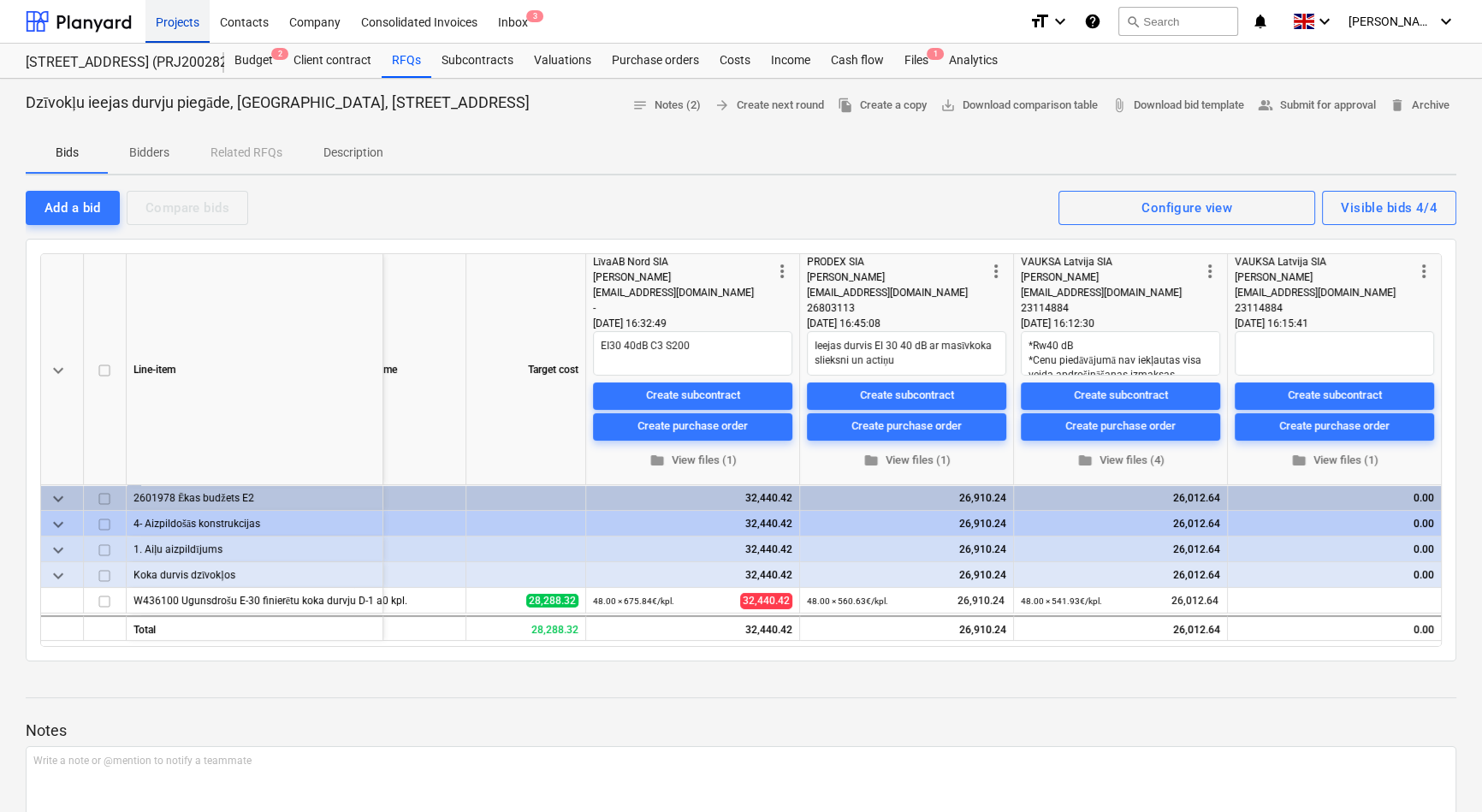
click at [181, 25] on div "Projects" at bounding box center [178, 21] width 65 height 44
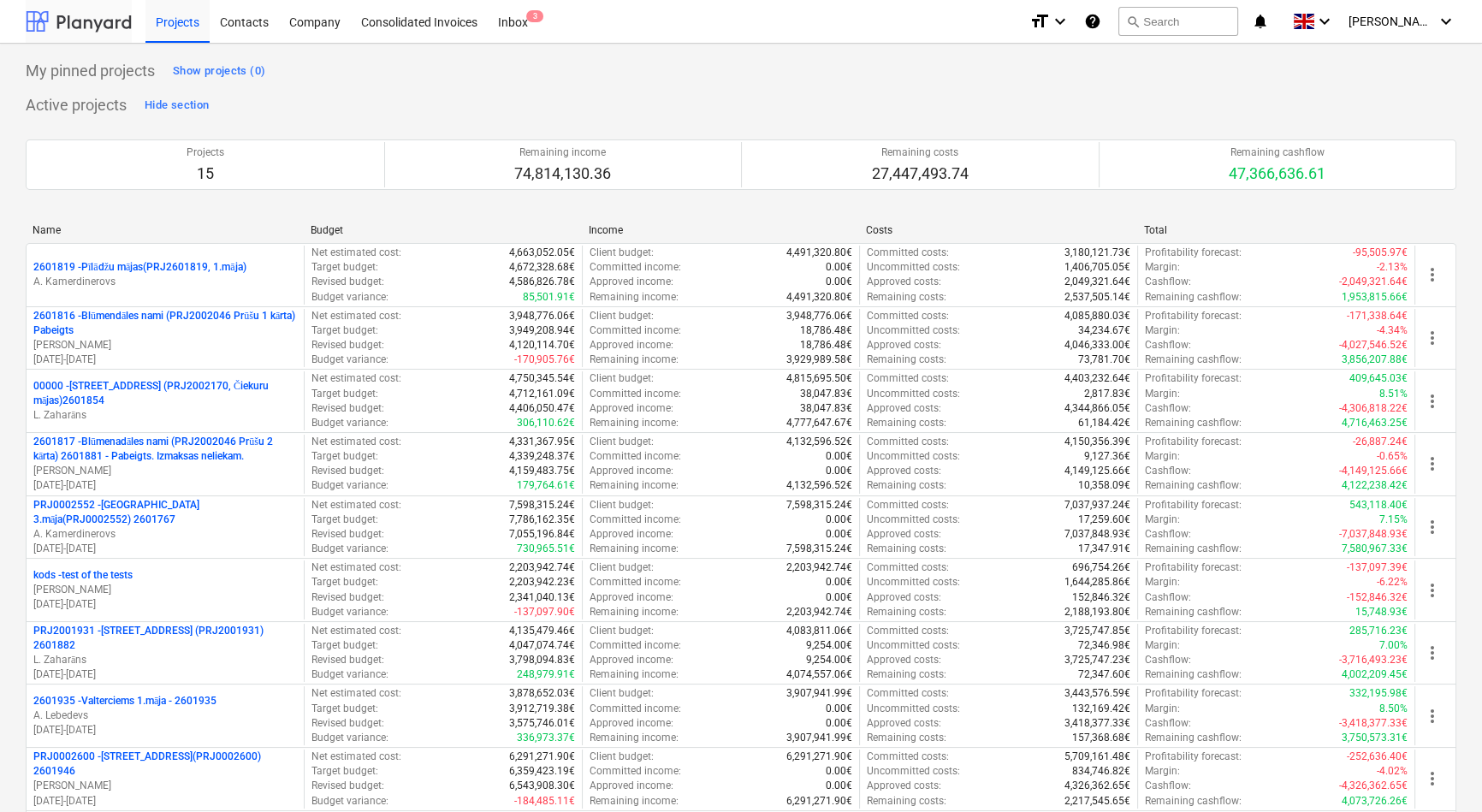
click at [87, 25] on div at bounding box center [78, 22] width 106 height 43
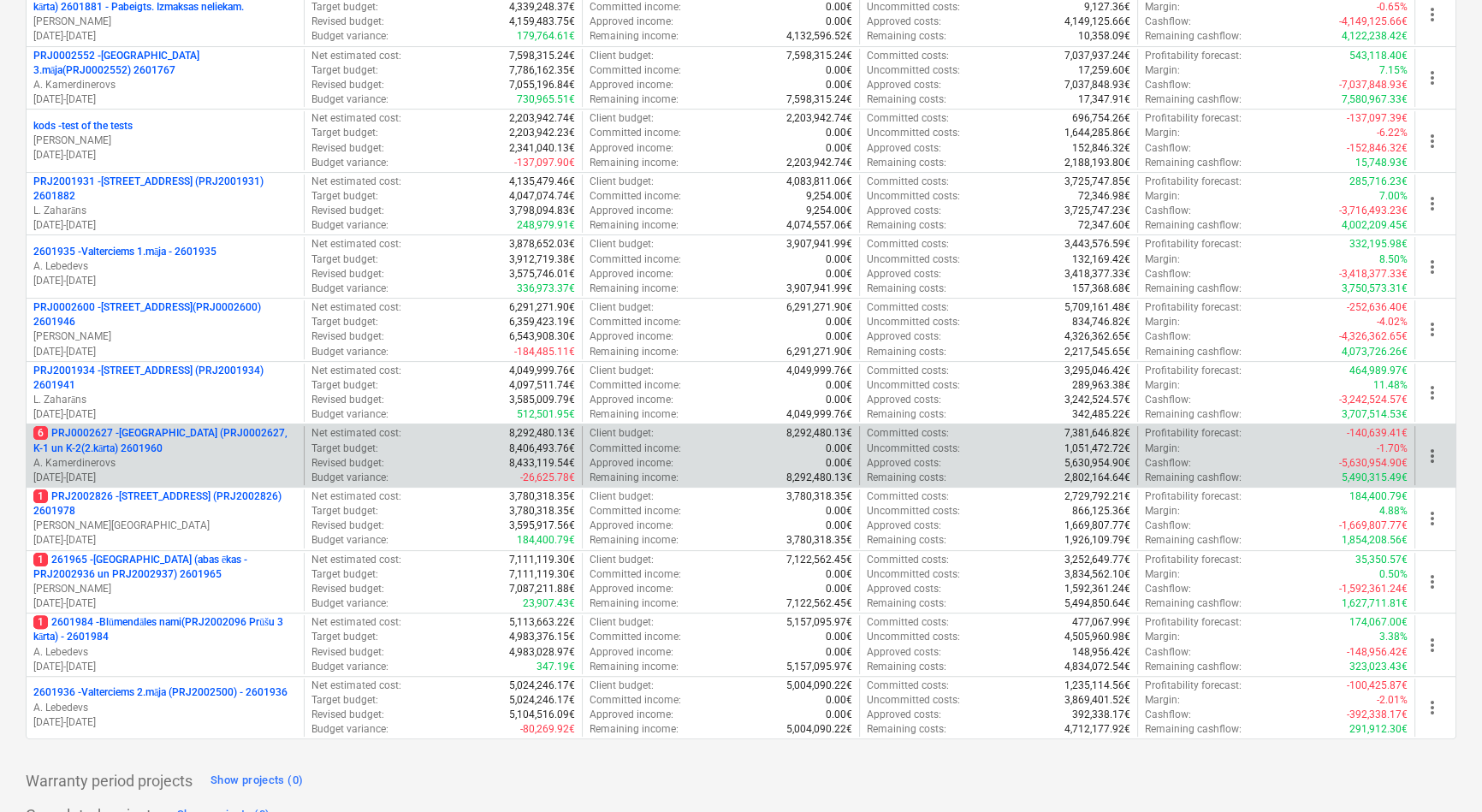
scroll to position [513, 0]
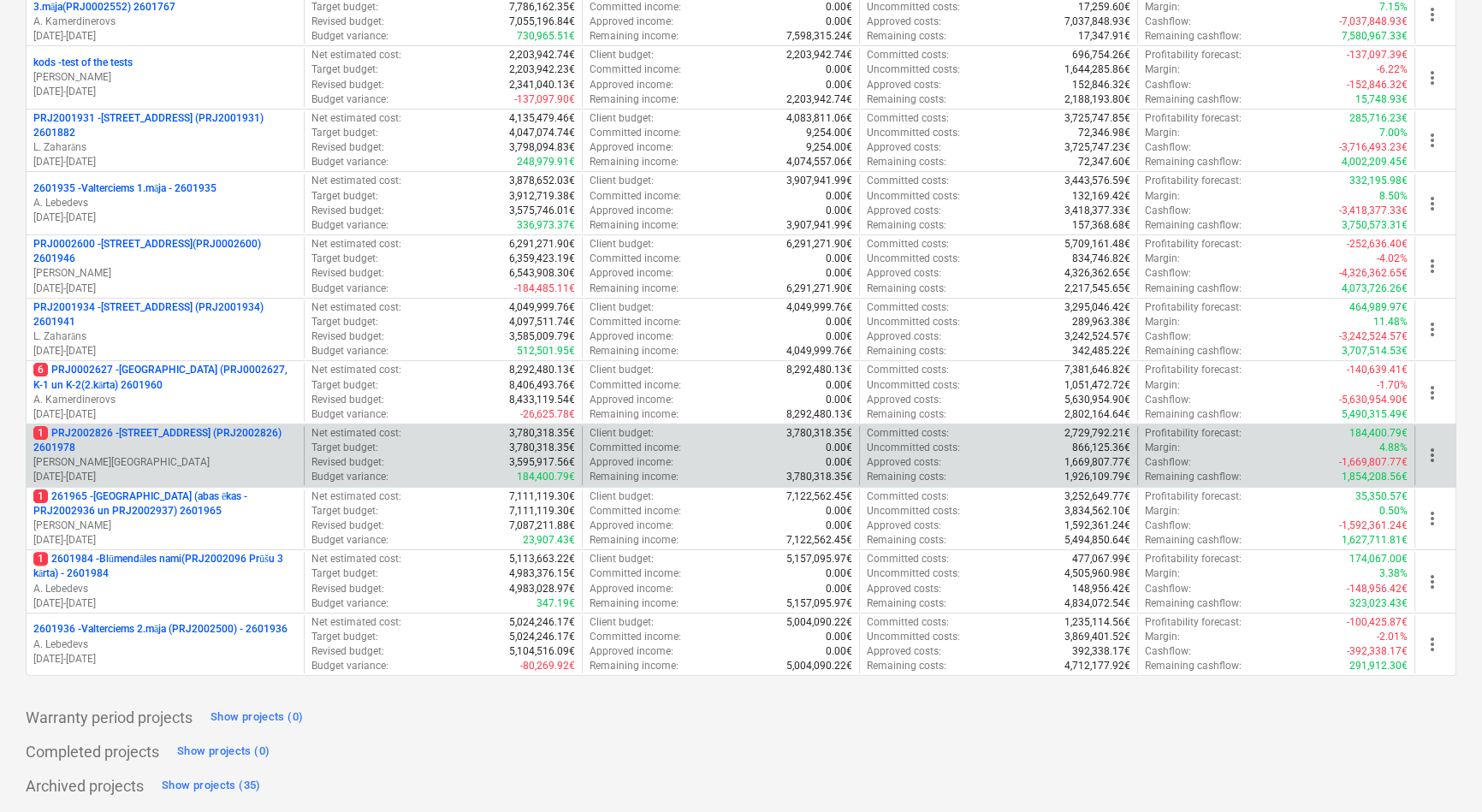
click at [123, 436] on p "1 PRJ2002826 - [STREET_ADDRESS] (PRJ2002826) 2601978" at bounding box center [166, 441] width 264 height 29
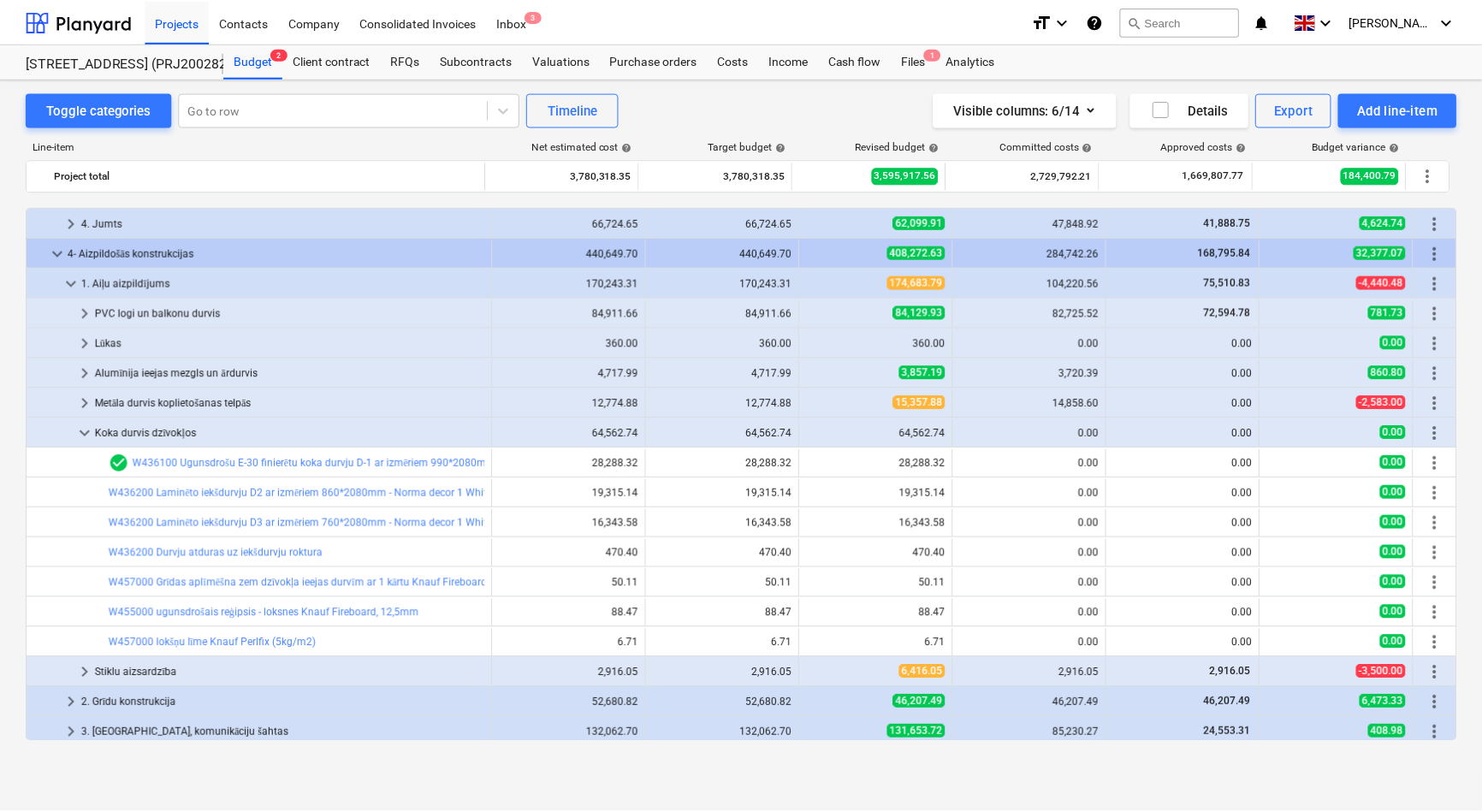
scroll to position [311, 0]
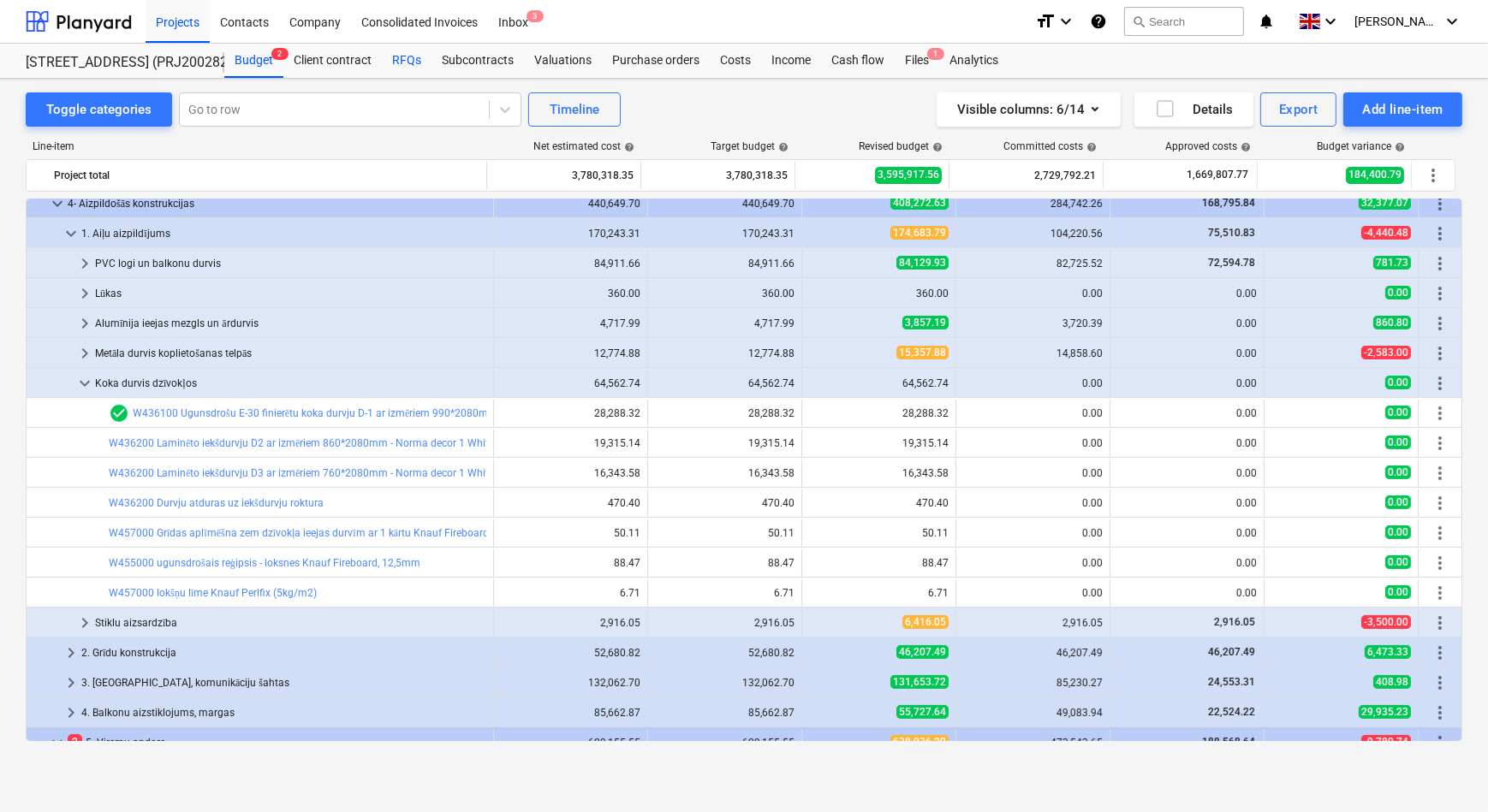
click at [398, 60] on div "RFQs" at bounding box center [406, 61] width 50 height 35
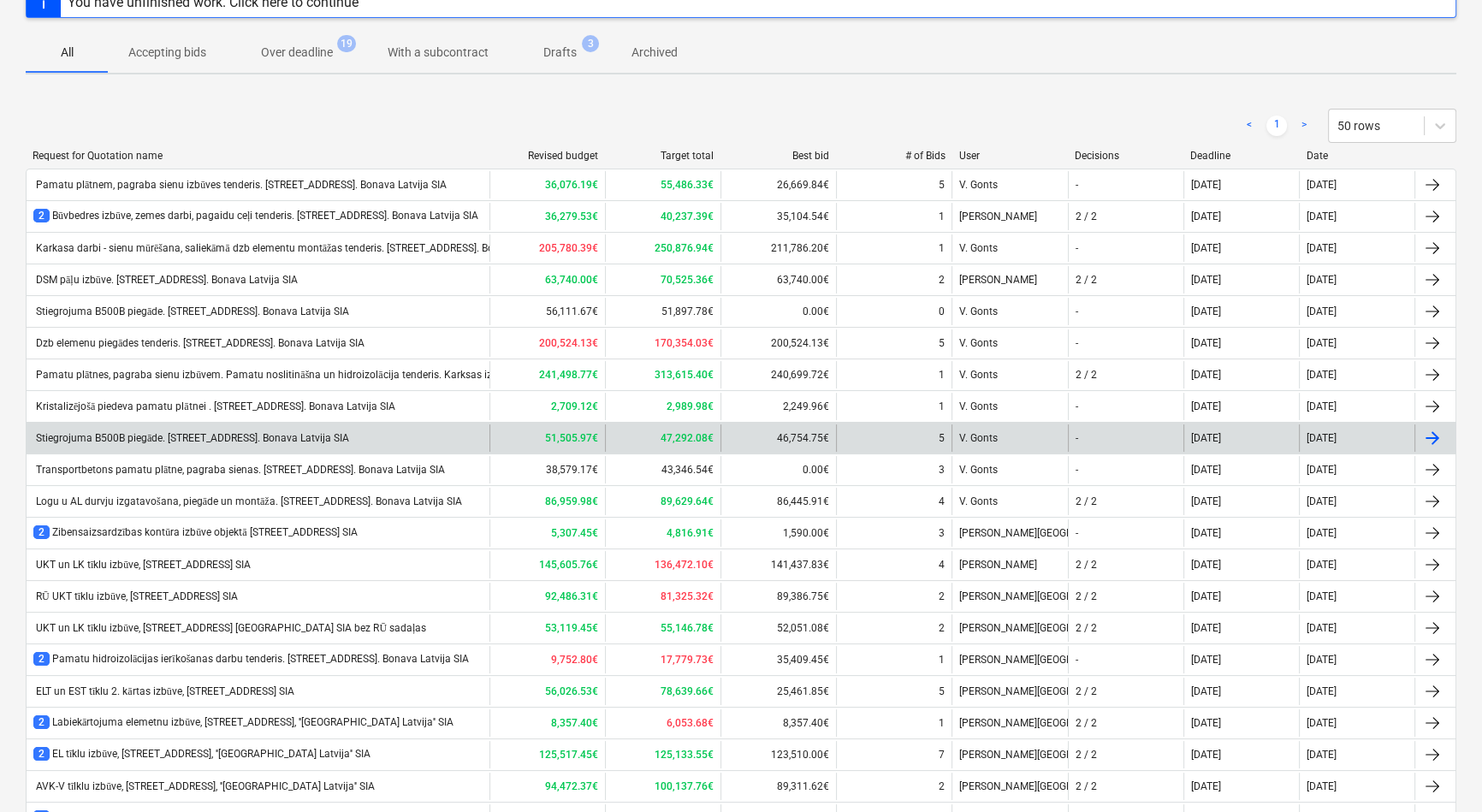
scroll to position [155, 0]
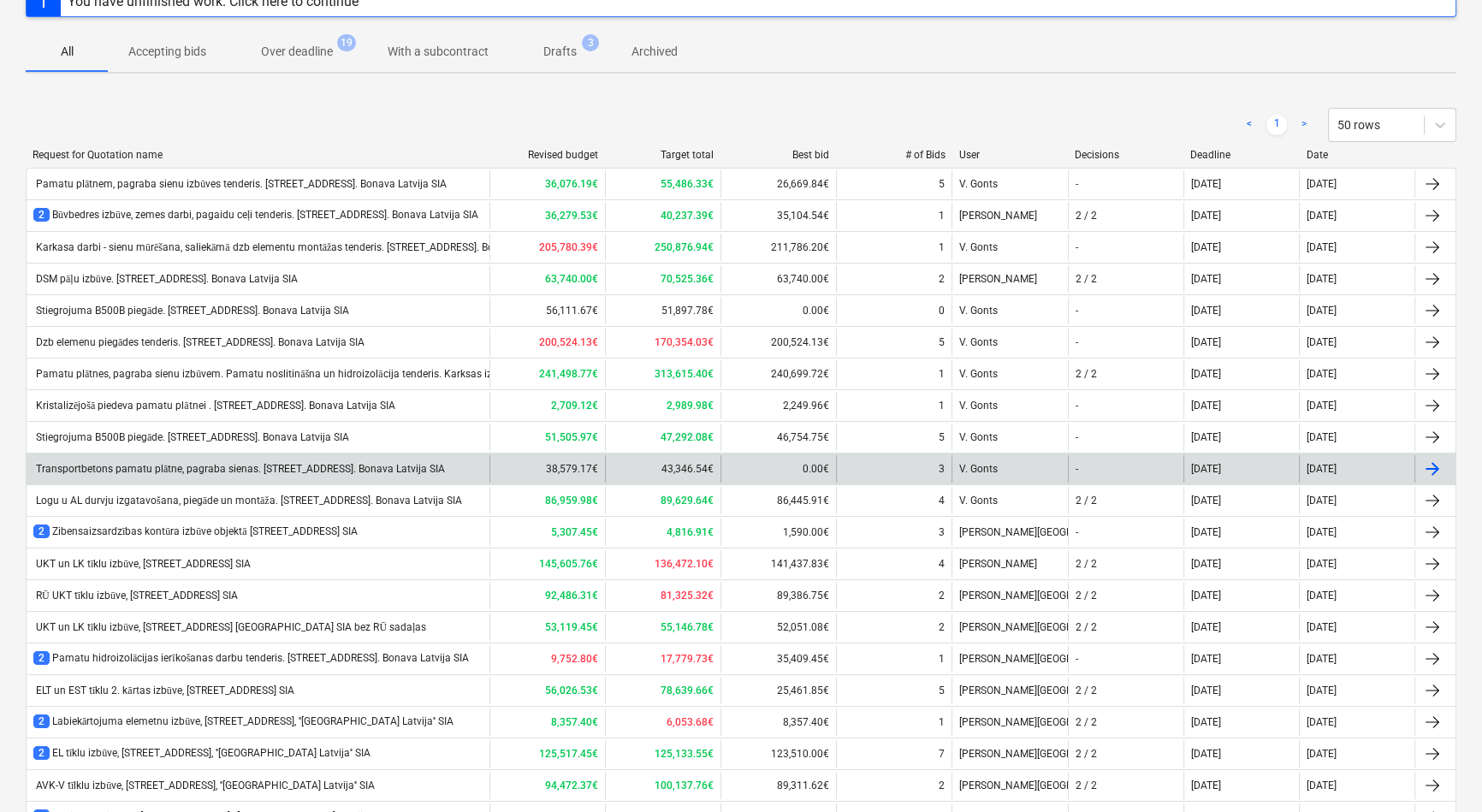
click at [111, 469] on div "Transportbetons pamatu plātne, pagraba sienas. [STREET_ADDRESS]. Bonava Latvija…" at bounding box center [240, 470] width 412 height 13
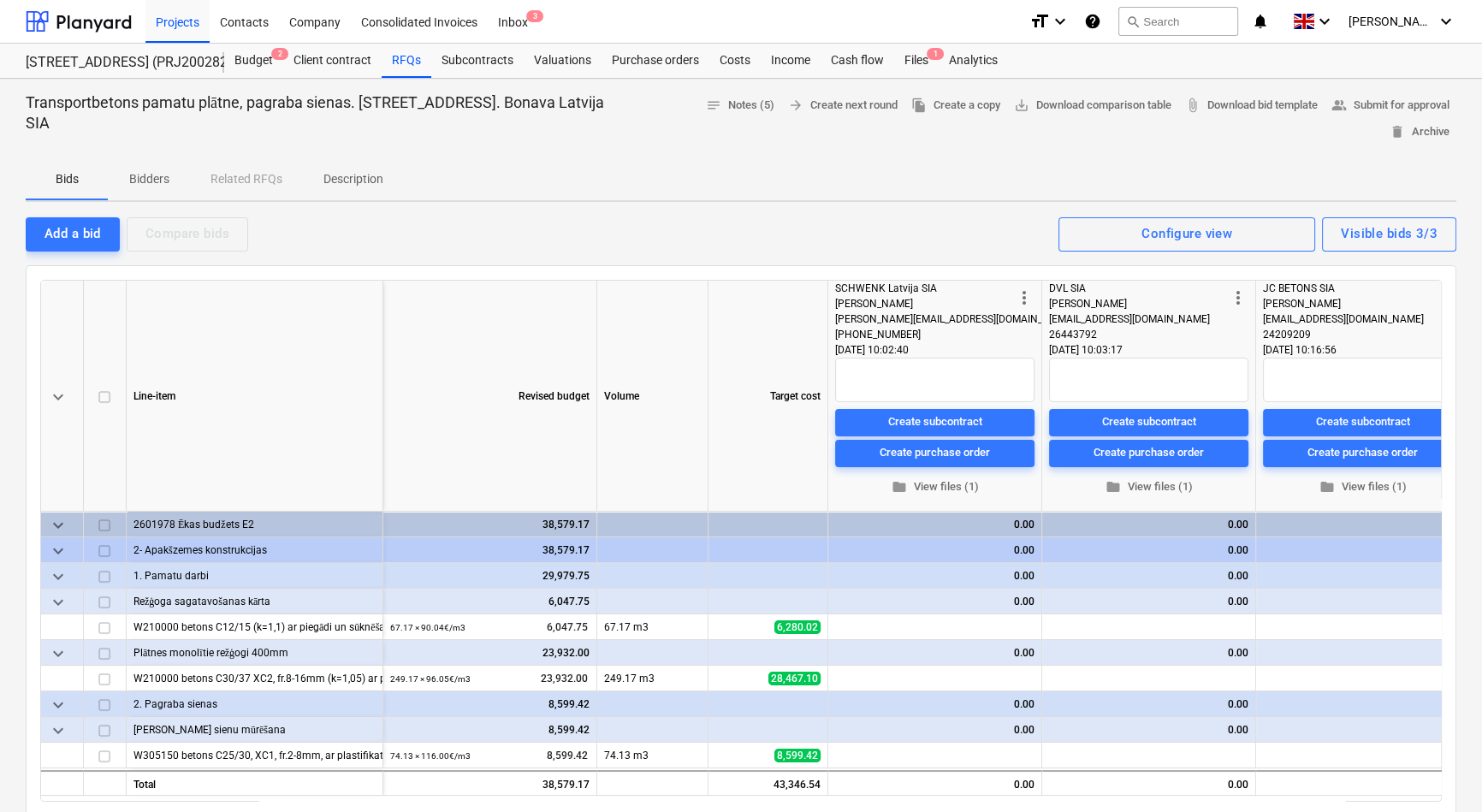
click at [145, 179] on p "Bidders" at bounding box center [149, 179] width 41 height 18
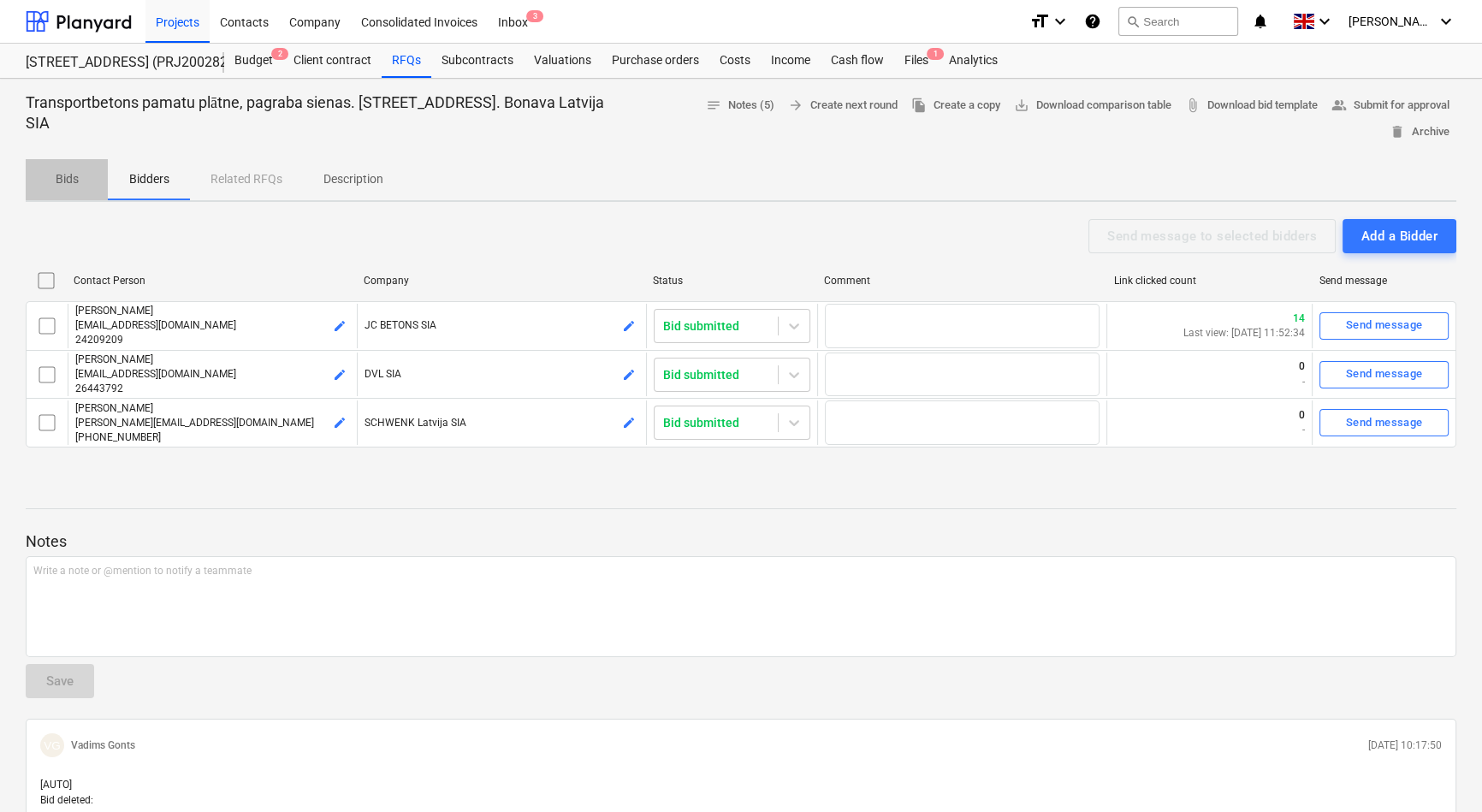
click at [67, 178] on p "Bids" at bounding box center [66, 179] width 41 height 18
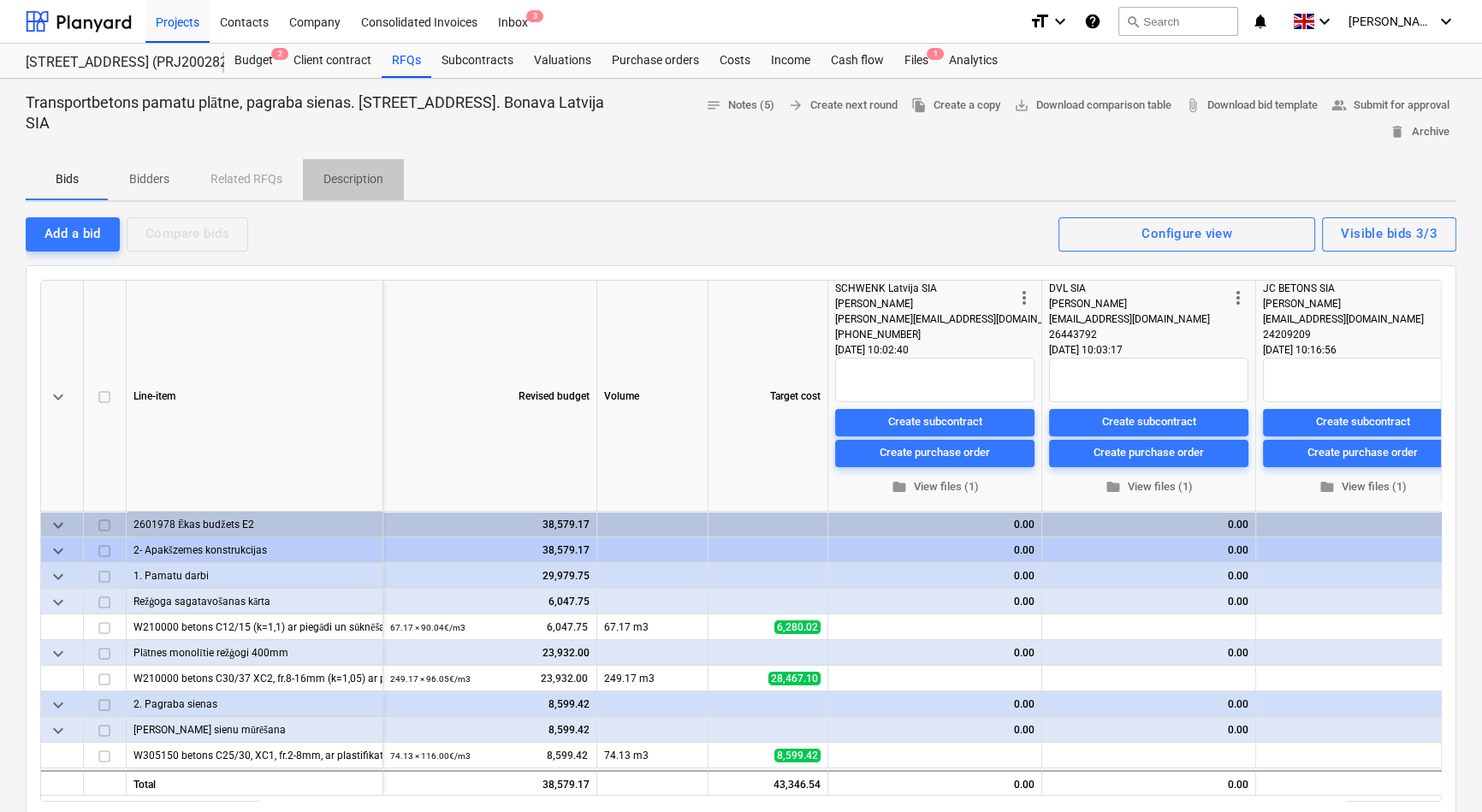
click at [348, 176] on p "Description" at bounding box center [354, 179] width 60 height 18
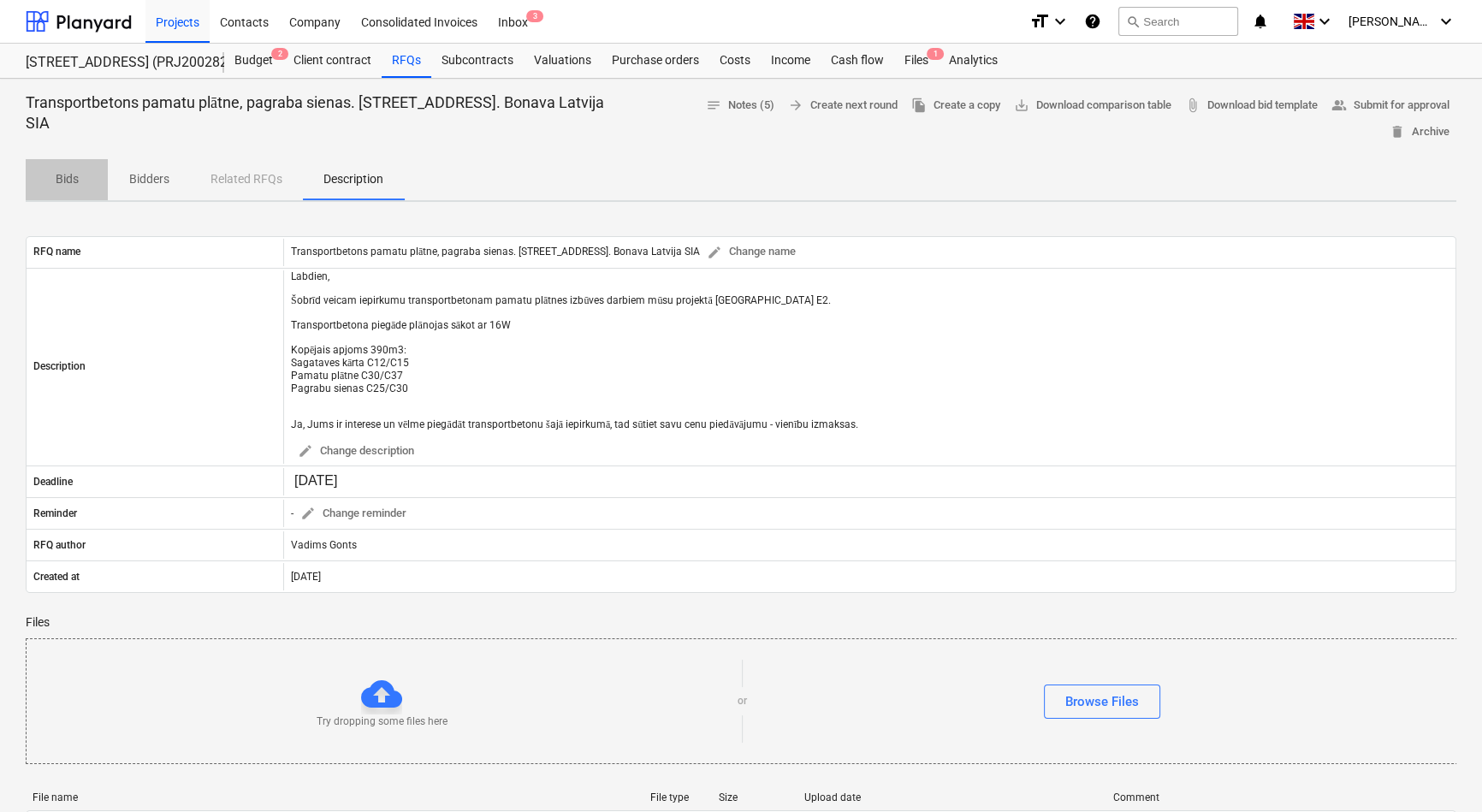
click at [53, 177] on p "Bids" at bounding box center [66, 179] width 41 height 18
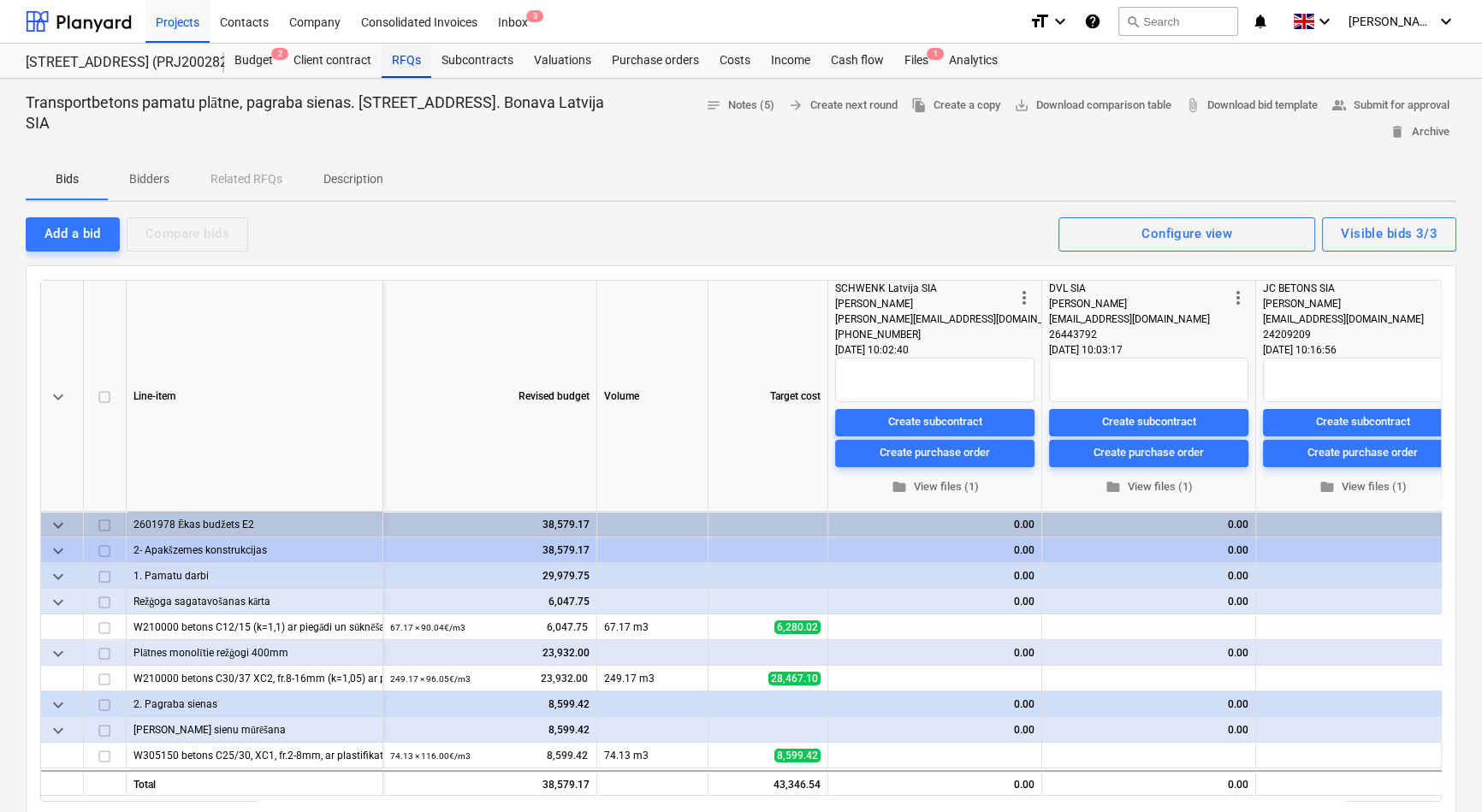
click at [403, 60] on div "RFQs" at bounding box center [406, 61] width 50 height 35
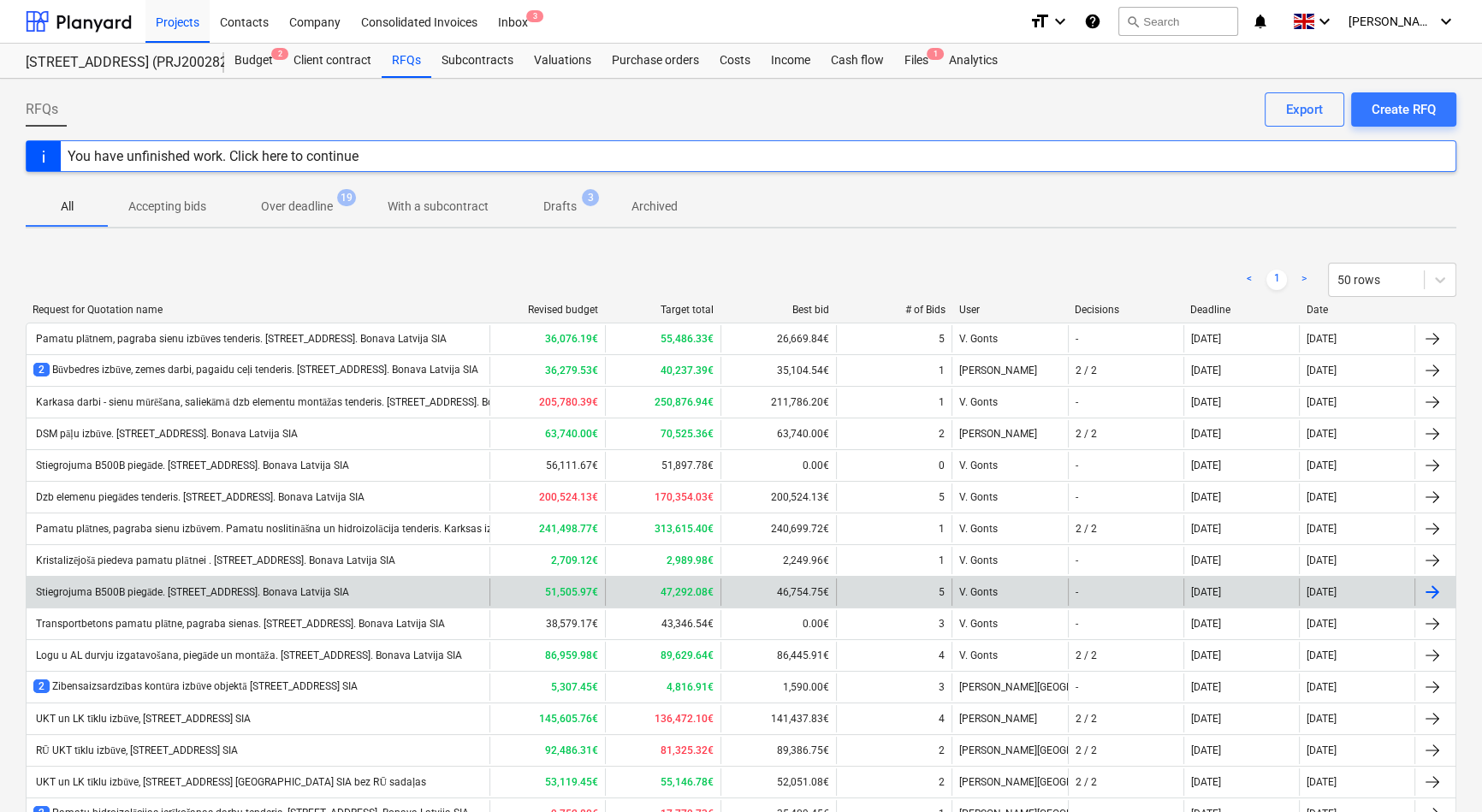
click at [155, 589] on div "Stiegrojuma B500B piegāde. [STREET_ADDRESS]. Bonava Latvija SIA" at bounding box center [192, 593] width 316 height 13
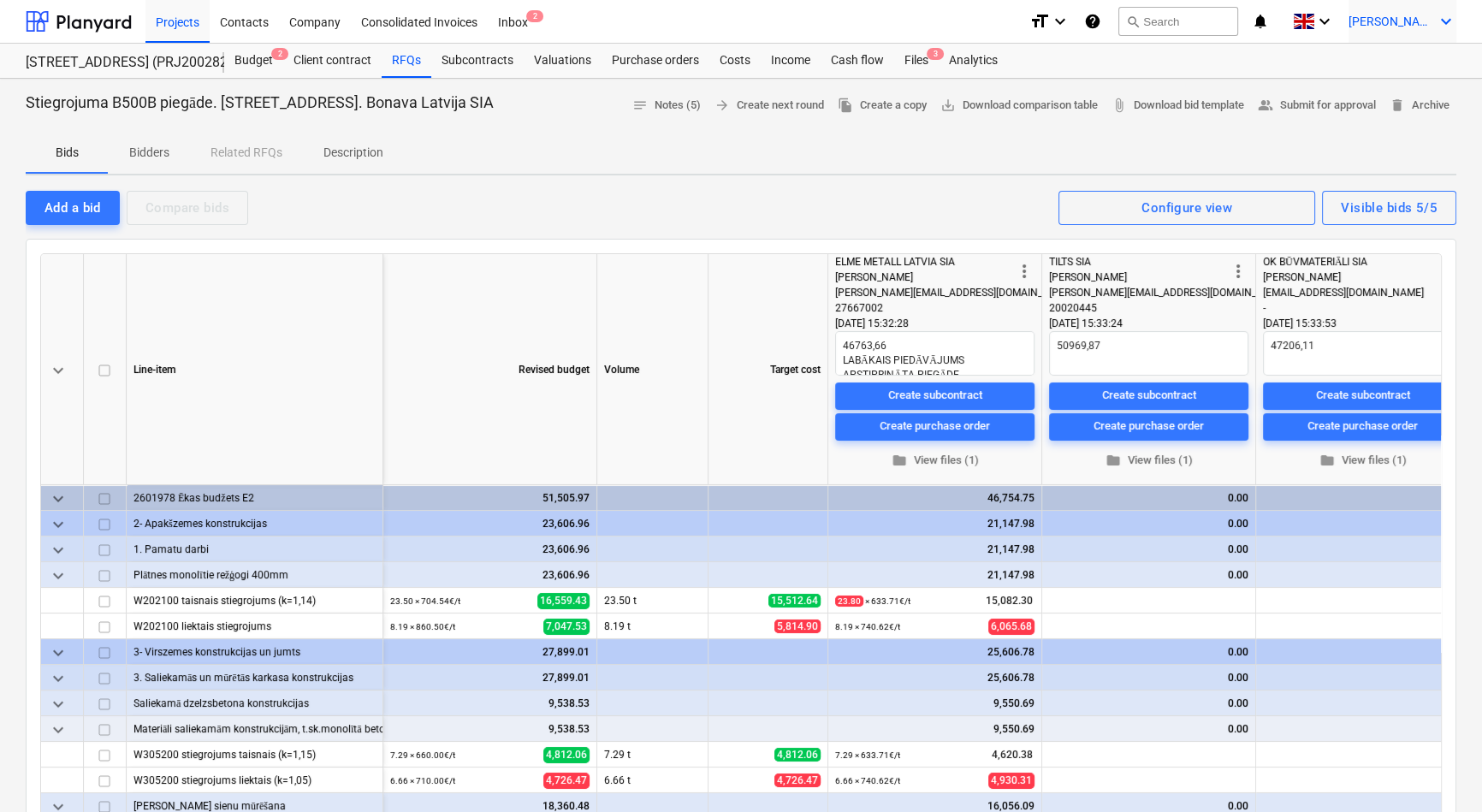
type textarea "x"
